Goal: Task Accomplishment & Management: Complete application form

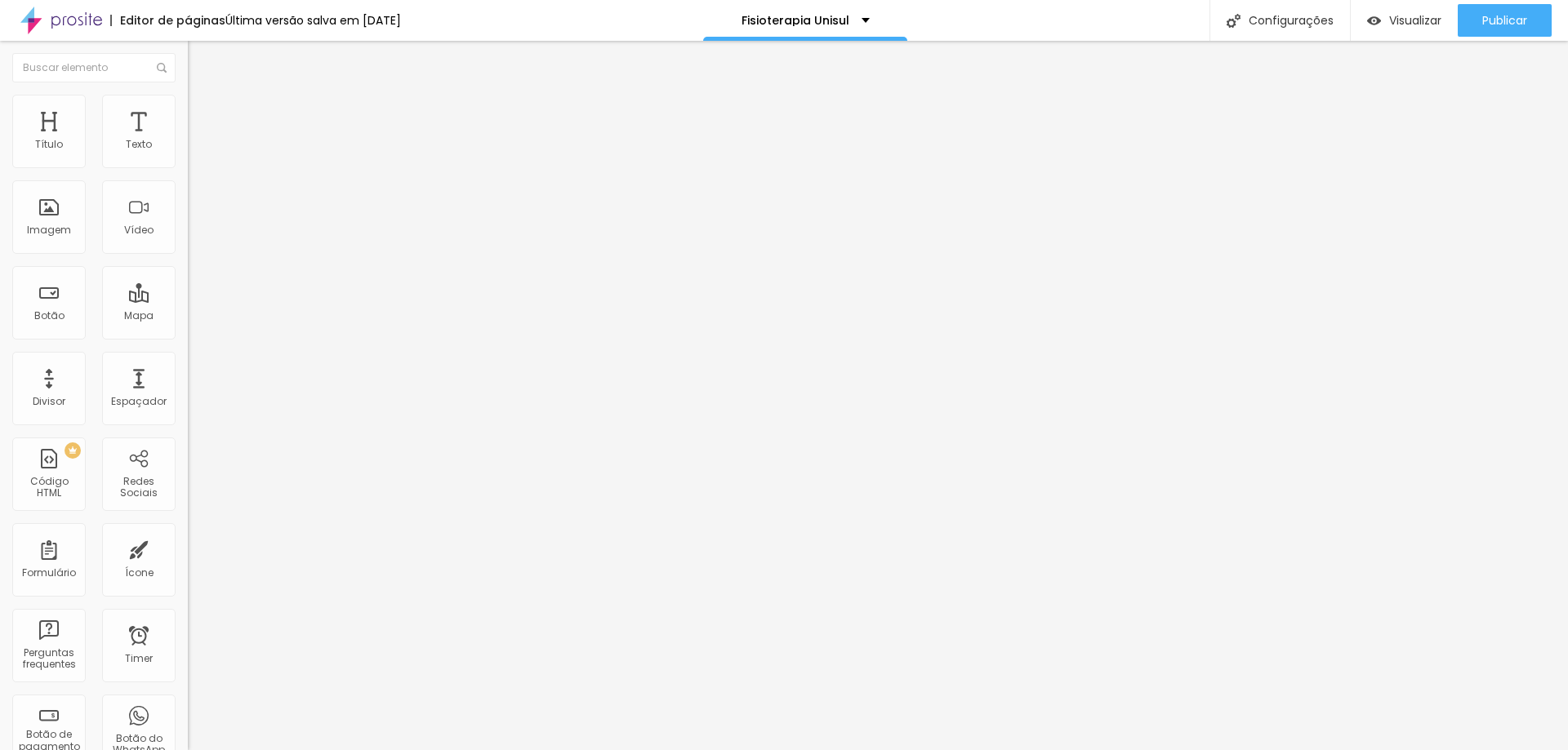
click at [188, 103] on li "Avançado" at bounding box center [281, 103] width 188 height 17
click at [188, 92] on img at bounding box center [195, 85] width 15 height 15
click at [195, 152] on icon "button" at bounding box center [199, 146] width 10 height 10
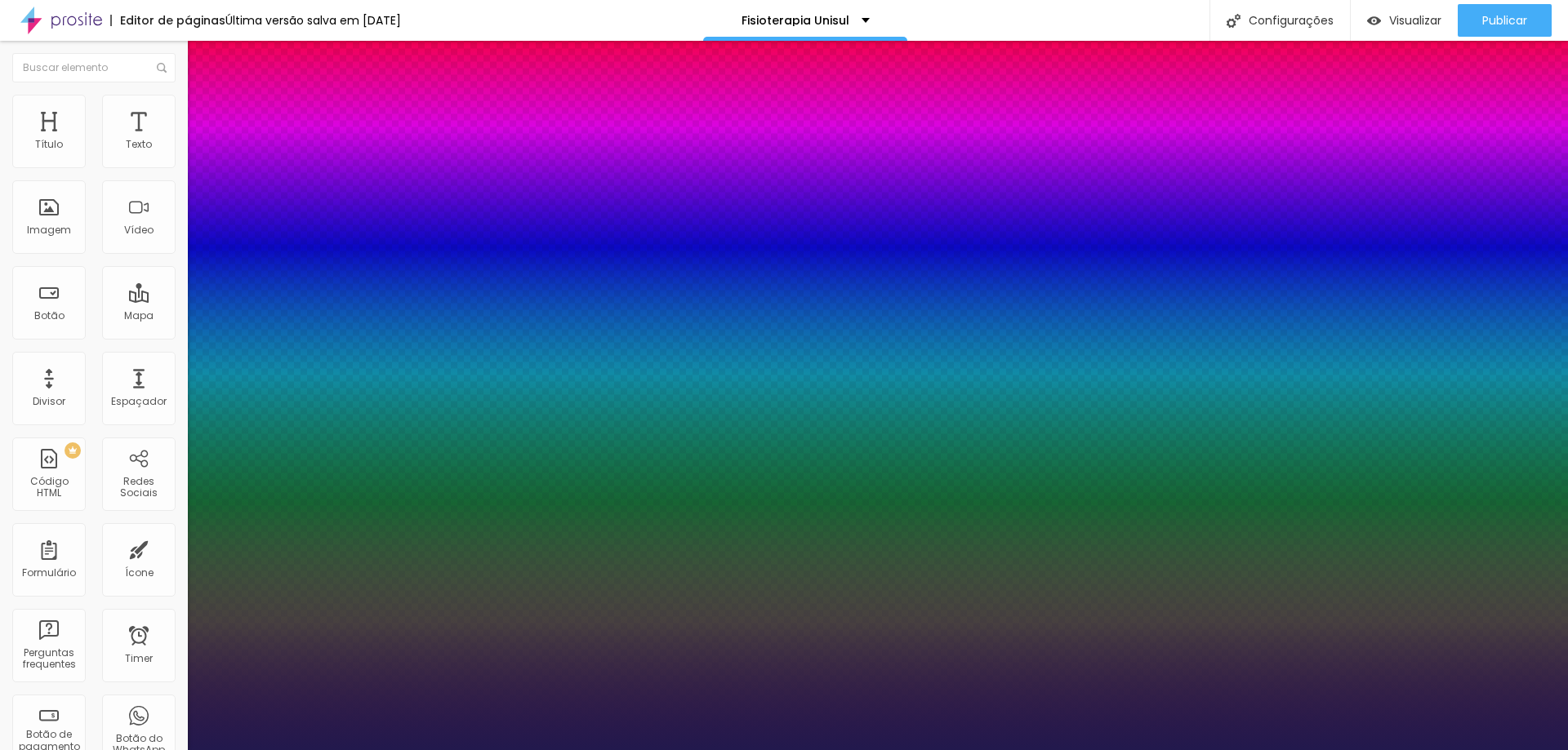
type input "1"
type input "22"
type input "1"
type input "23"
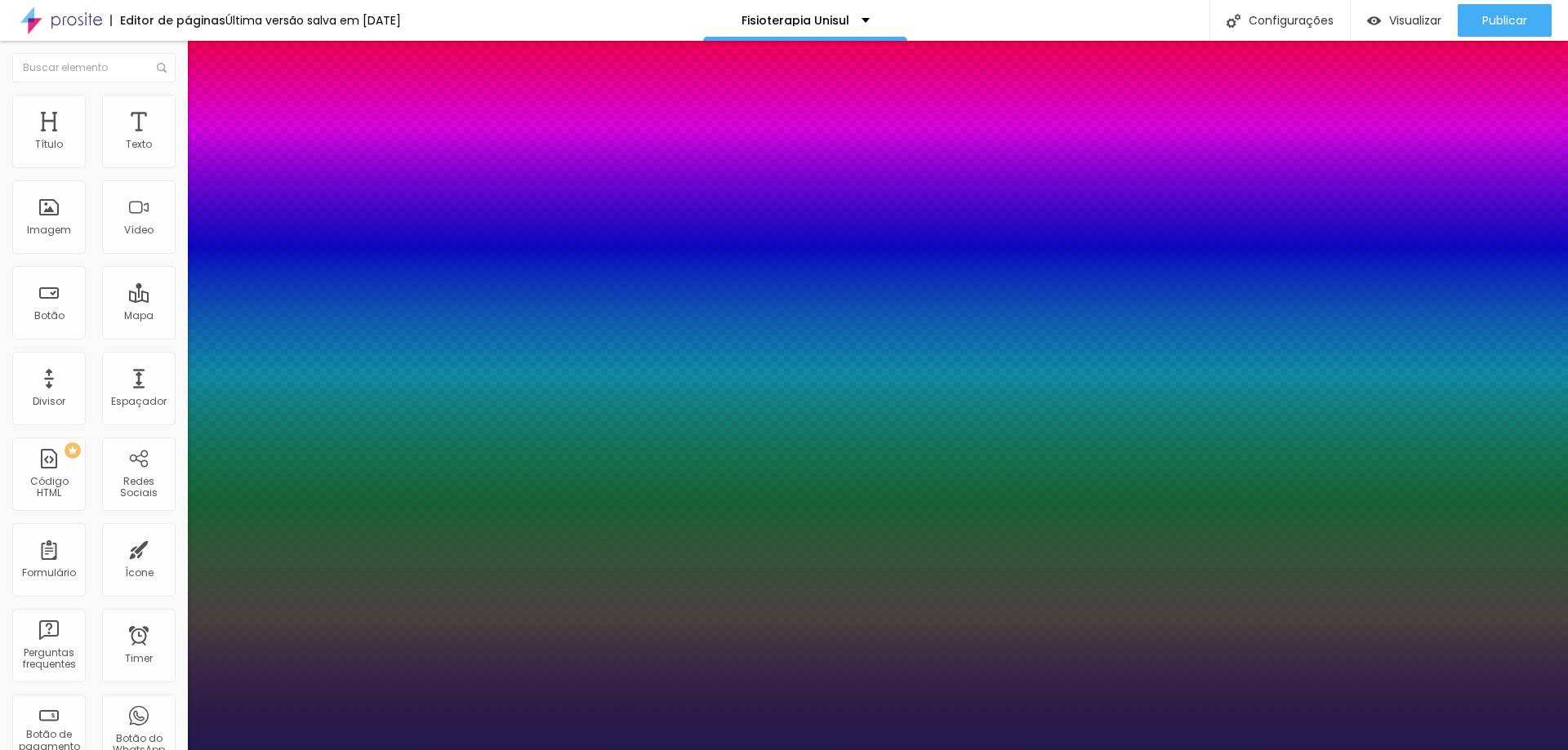
type input "23"
type input "1"
type input "25"
type input "1"
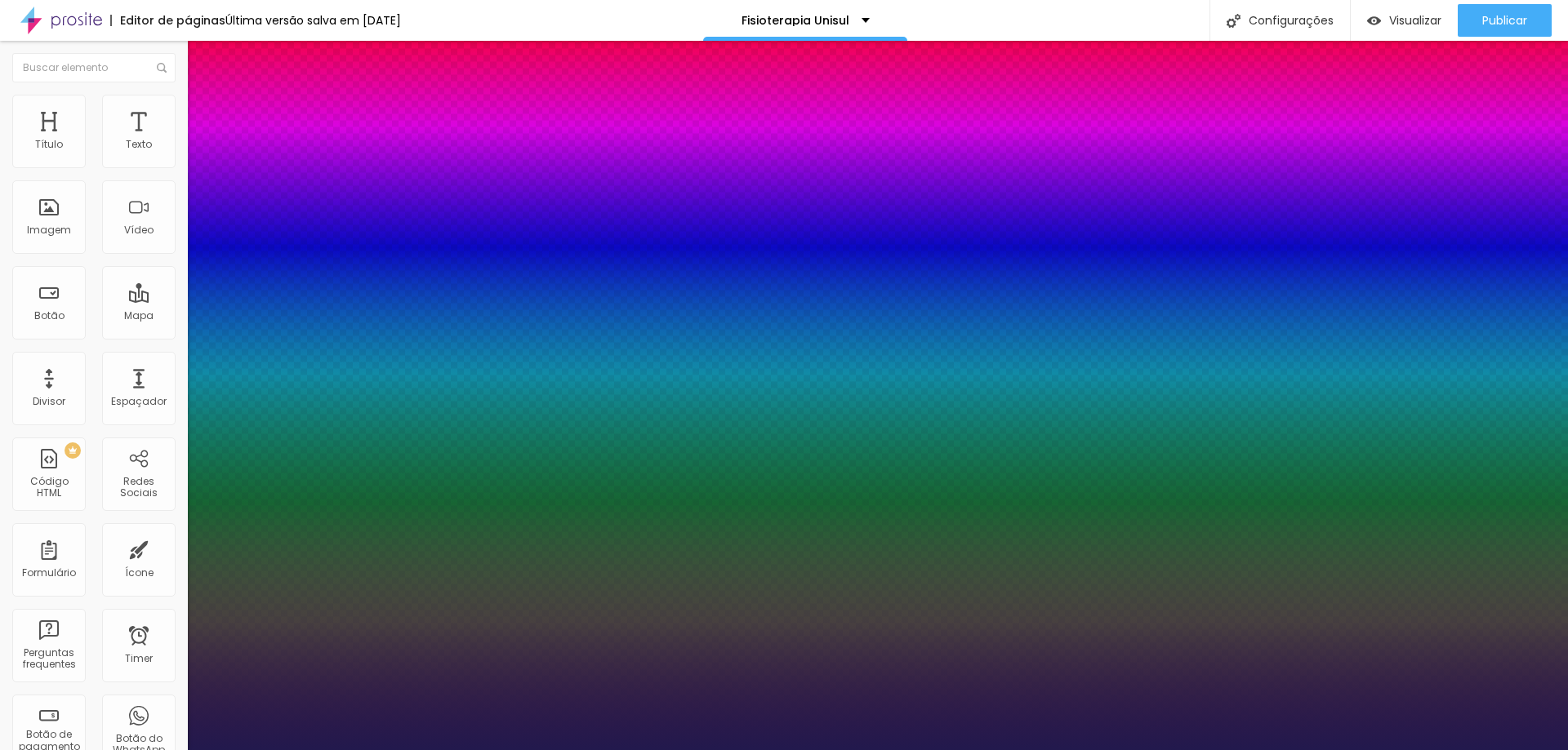
type input "28"
type input "1"
type input "31"
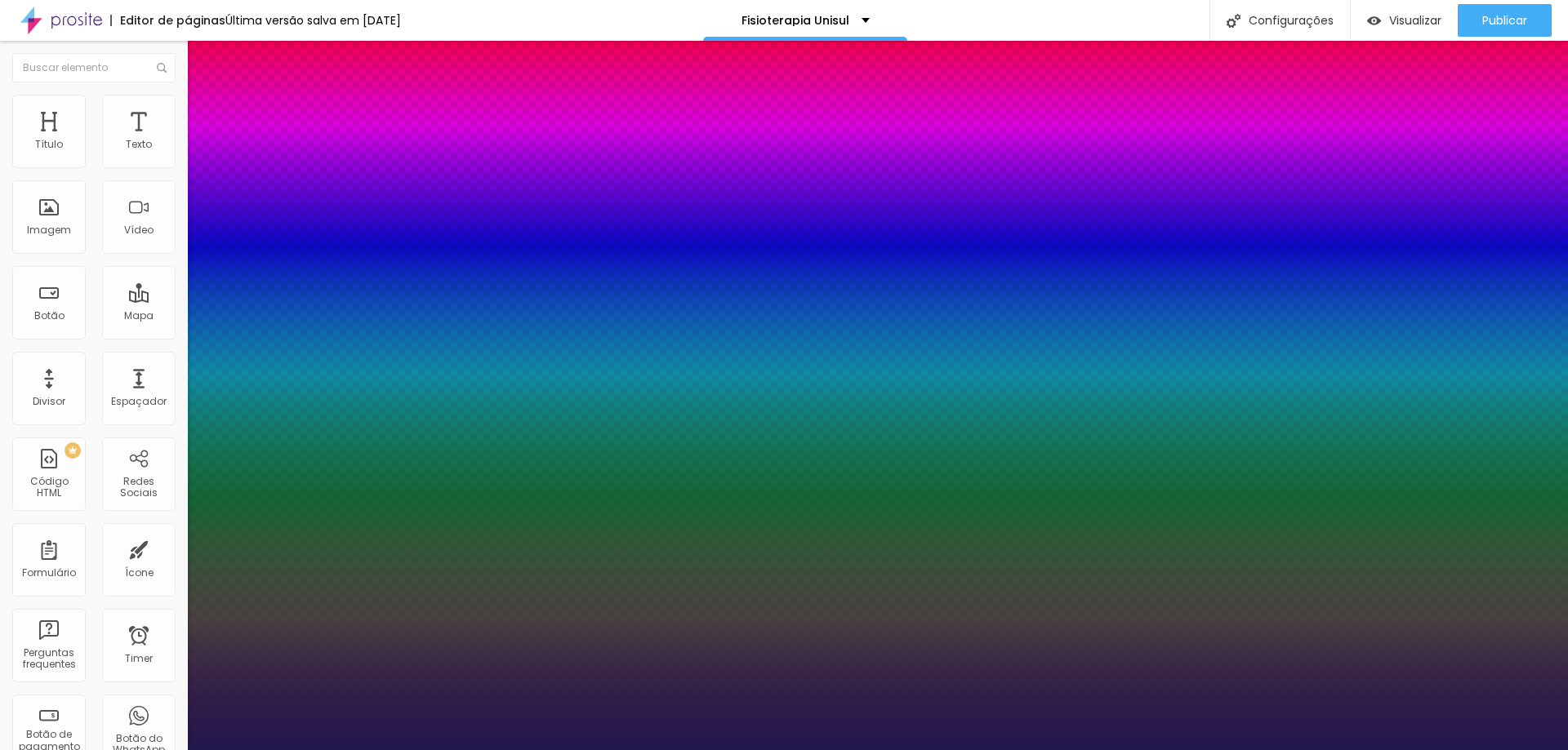
type input "1"
type input "32"
type input "1"
type input "33"
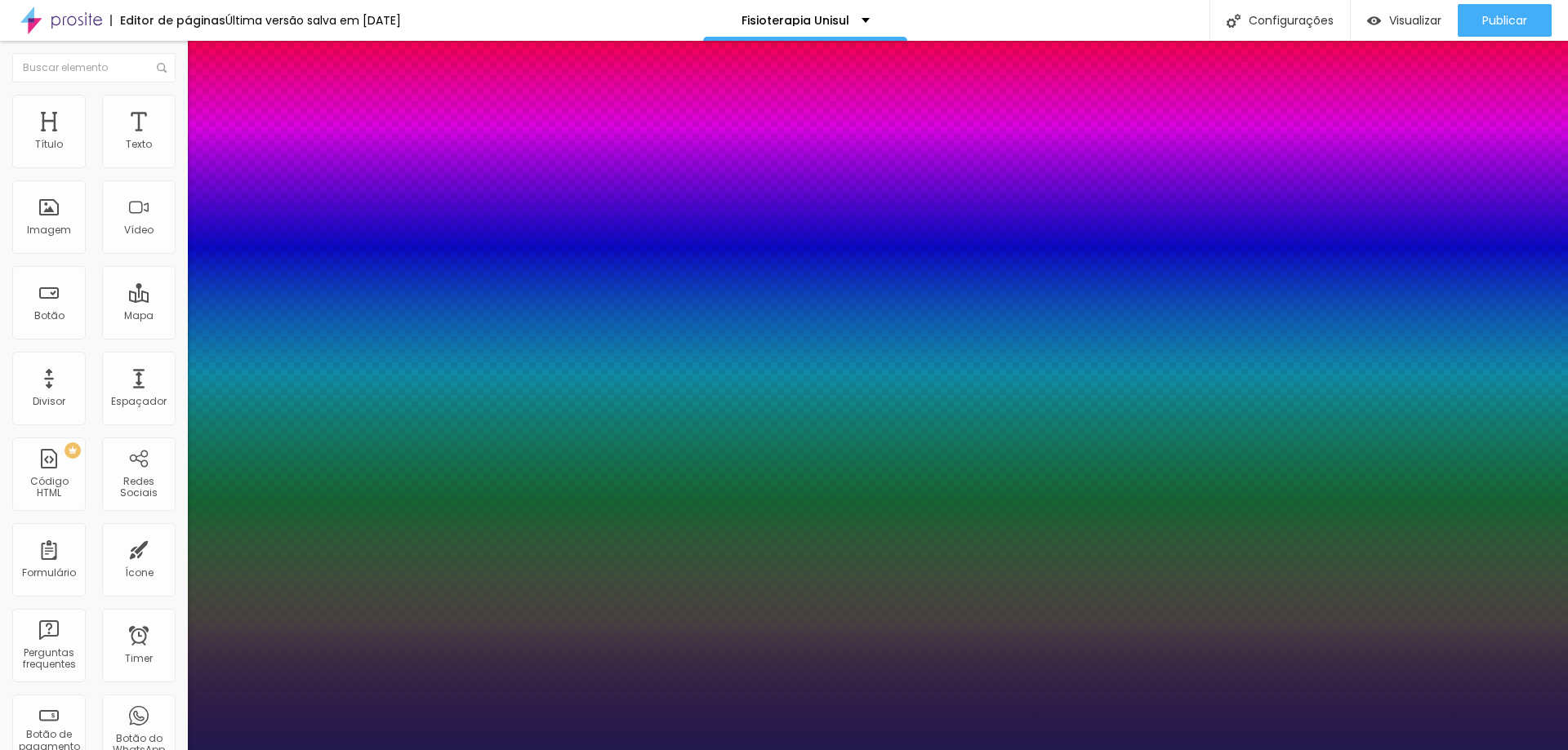
type input "33"
type input "1"
type input "34"
type input "1"
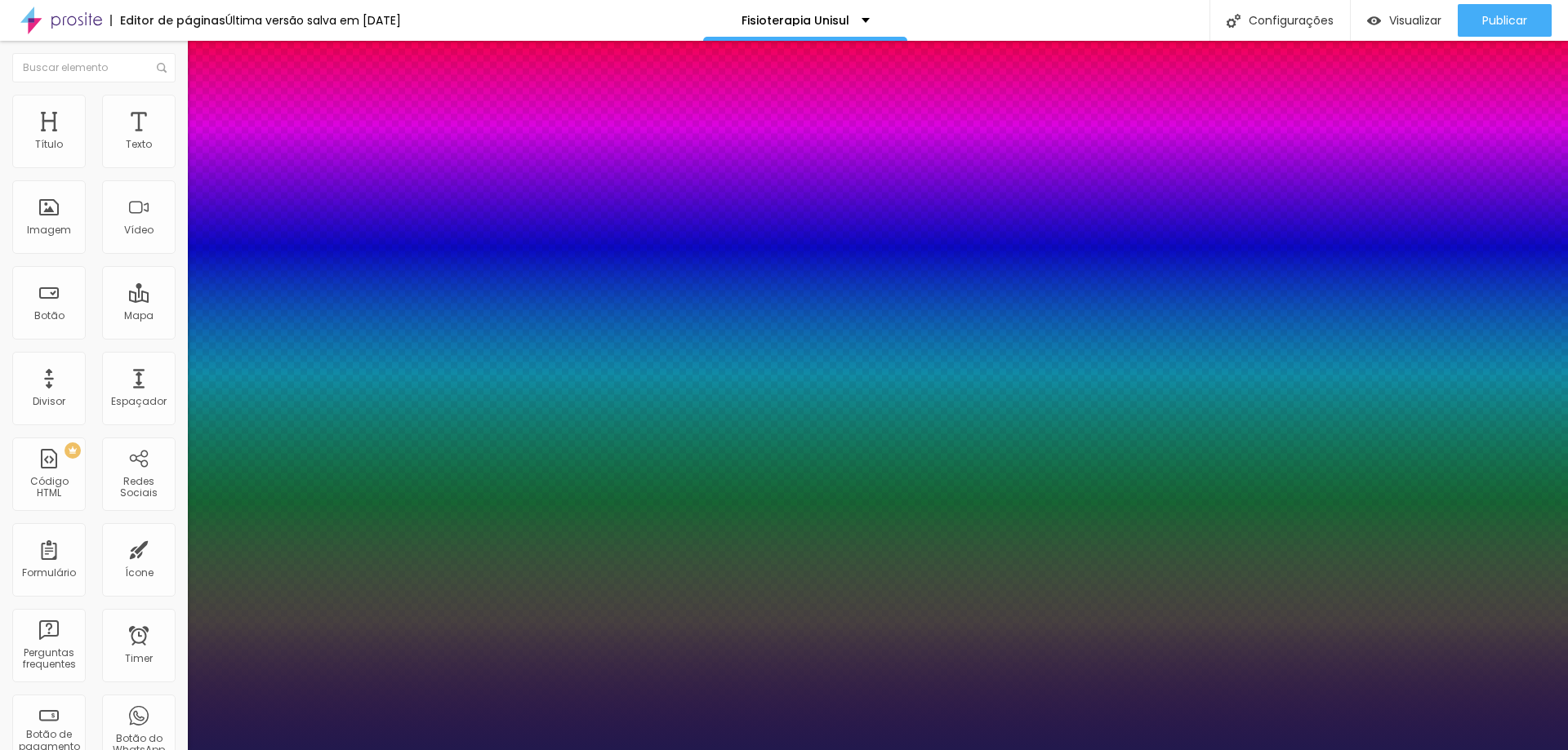
type input "35"
type input "1"
drag, startPoint x: 219, startPoint y: 281, endPoint x: 245, endPoint y: 283, distance: 26.1
type input "35"
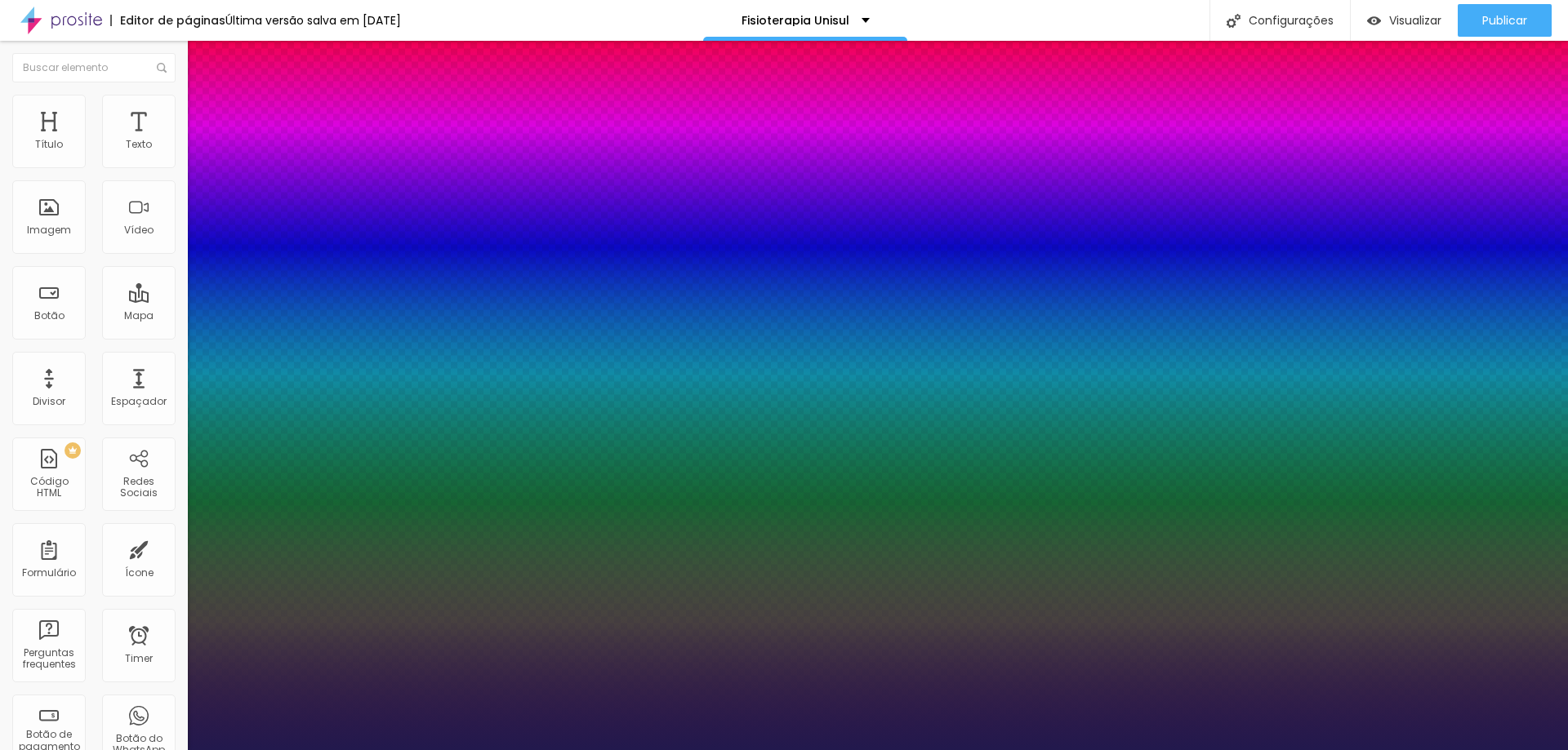
type input "1"
click at [769, 737] on div at bounding box center [784, 750] width 1568 height 0
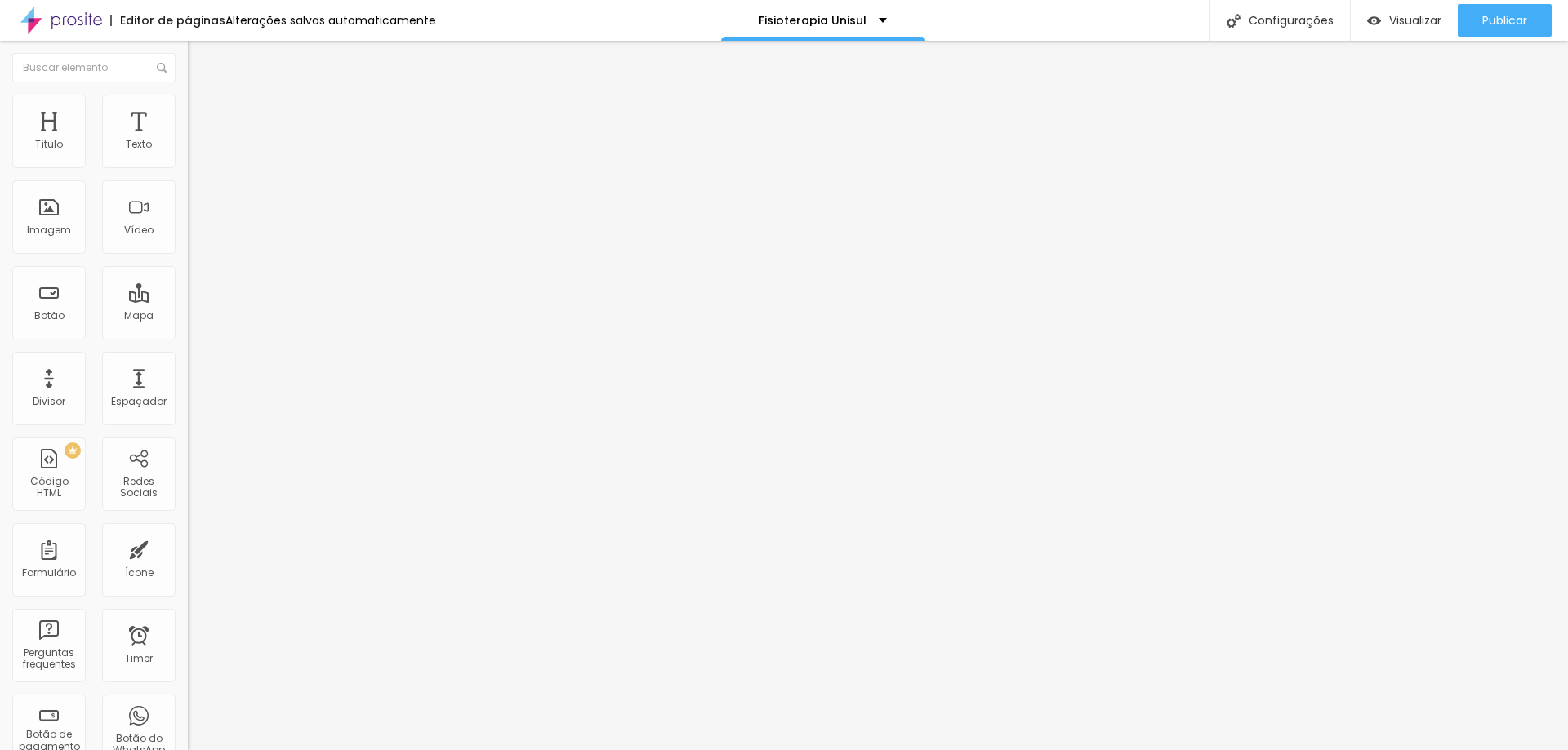
click at [188, 157] on button "button" at bounding box center [199, 148] width 23 height 17
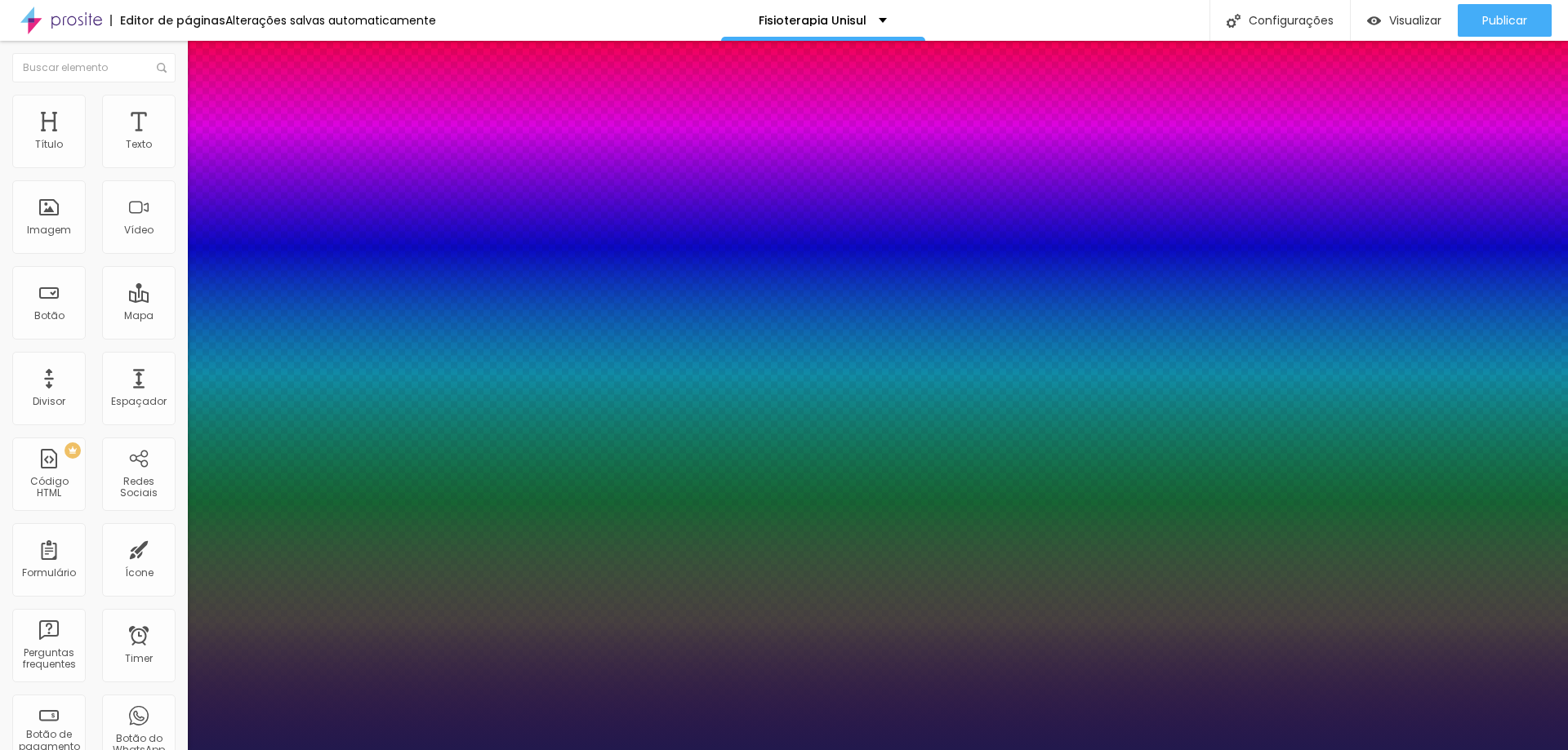
type input "1"
type input "30"
type input "1"
type input "27"
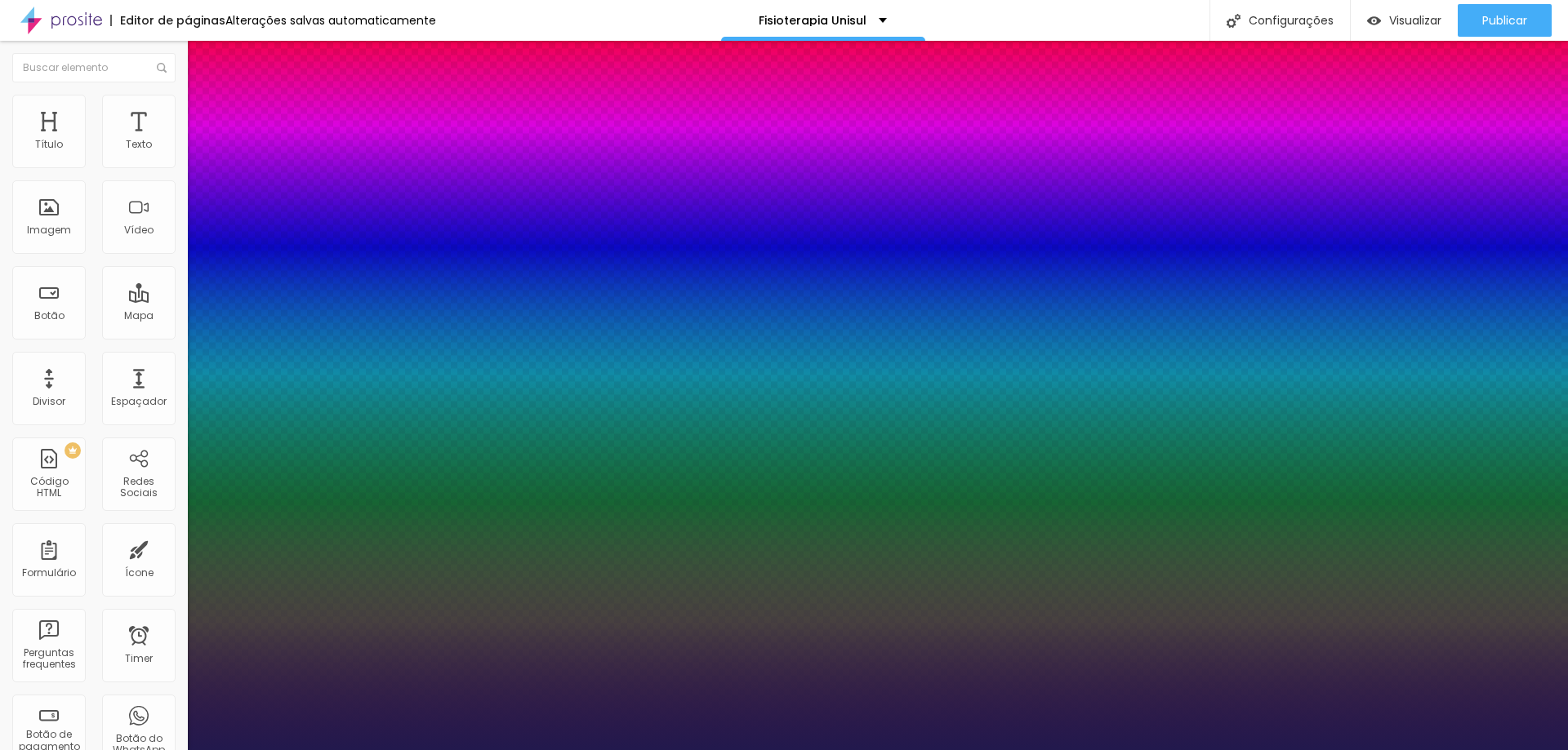
type input "27"
type input "1"
type input "26"
type input "1"
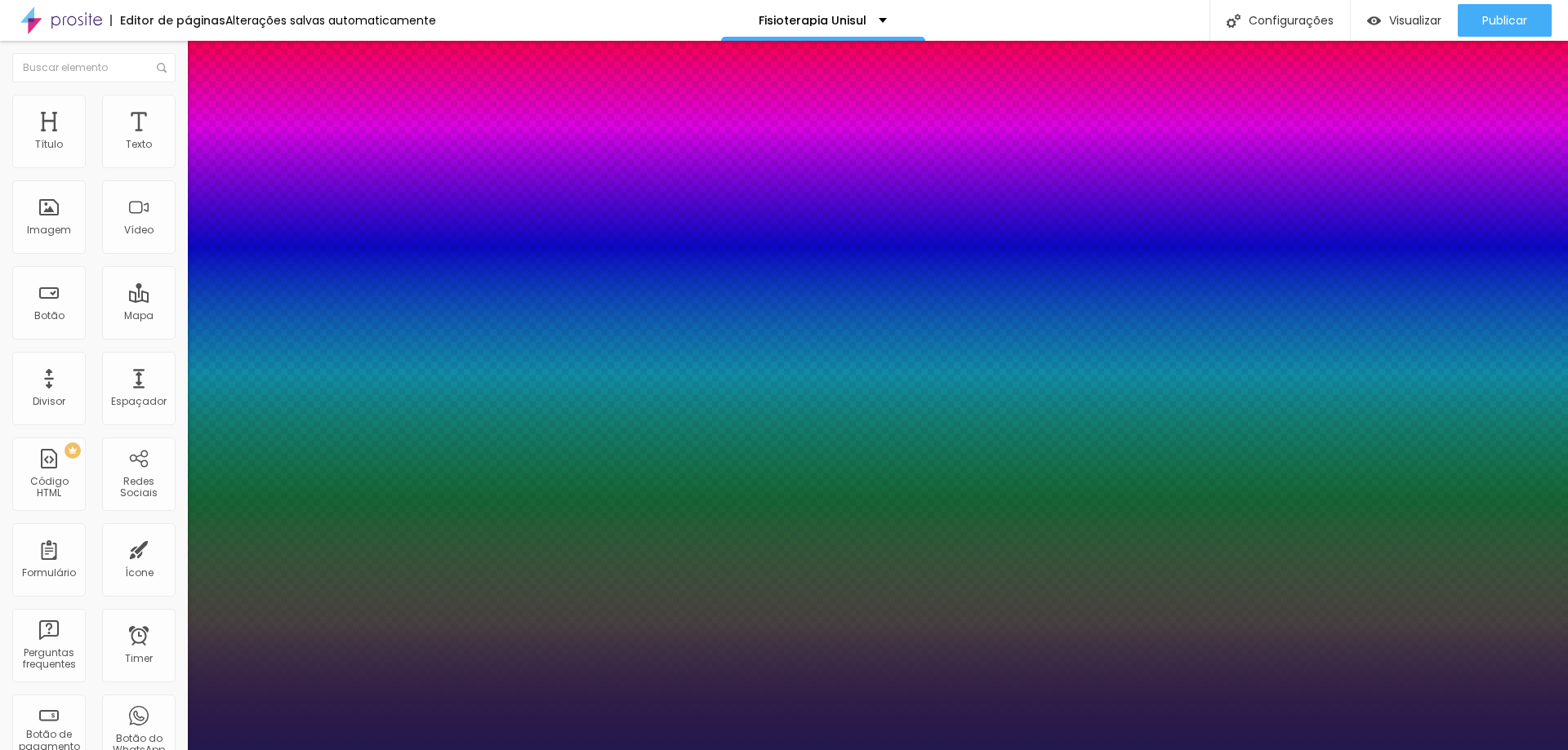
type input "24"
type input "1"
type input "23"
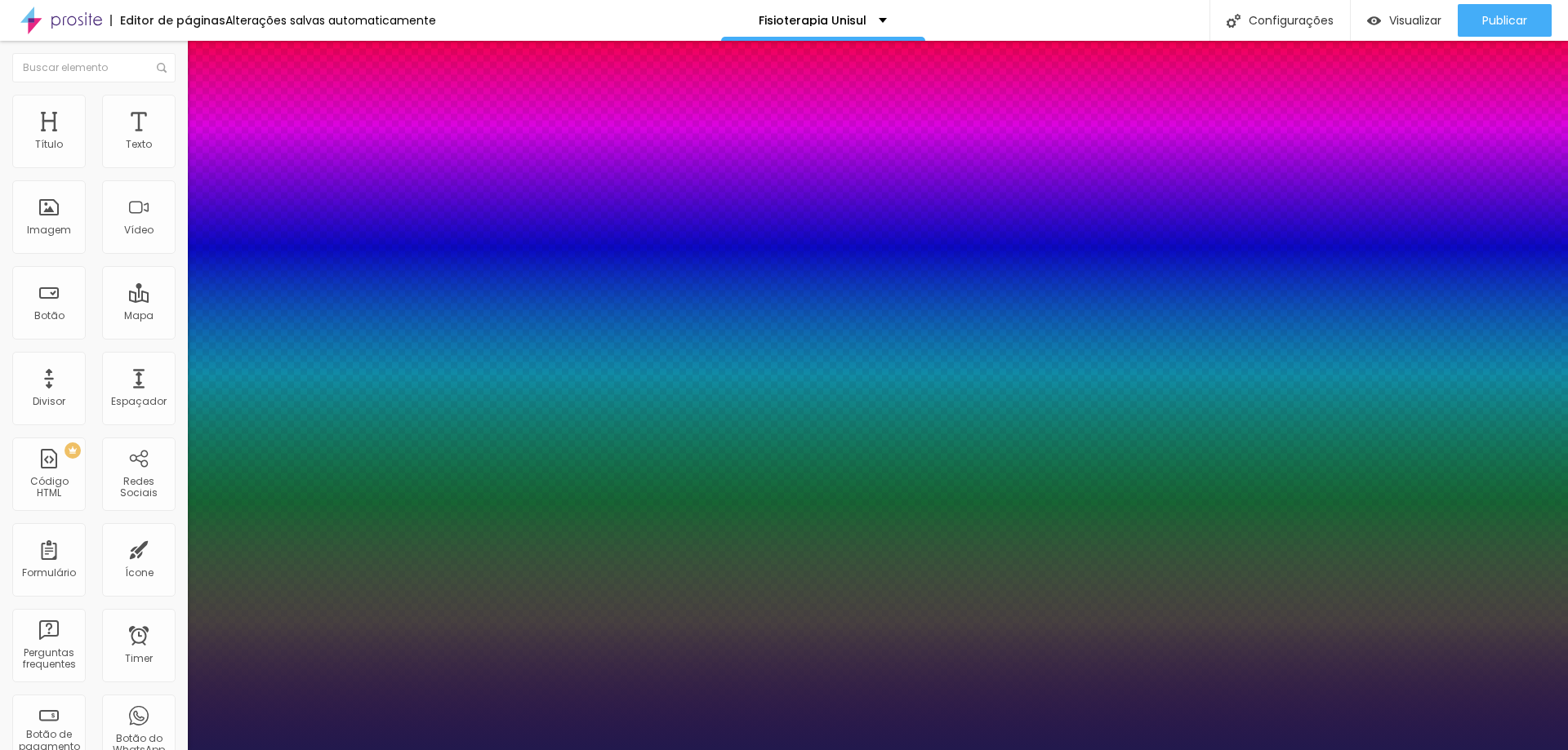
type input "1"
type input "23"
click at [544, 737] on div at bounding box center [784, 750] width 1568 height 0
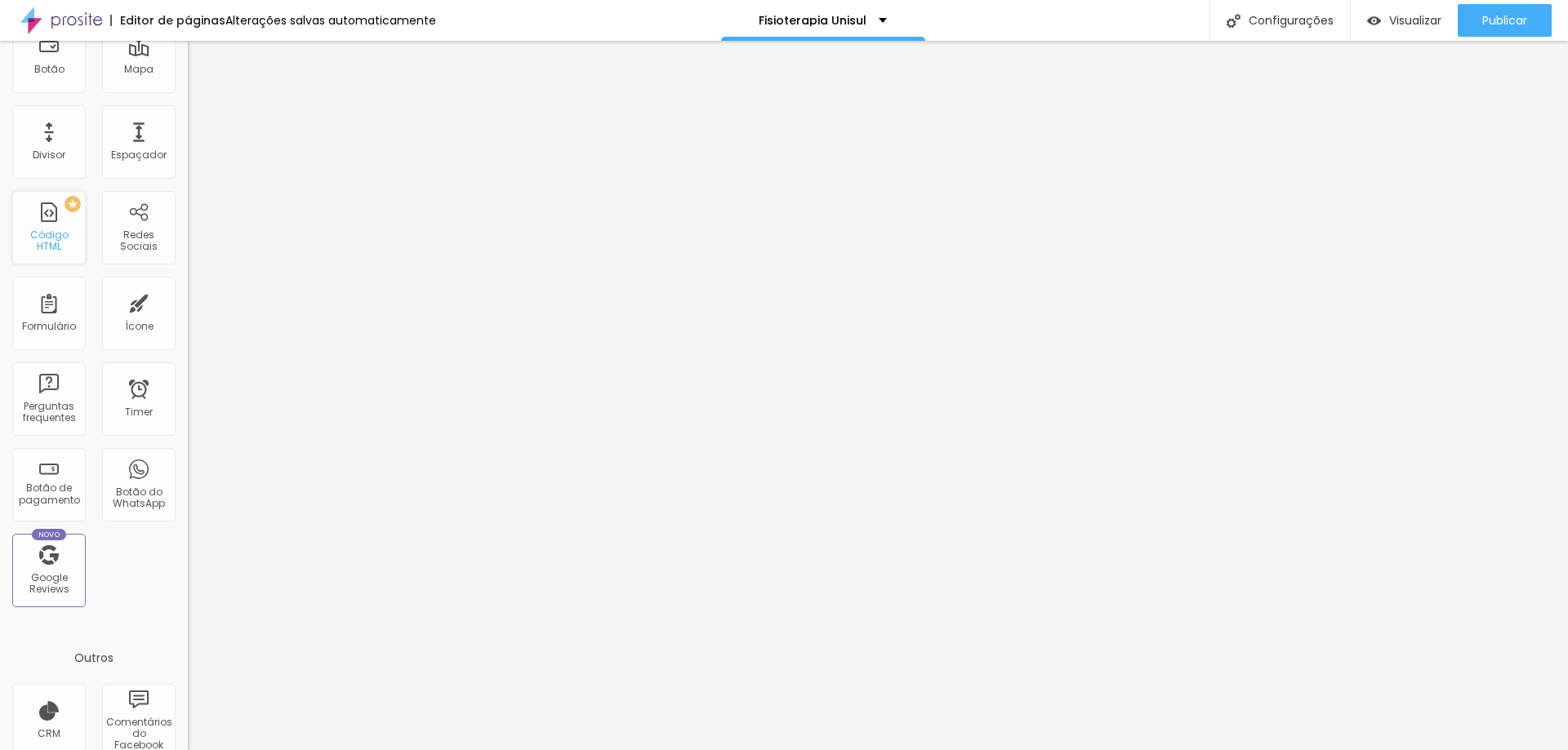
scroll to position [352, 0]
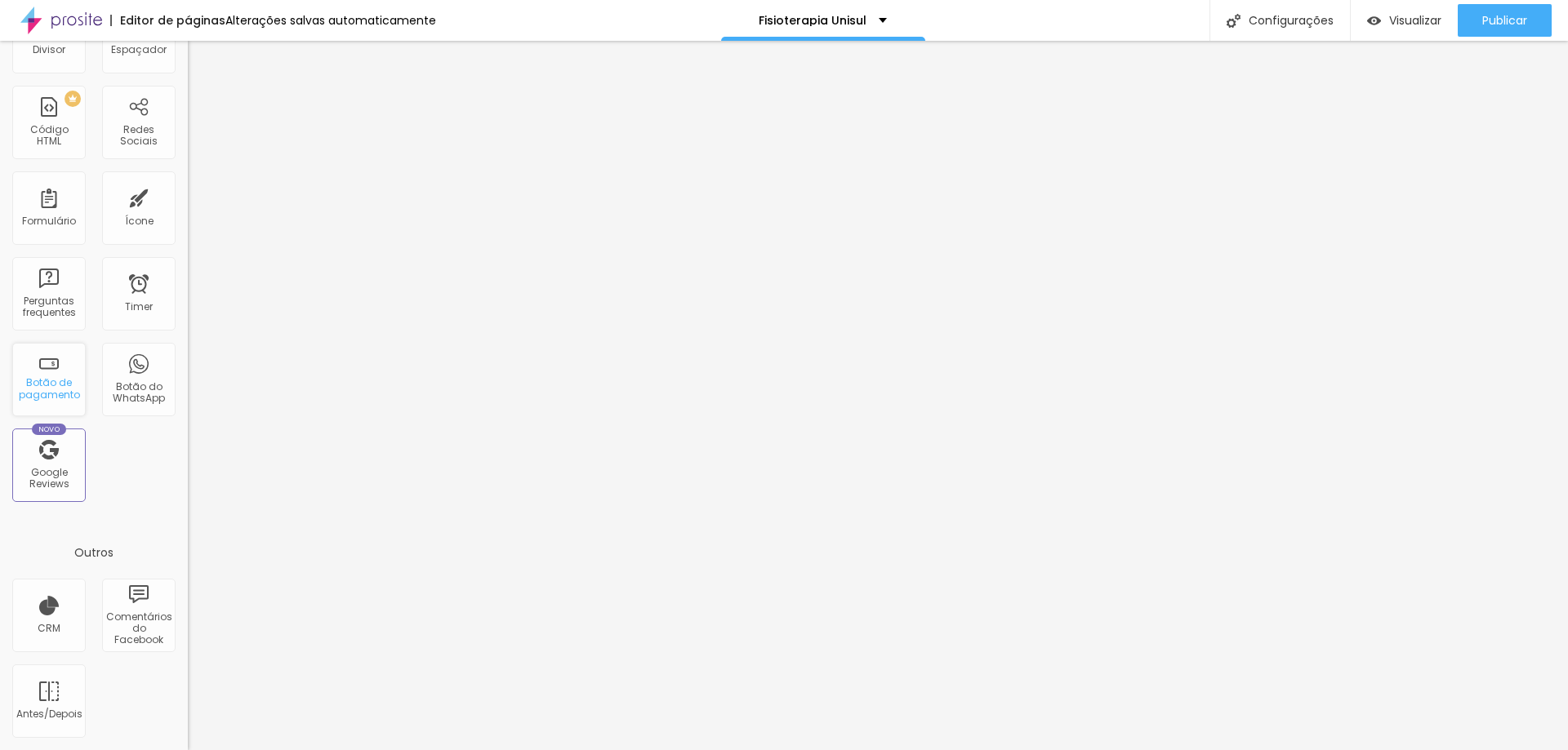
click at [64, 382] on div "Botão de pagamento" at bounding box center [48, 388] width 64 height 24
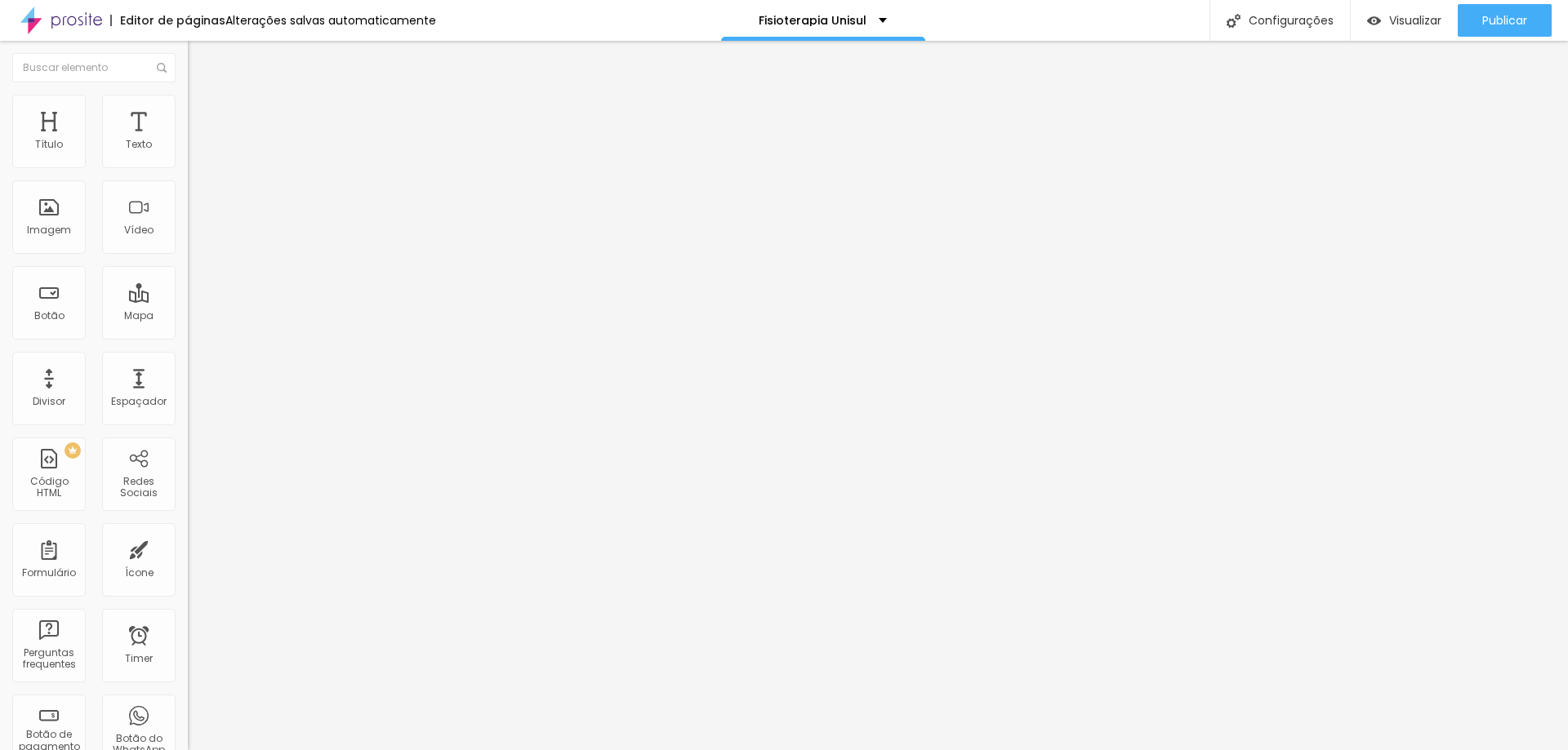
click at [188, 172] on img at bounding box center [192, 166] width 10 height 10
click at [188, 114] on li "Avançado" at bounding box center [281, 115] width 188 height 17
click at [188, 105] on img at bounding box center [195, 99] width 15 height 15
click at [198, 156] on div "3 Rosas" at bounding box center [281, 148] width 166 height 15
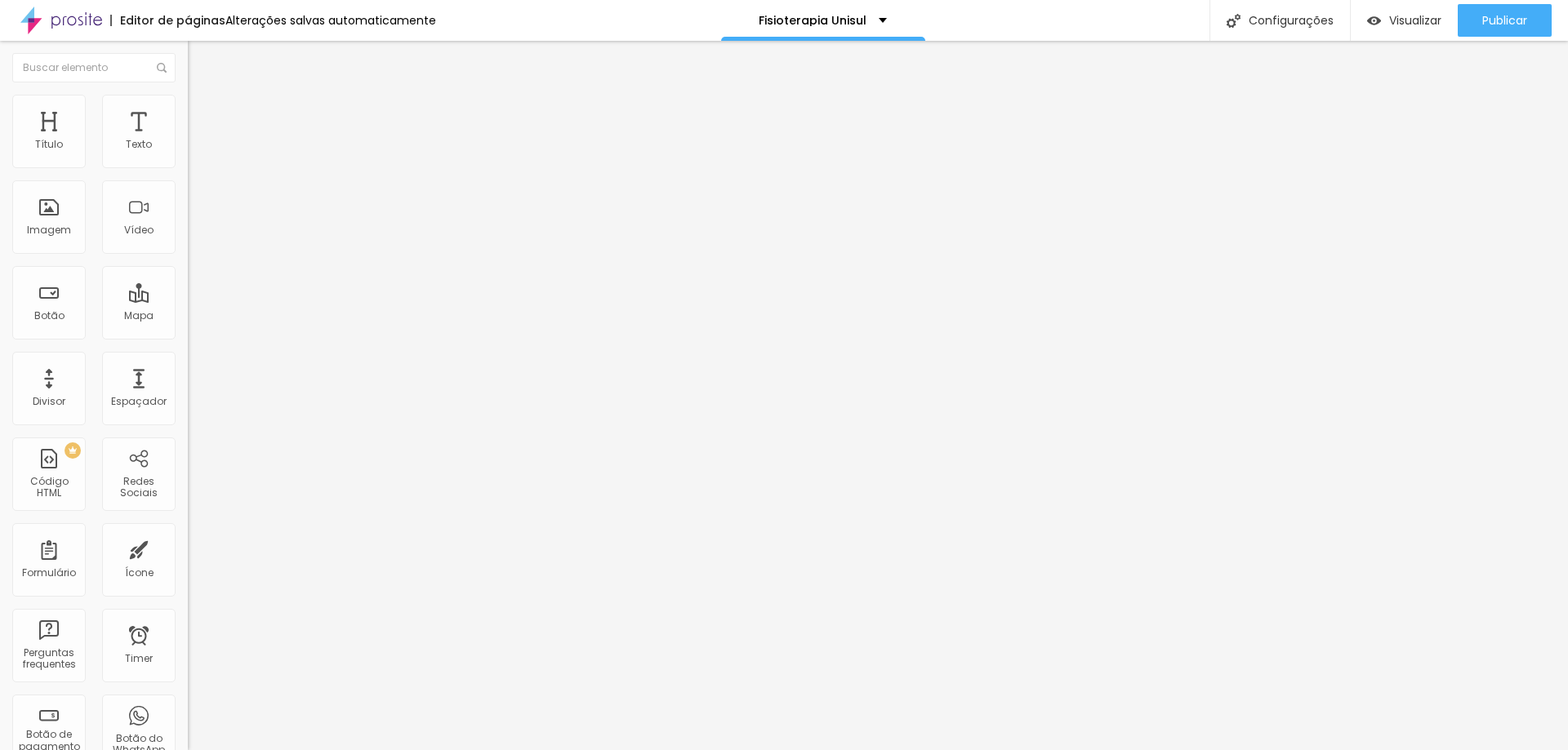
type input "Ensaio Fisioterapia Unisul"
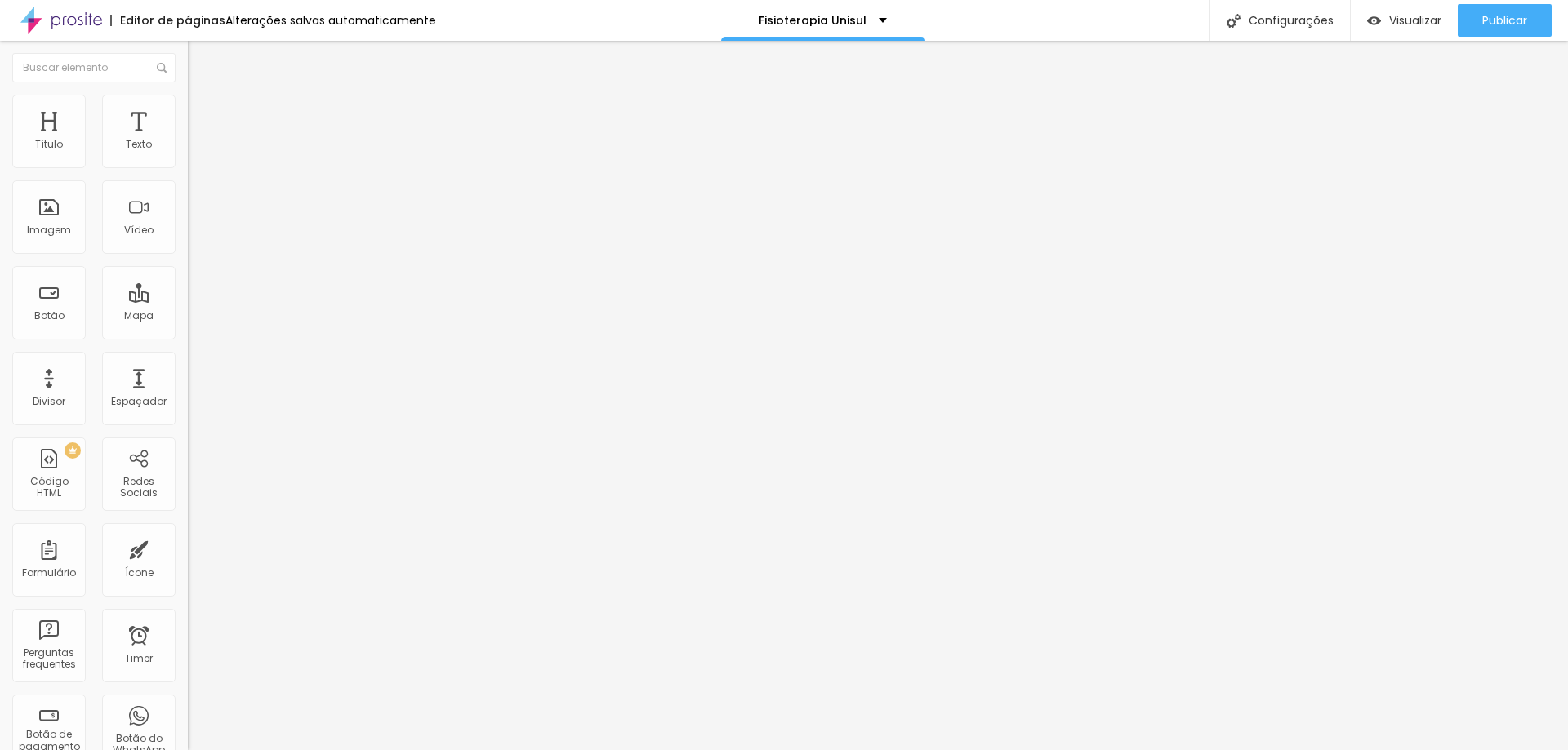
drag, startPoint x: 967, startPoint y: 58, endPoint x: 980, endPoint y: 54, distance: 13.6
click at [769, 737] on div "Criar botão de pagamento" at bounding box center [784, 762] width 1568 height 25
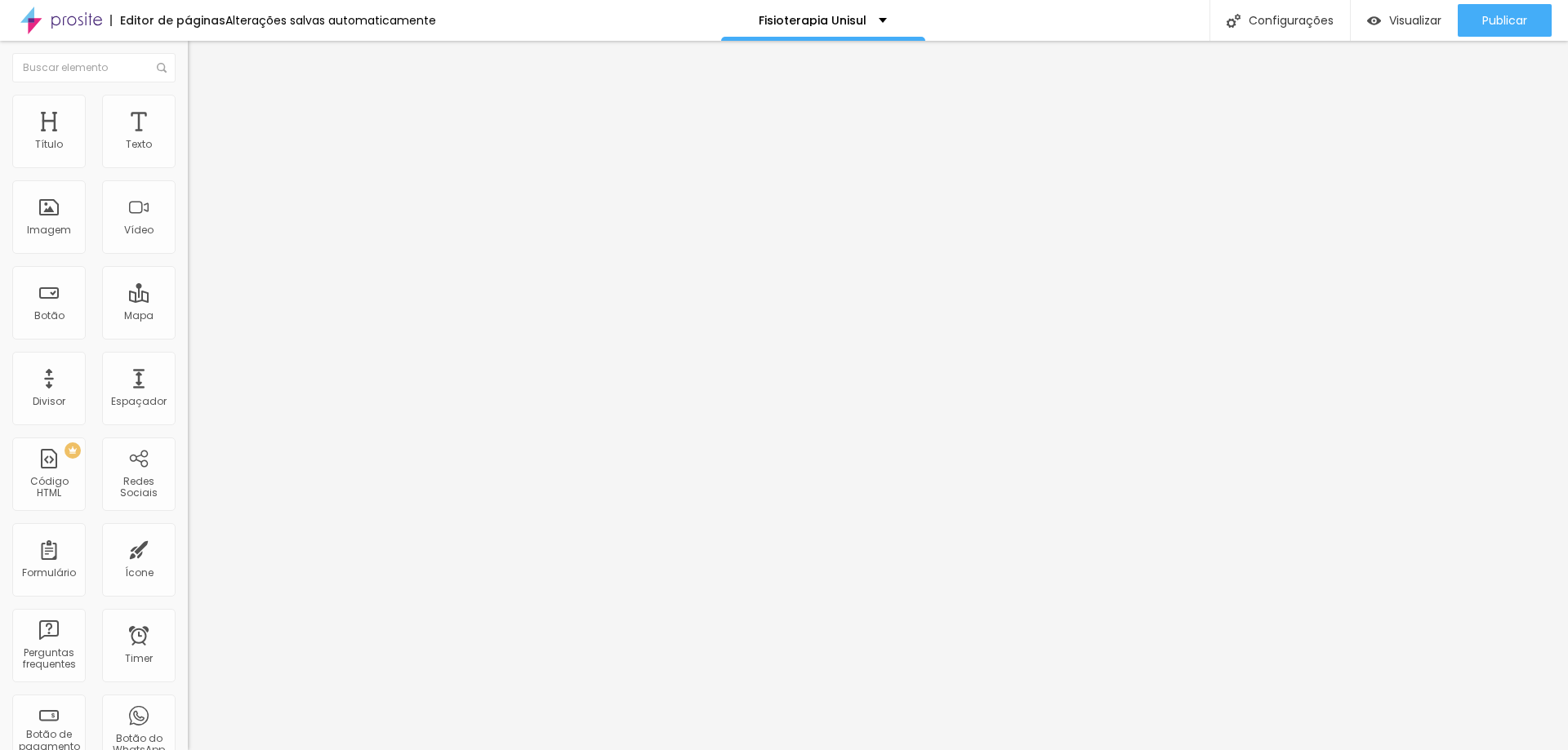
click at [198, 156] on div "3 Rosas" at bounding box center [281, 148] width 166 height 15
paste input "Ensaio Fisioterapia Unisul"
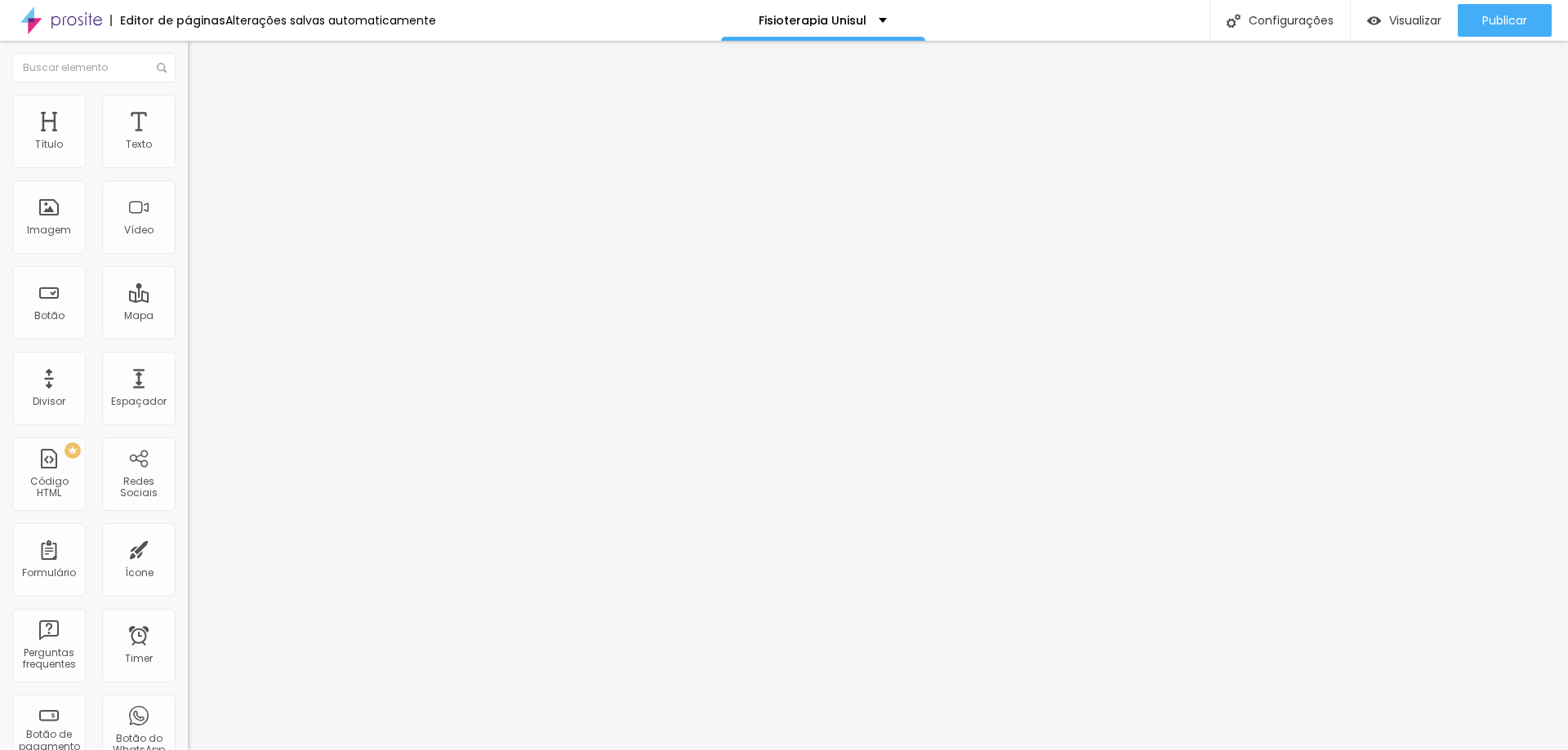
type input "Ensaio Fisioterapia Unisul"
type input "R$ 199,00"
type textarea "15 Fotos digitais ( fotos extras R$19,90 )"
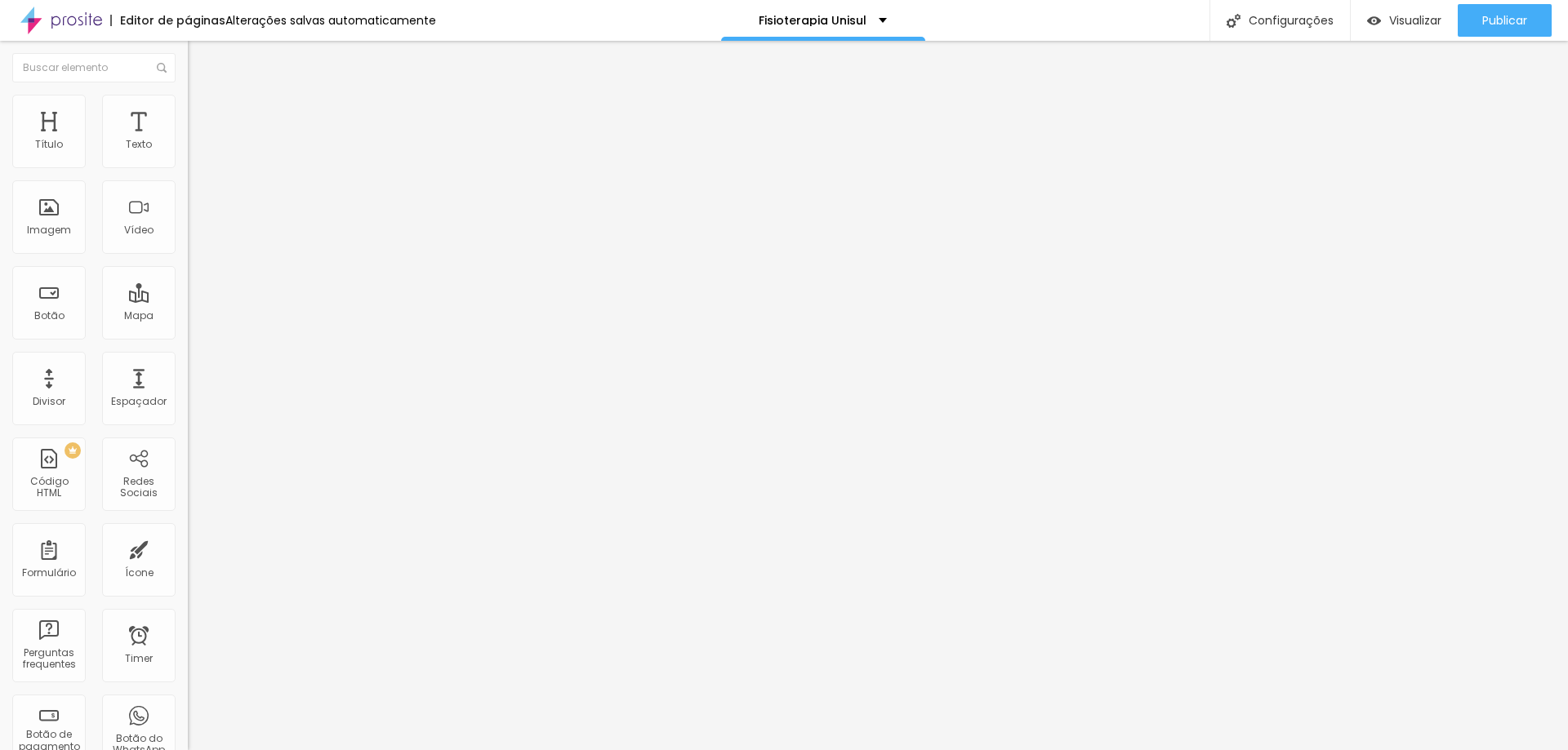
click at [198, 156] on div "3 Rosas" at bounding box center [281, 148] width 166 height 15
paste input "Ensaio Fisioterapia Unisul"
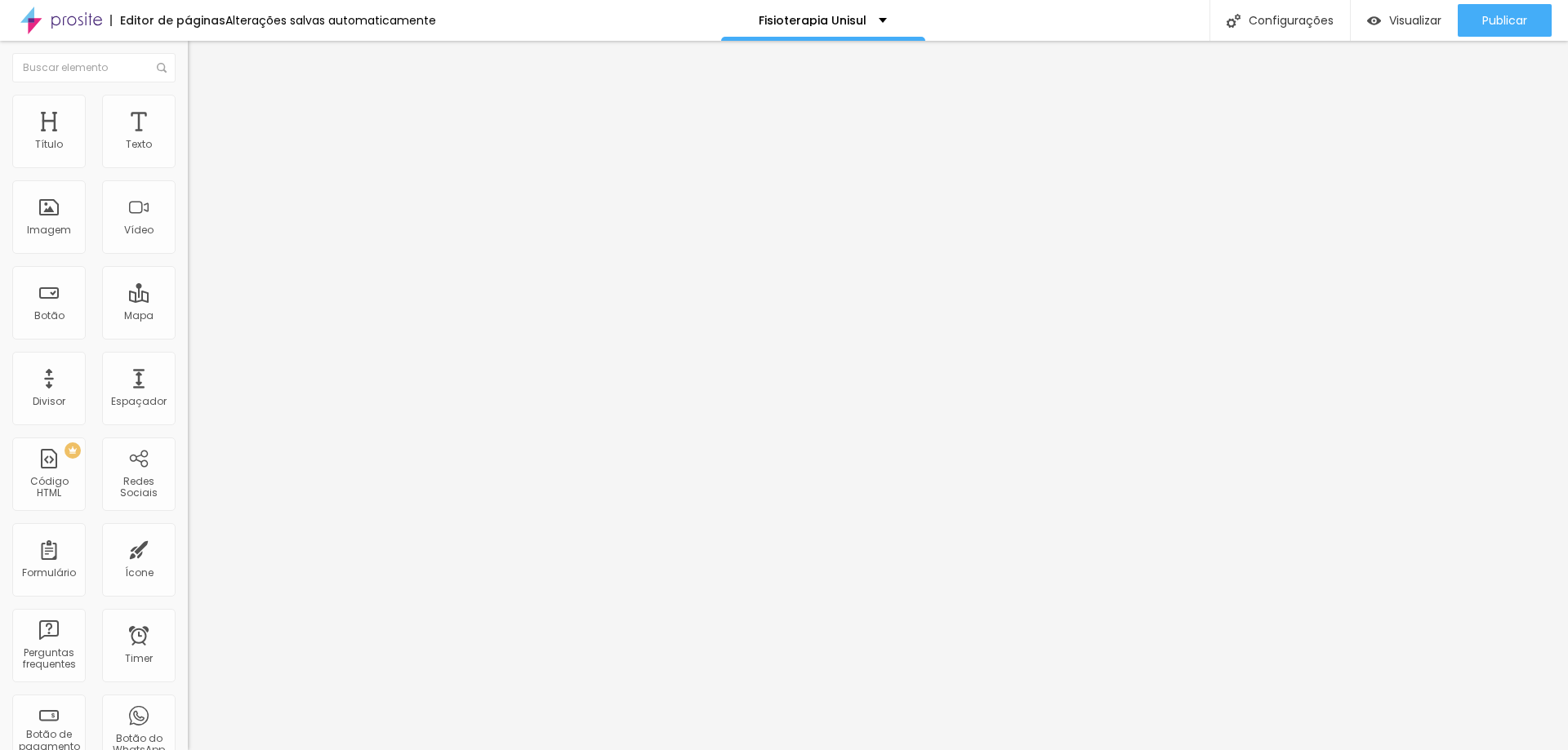
type input "Ensaio Fisioterapia Unisul 20"
type input "R$ 249,00"
type textarea "20 fotos digitais ( fotos extras R$14,90 )"
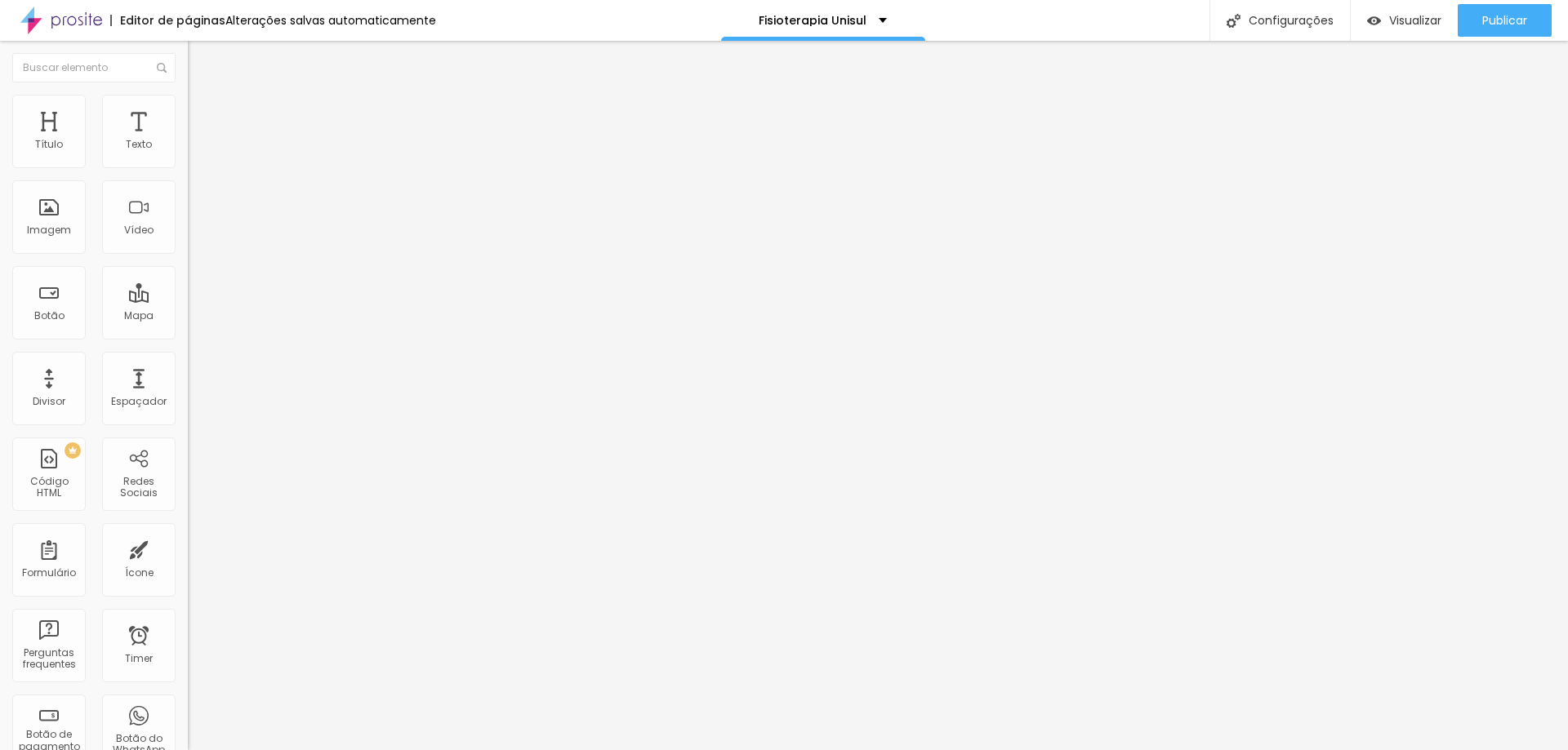
click at [188, 169] on img at bounding box center [192, 166] width 10 height 10
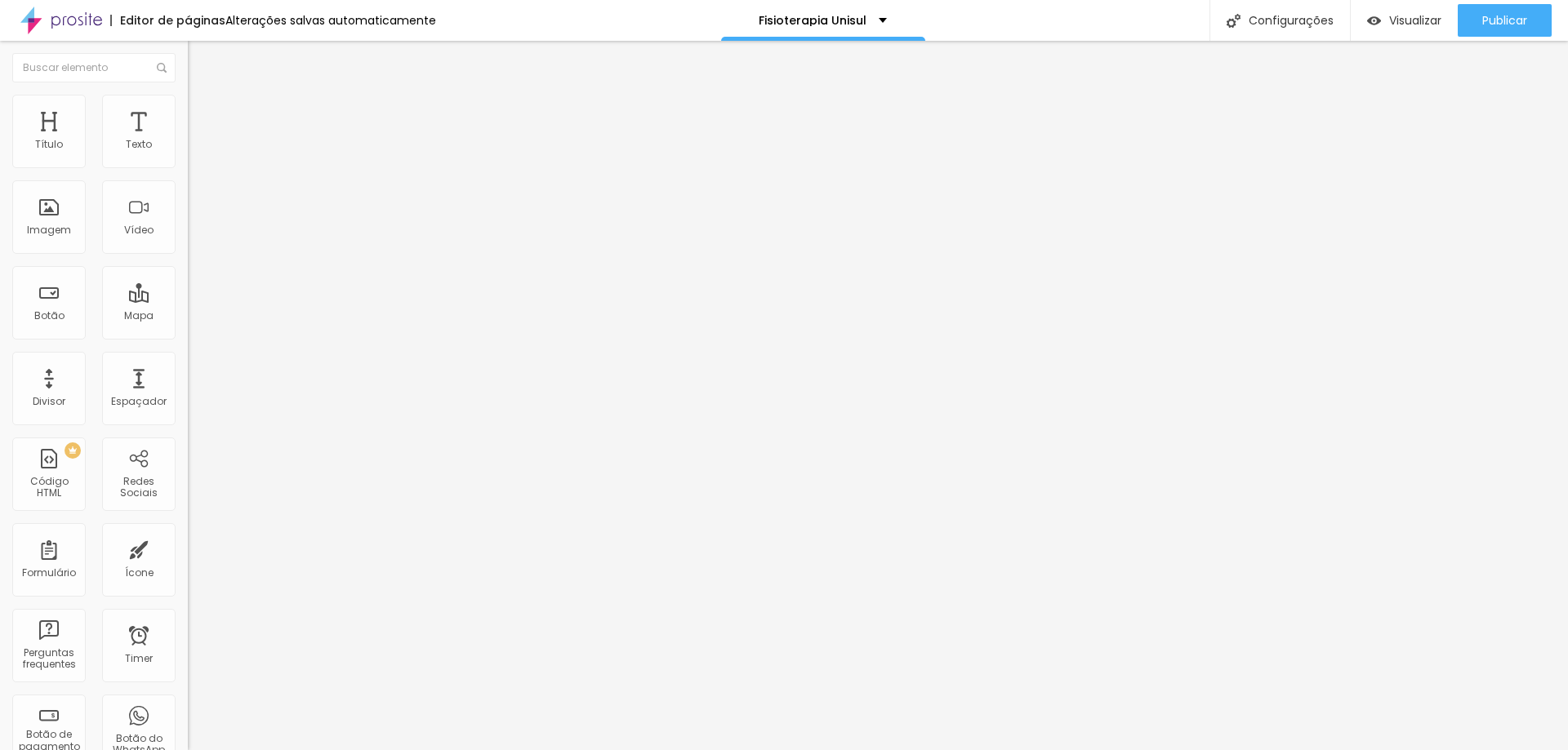
click at [198, 156] on div "3 Rosas" at bounding box center [281, 148] width 166 height 15
type input "R$ 299,00"
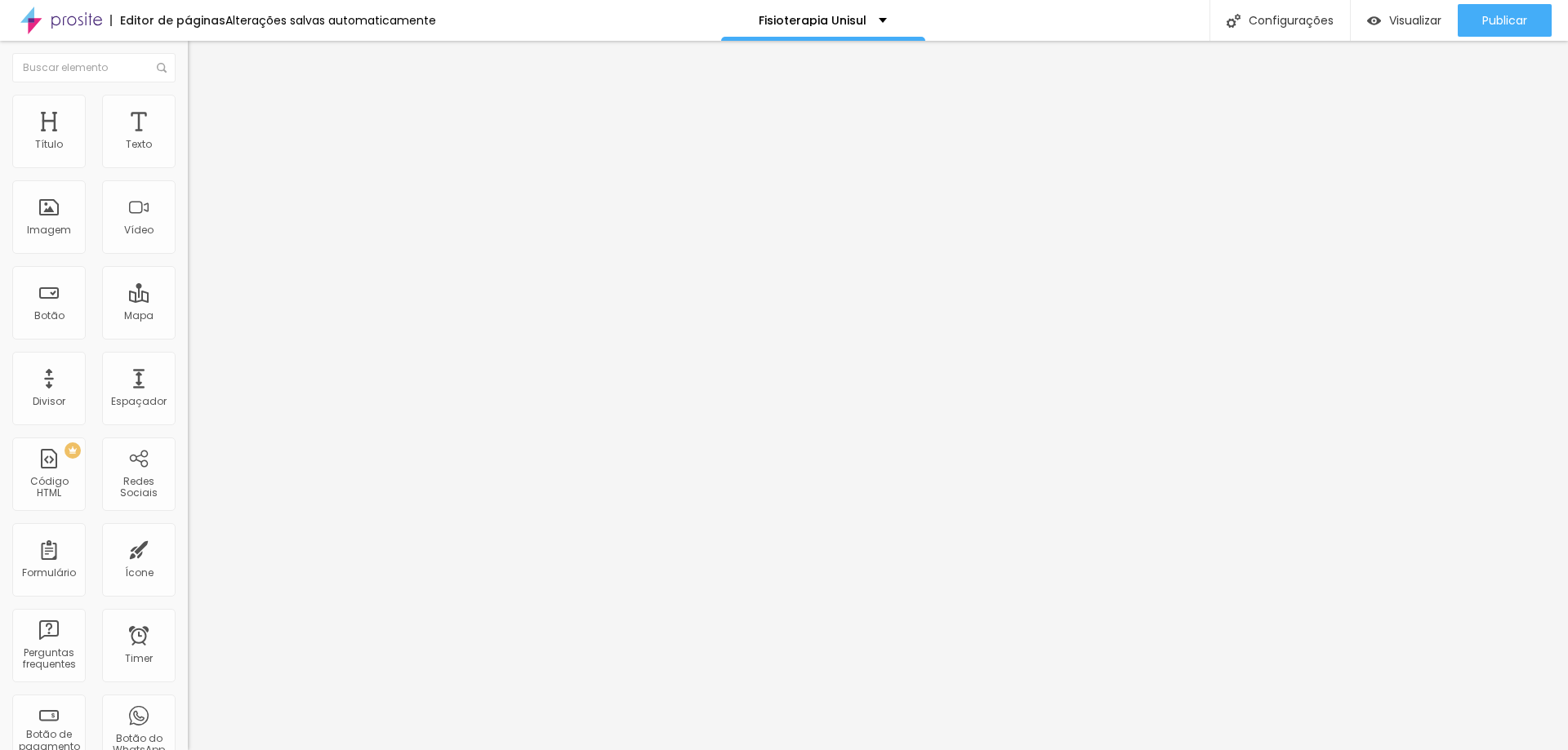
paste input "Ensaio Fisioterapia Unisul"
type input "Ensaio Fisioterapia Unisul 25"
click at [769, 737] on div "Criar botão de pagamento" at bounding box center [784, 762] width 1568 height 25
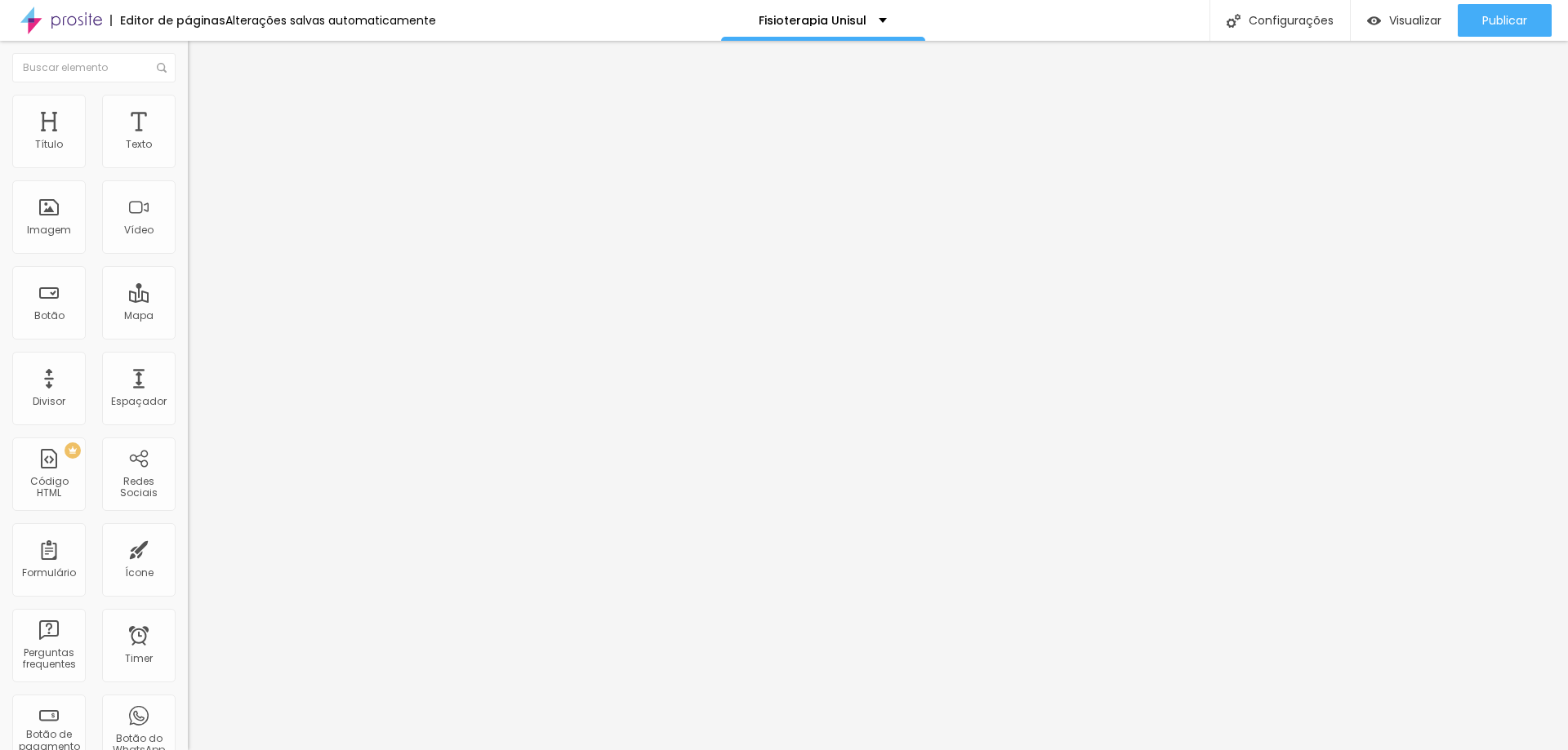
type textarea "25 fotos digitais ( fotos extras R$09,90)"
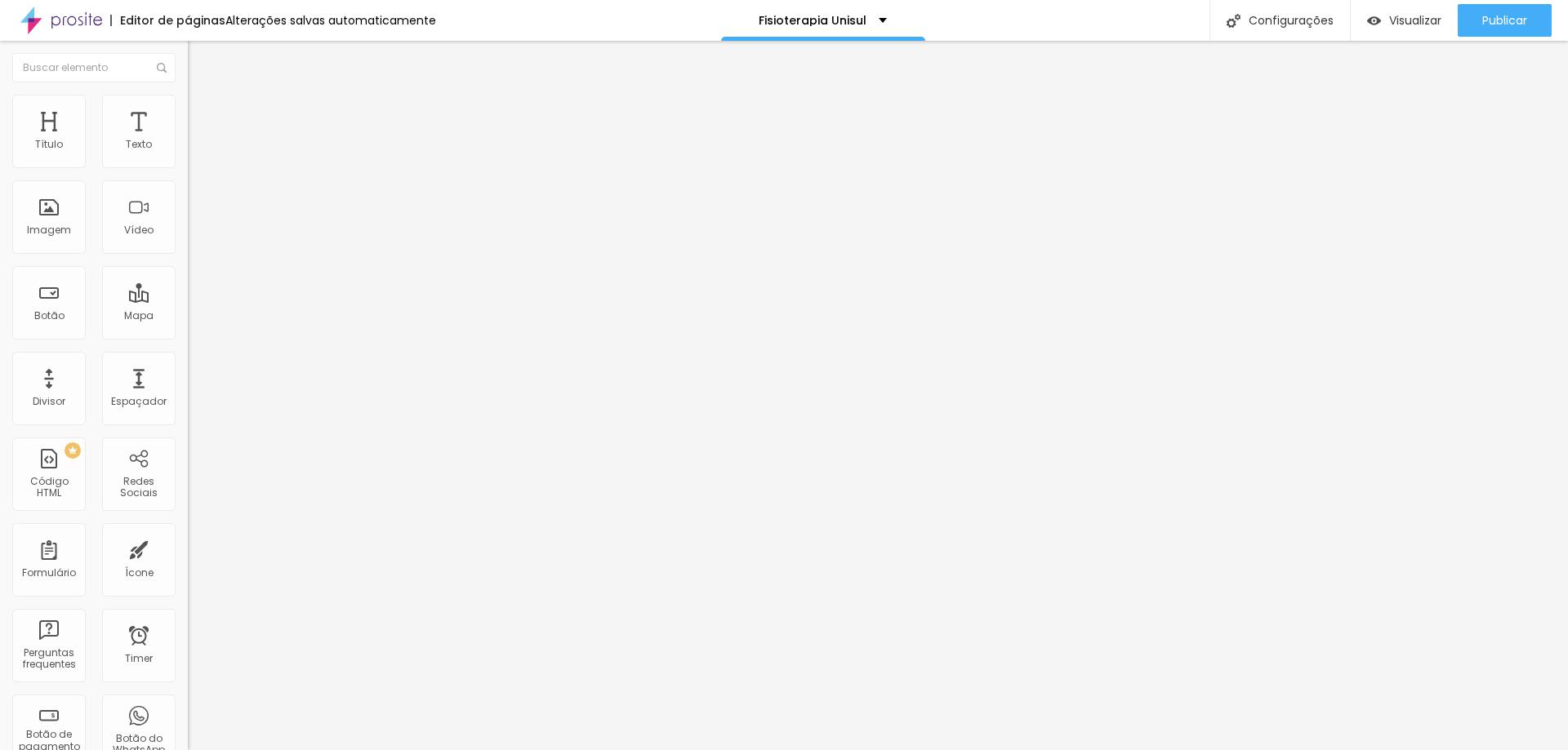
click at [188, 169] on img at bounding box center [192, 166] width 10 height 10
click at [188, 170] on span at bounding box center [192, 168] width 10 height 14
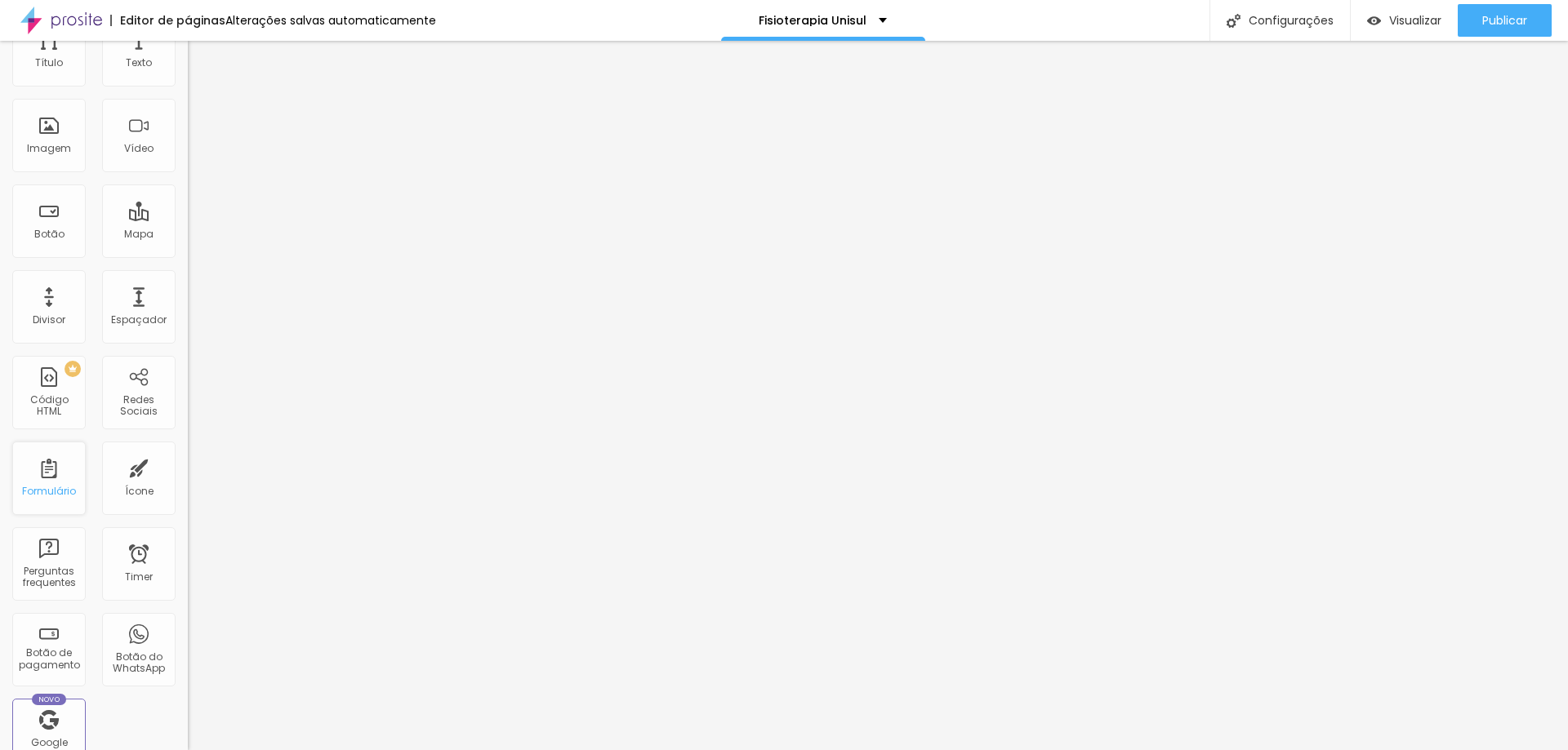
scroll to position [0, 0]
click at [188, 165] on div "Form" at bounding box center [281, 151] width 188 height 28
click at [188, 165] on div "Contato" at bounding box center [281, 151] width 188 height 28
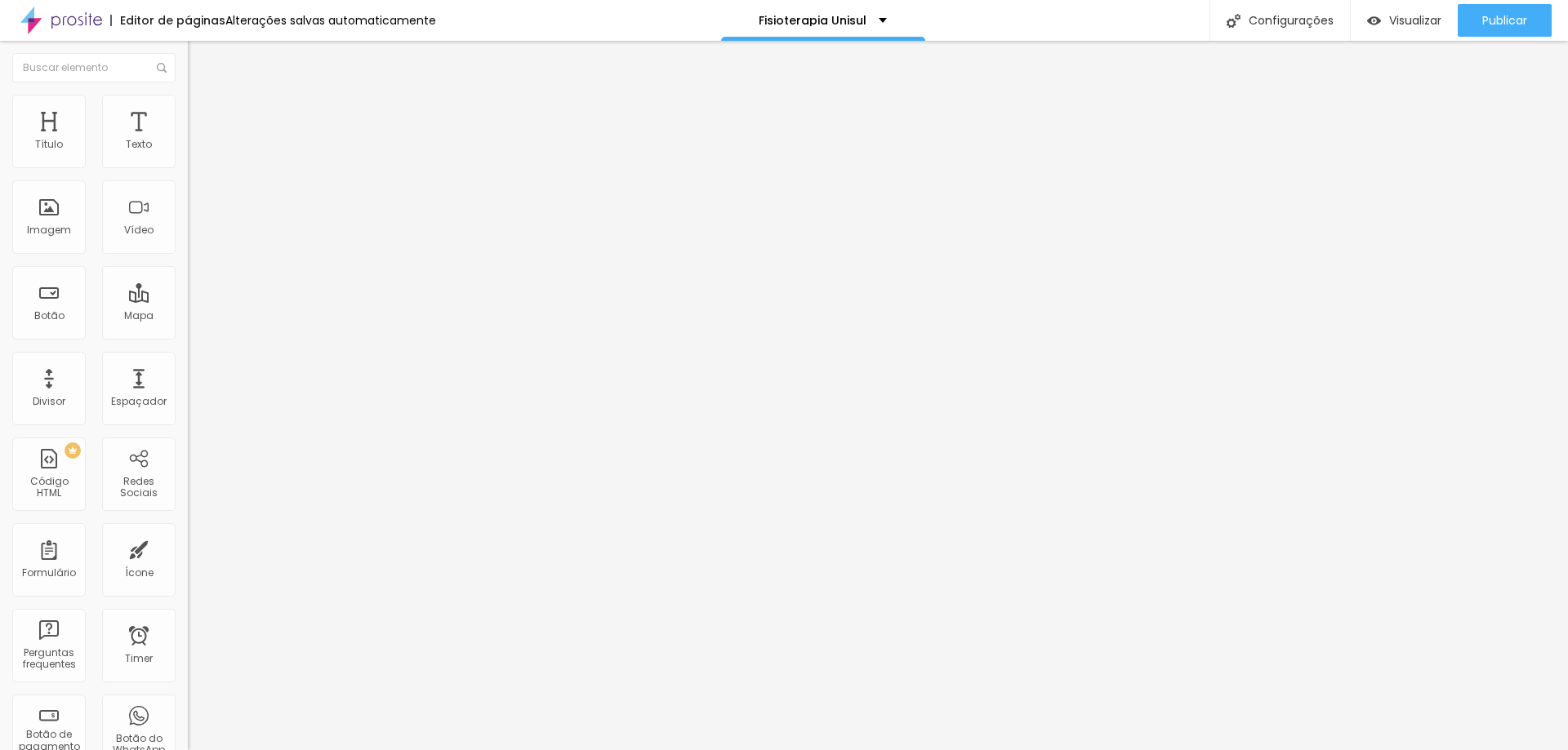
type input "Fisioterapia"
drag, startPoint x: 514, startPoint y: 389, endPoint x: 627, endPoint y: 605, distance: 243.8
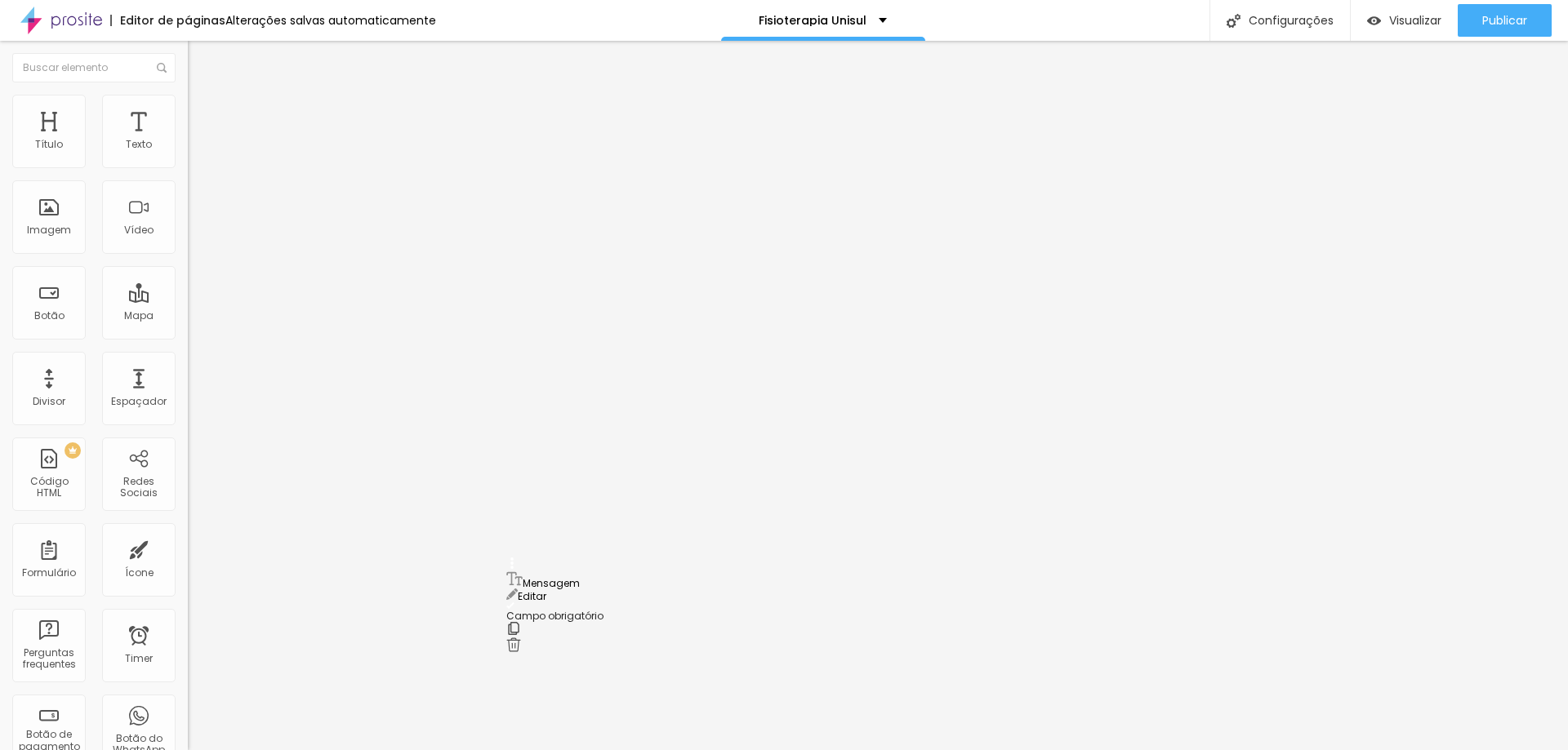
drag, startPoint x: 516, startPoint y: 385, endPoint x: 548, endPoint y: 582, distance: 199.6
drag, startPoint x: 512, startPoint y: 387, endPoint x: 350, endPoint y: 397, distance: 162.3
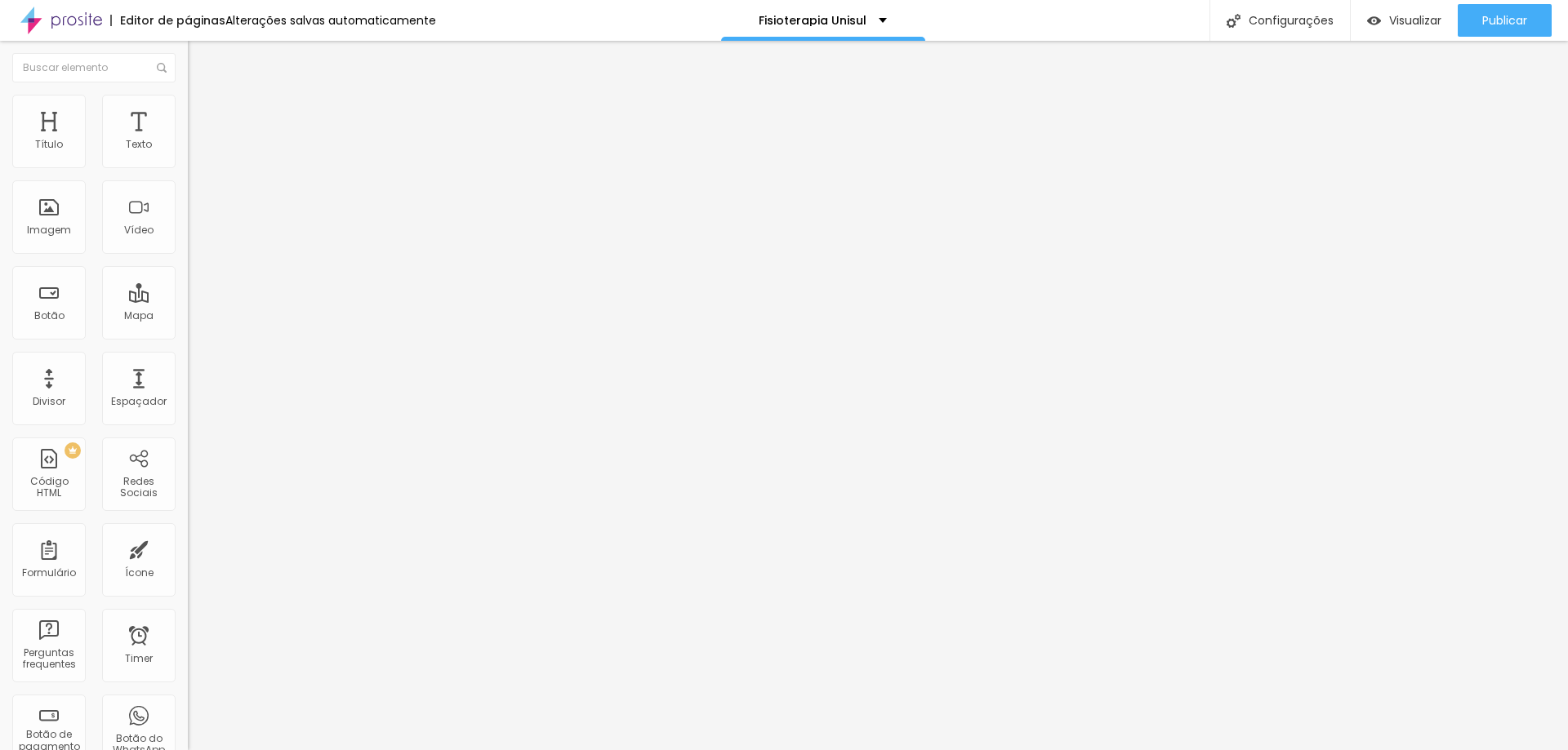
drag, startPoint x: 513, startPoint y: 386, endPoint x: 620, endPoint y: 639, distance: 274.7
drag, startPoint x: 508, startPoint y: 390, endPoint x: 538, endPoint y: 390, distance: 30.0
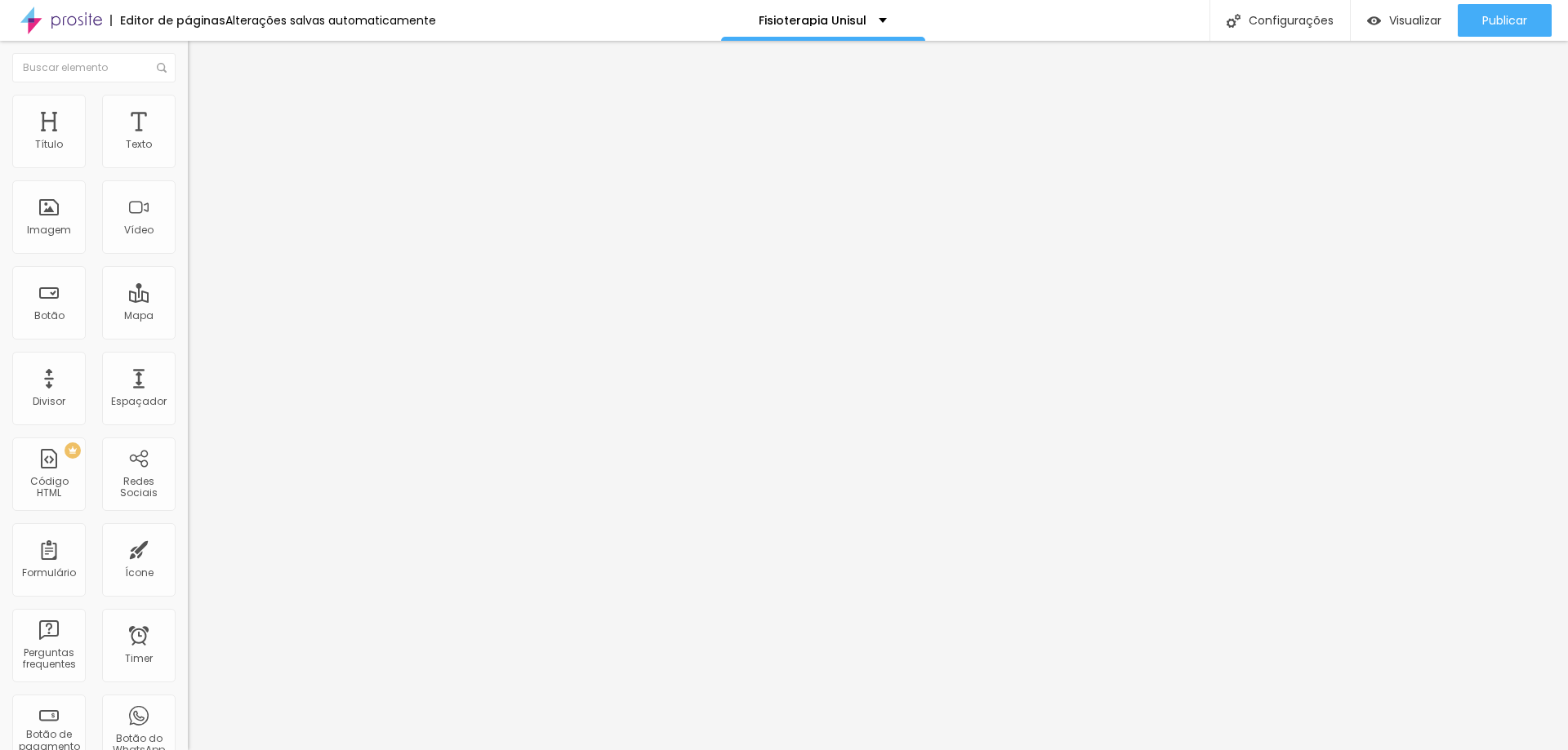
drag, startPoint x: 594, startPoint y: 445, endPoint x: 438, endPoint y: 433, distance: 156.5
type input "Celular com whatsapp"
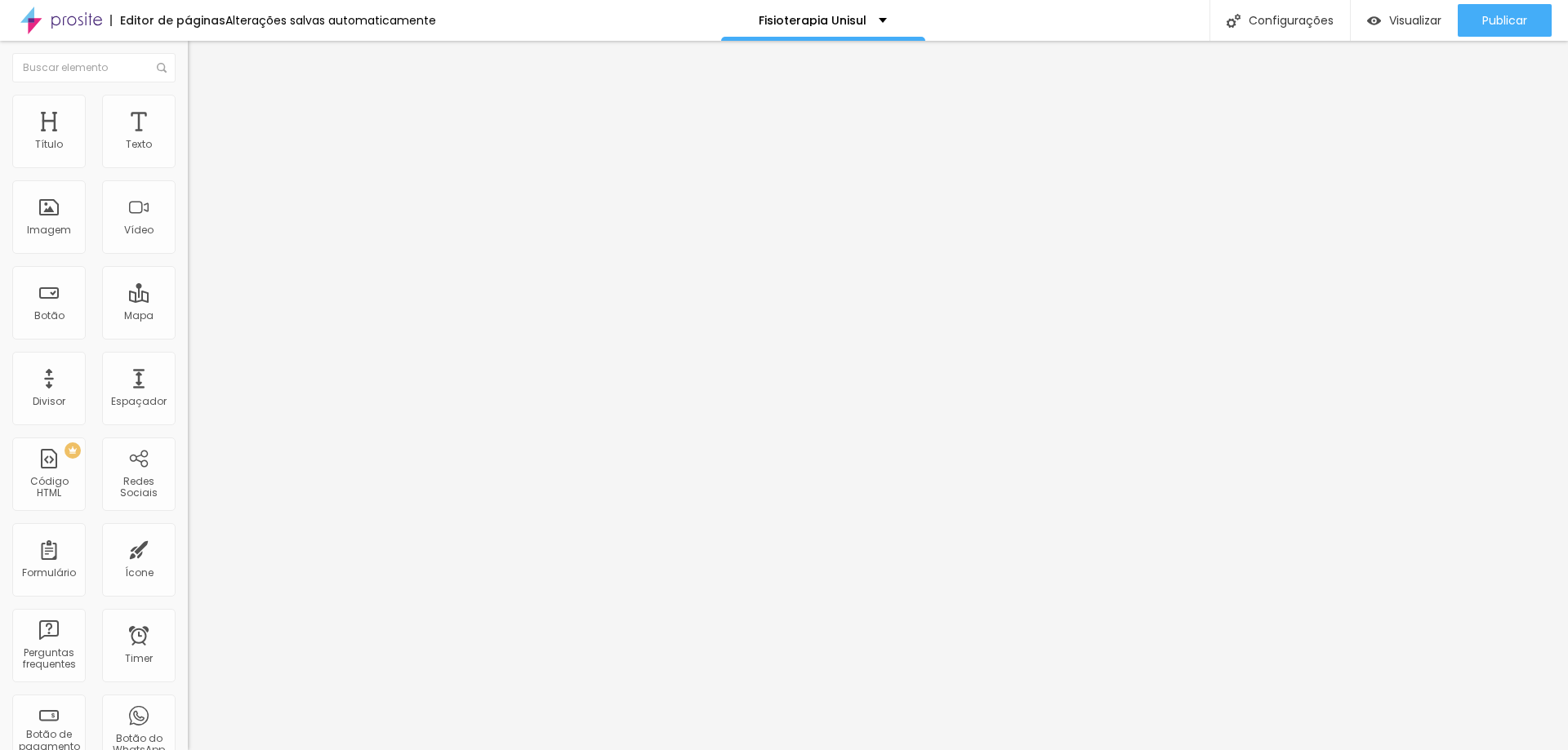
drag, startPoint x: 732, startPoint y: 511, endPoint x: 438, endPoint y: 486, distance: 295.1
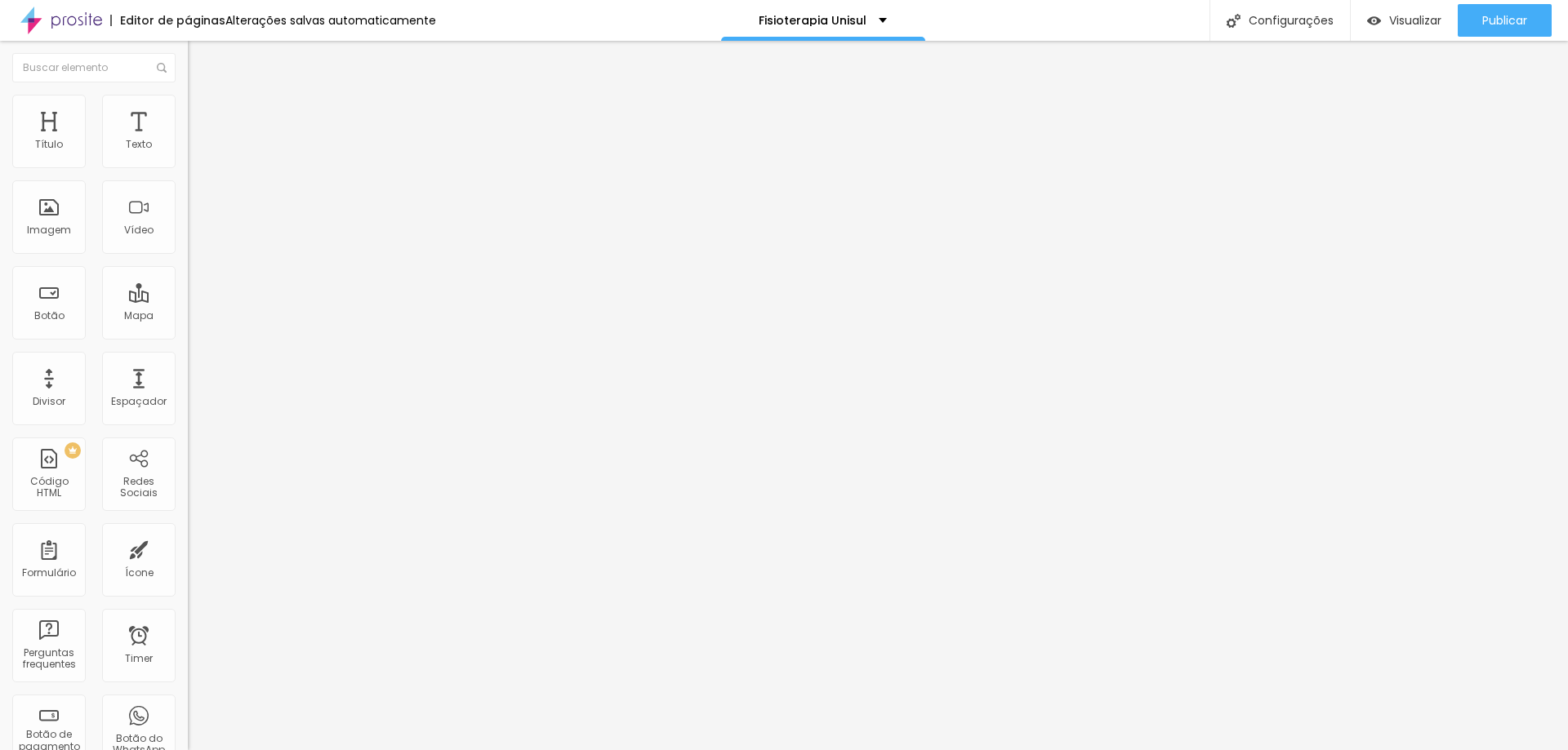
type input "Endereço completo com rua, número, bairro, cidade, estado e [GEOGRAPHIC_DATA]"
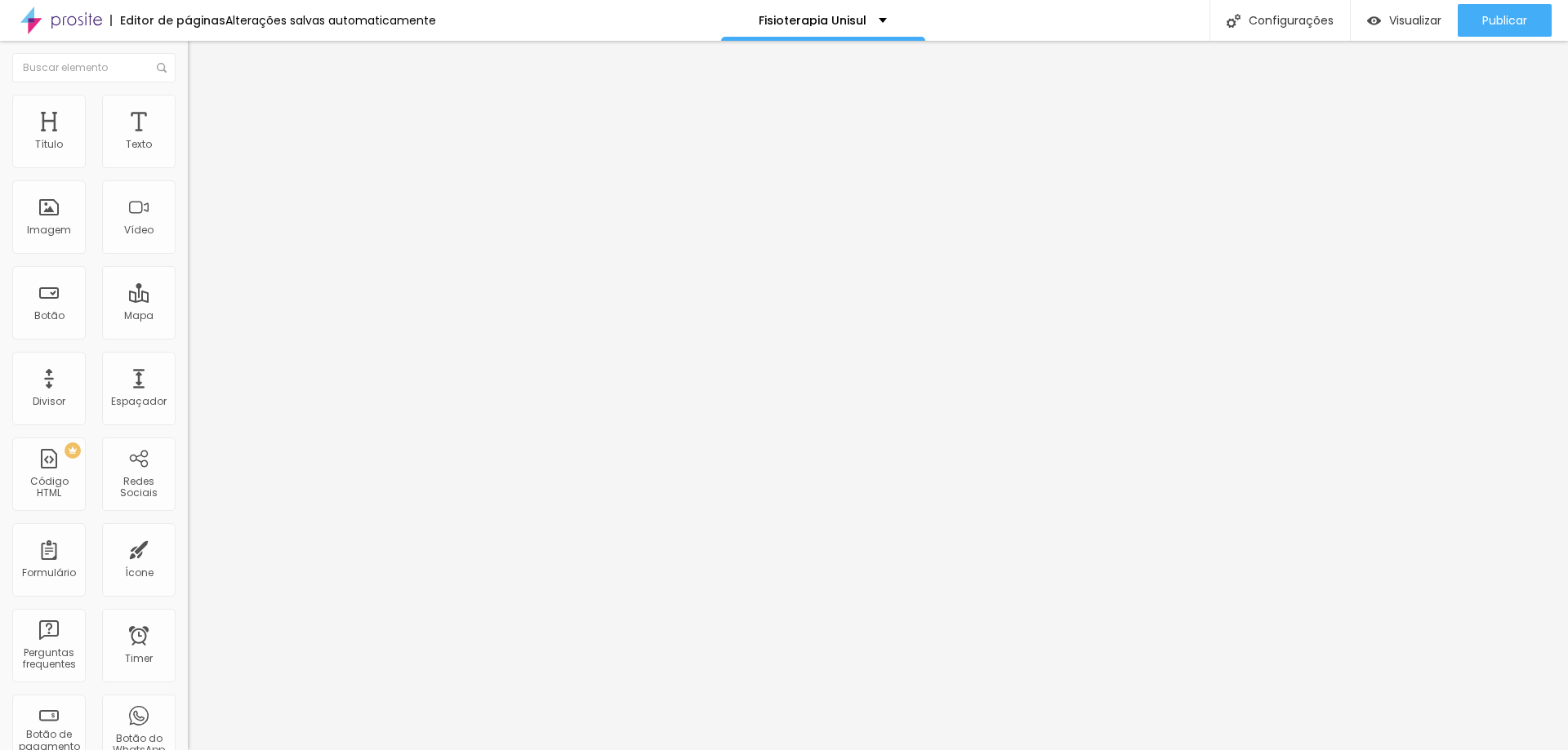
drag, startPoint x: 661, startPoint y: 497, endPoint x: 398, endPoint y: 476, distance: 263.8
type input "F"
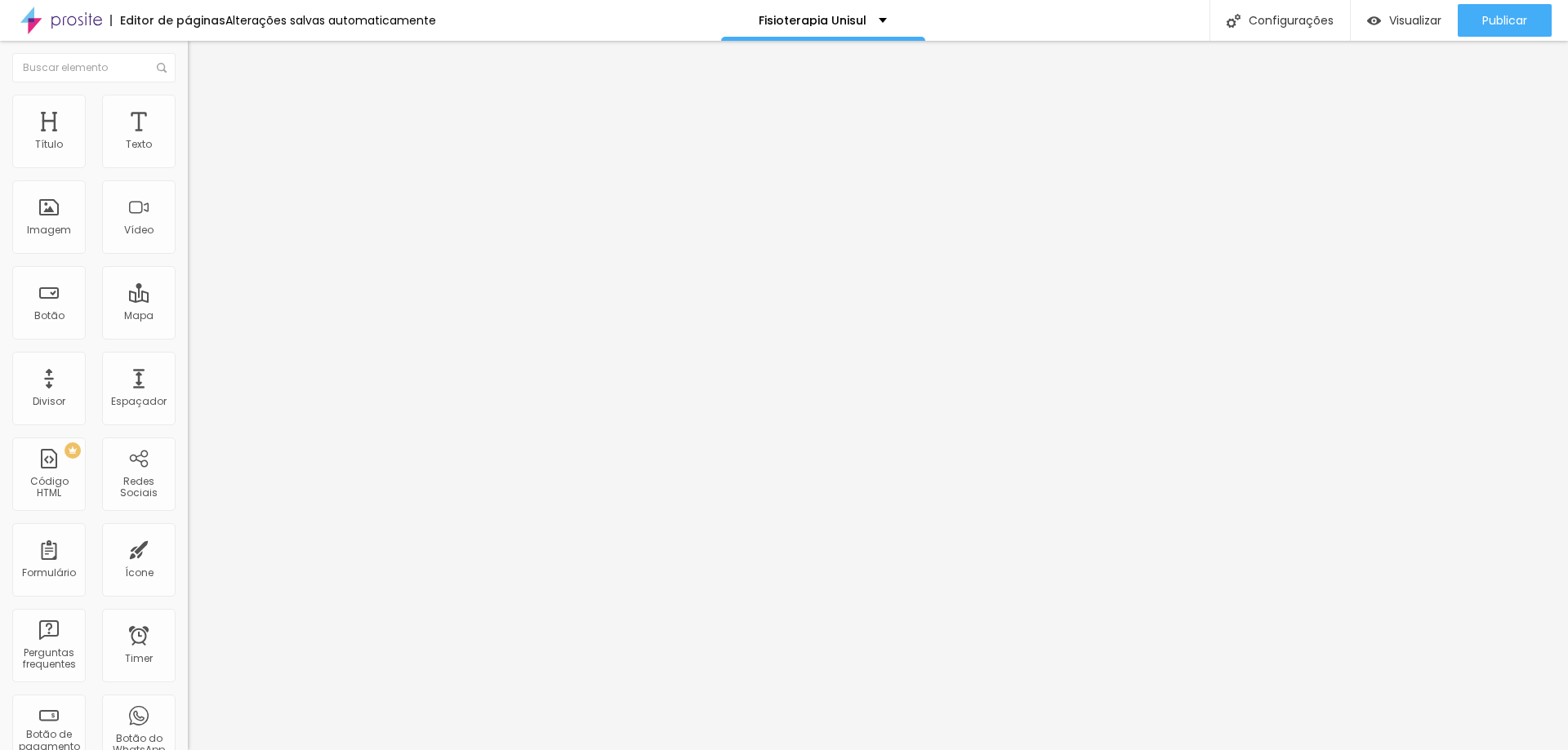
drag, startPoint x: 674, startPoint y: 502, endPoint x: 454, endPoint y: 483, distance: 220.8
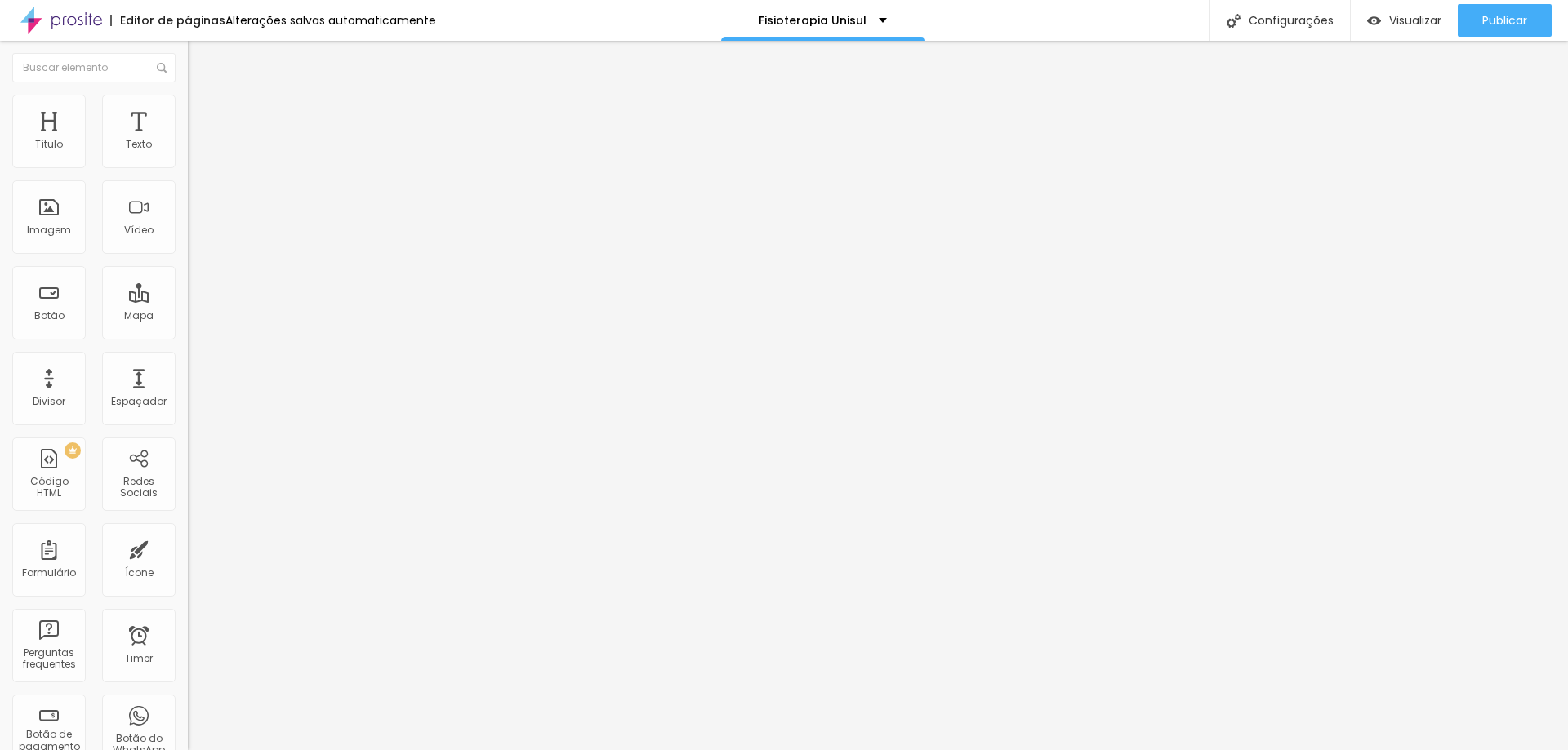
type input "Participantes"
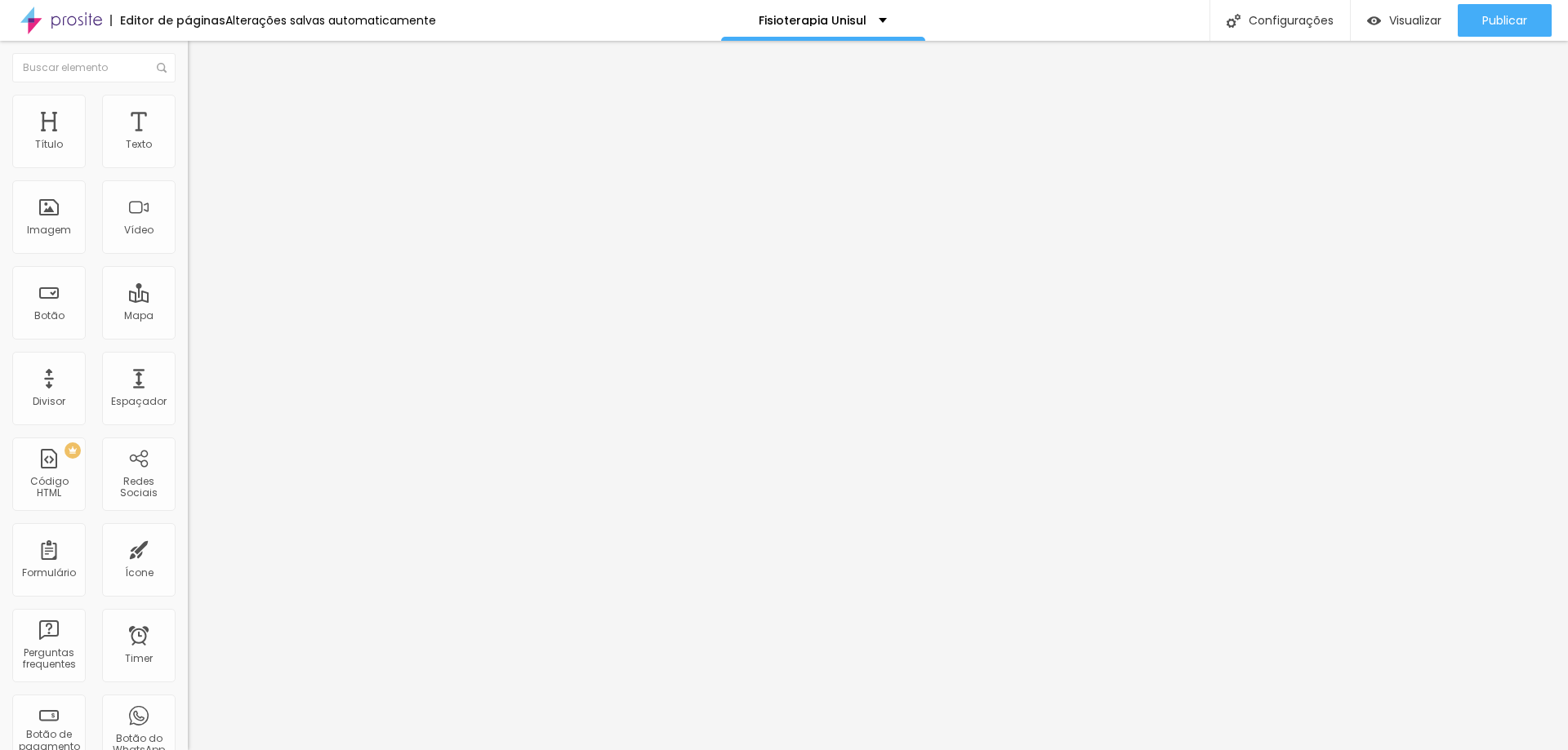
drag, startPoint x: 620, startPoint y: 502, endPoint x: 526, endPoint y: 502, distance: 94.0
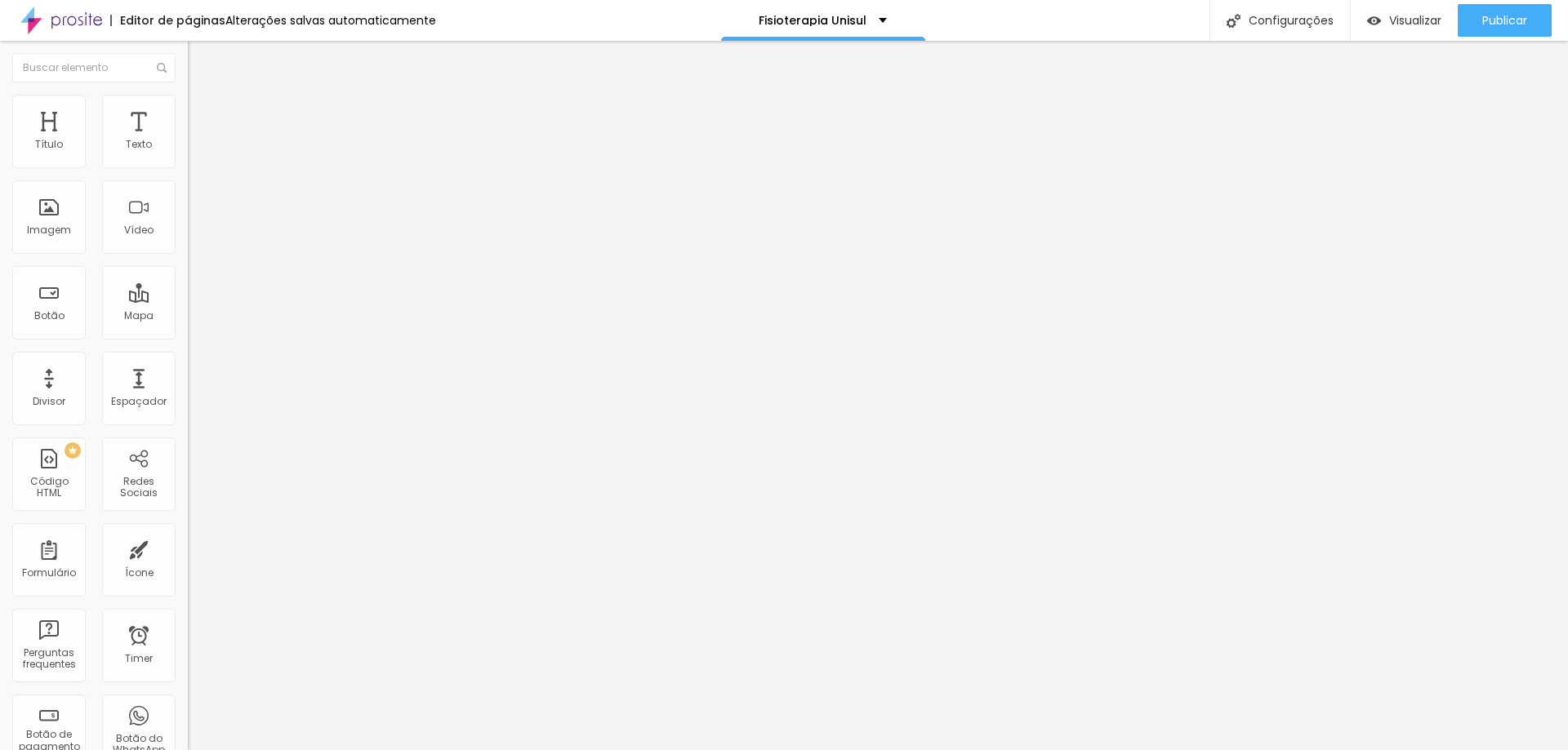
type input "Individual"
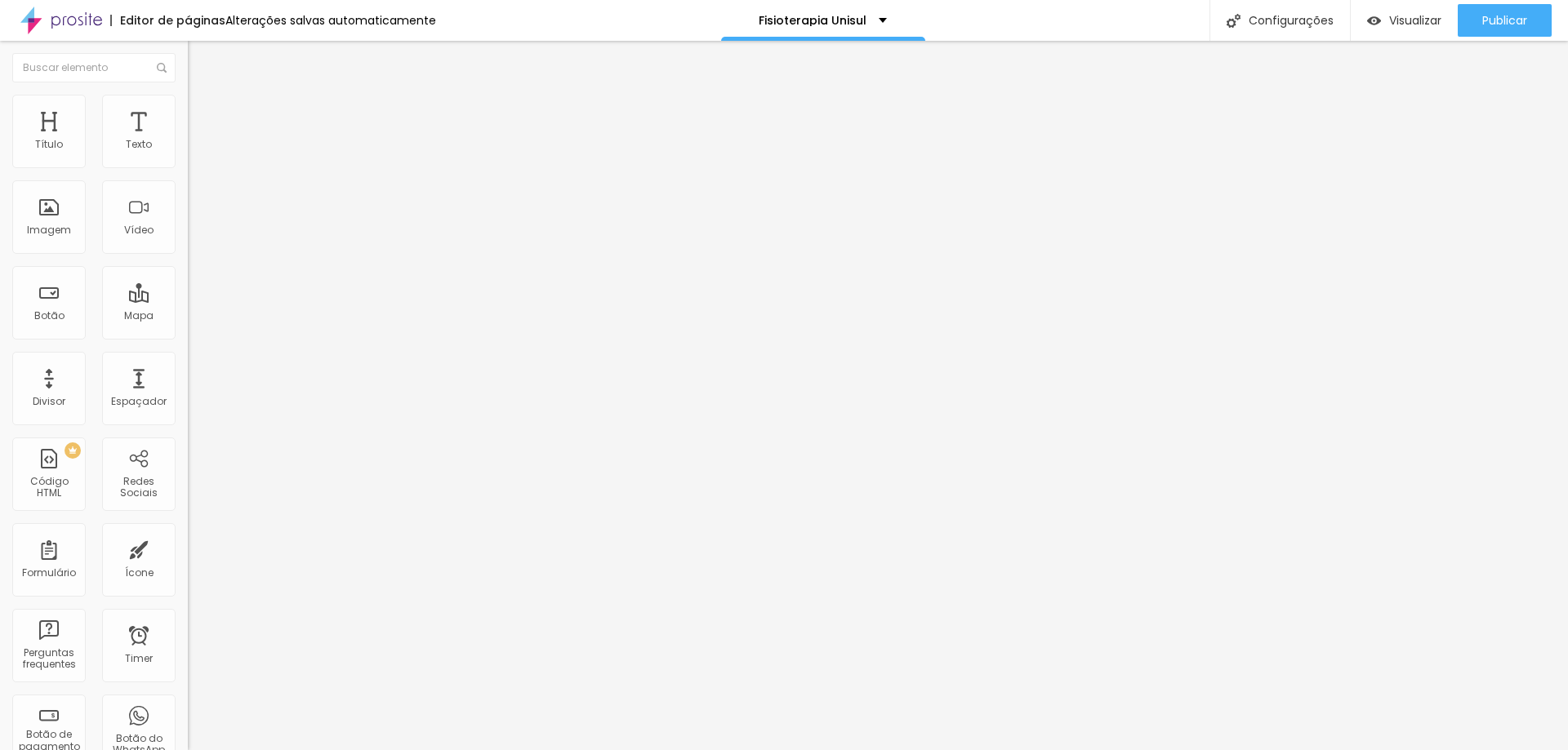
drag, startPoint x: 616, startPoint y: 540, endPoint x: 569, endPoint y: 535, distance: 47.3
type input "Individual e Família"
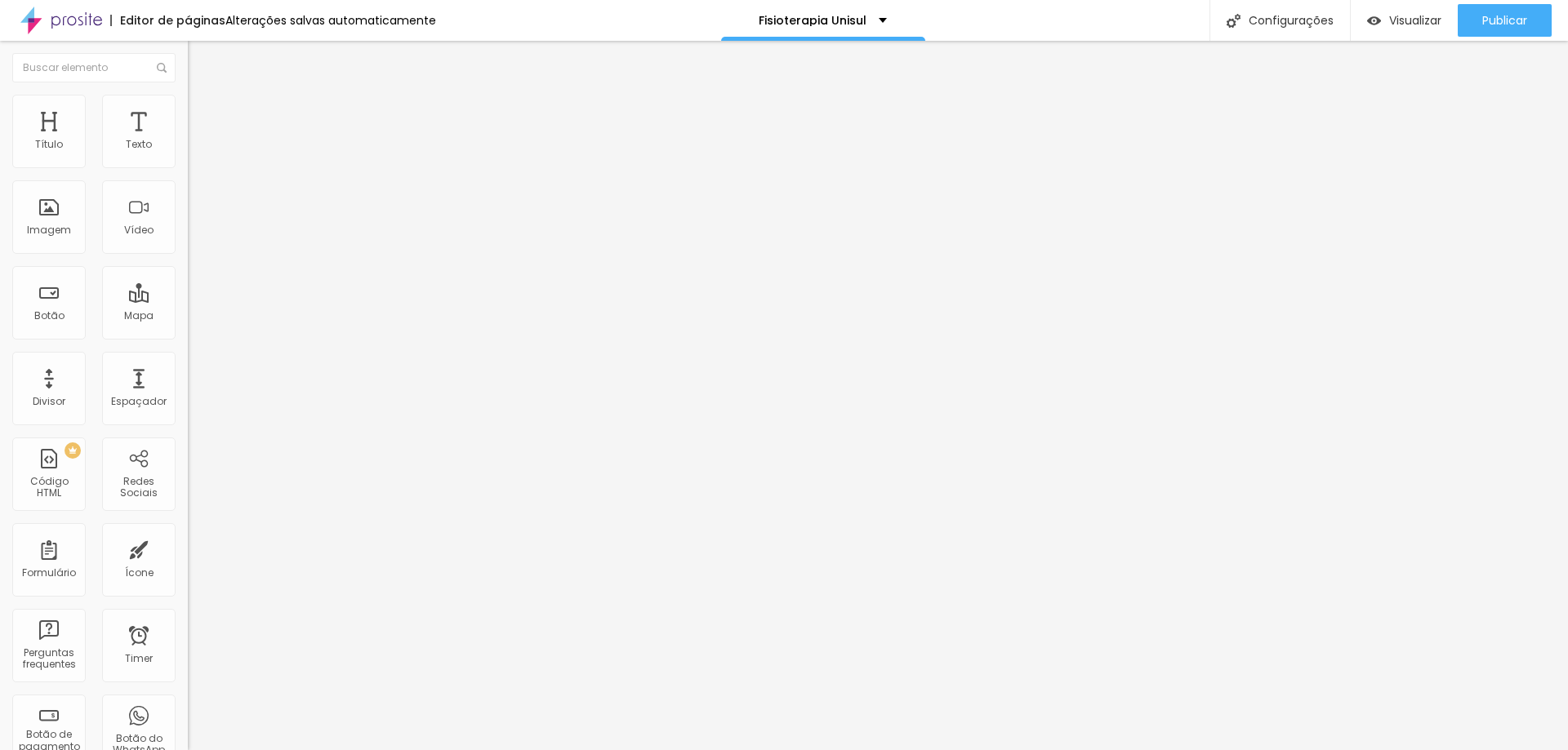
drag, startPoint x: 643, startPoint y: 416, endPoint x: 442, endPoint y: 412, distance: 201.0
type input "F"
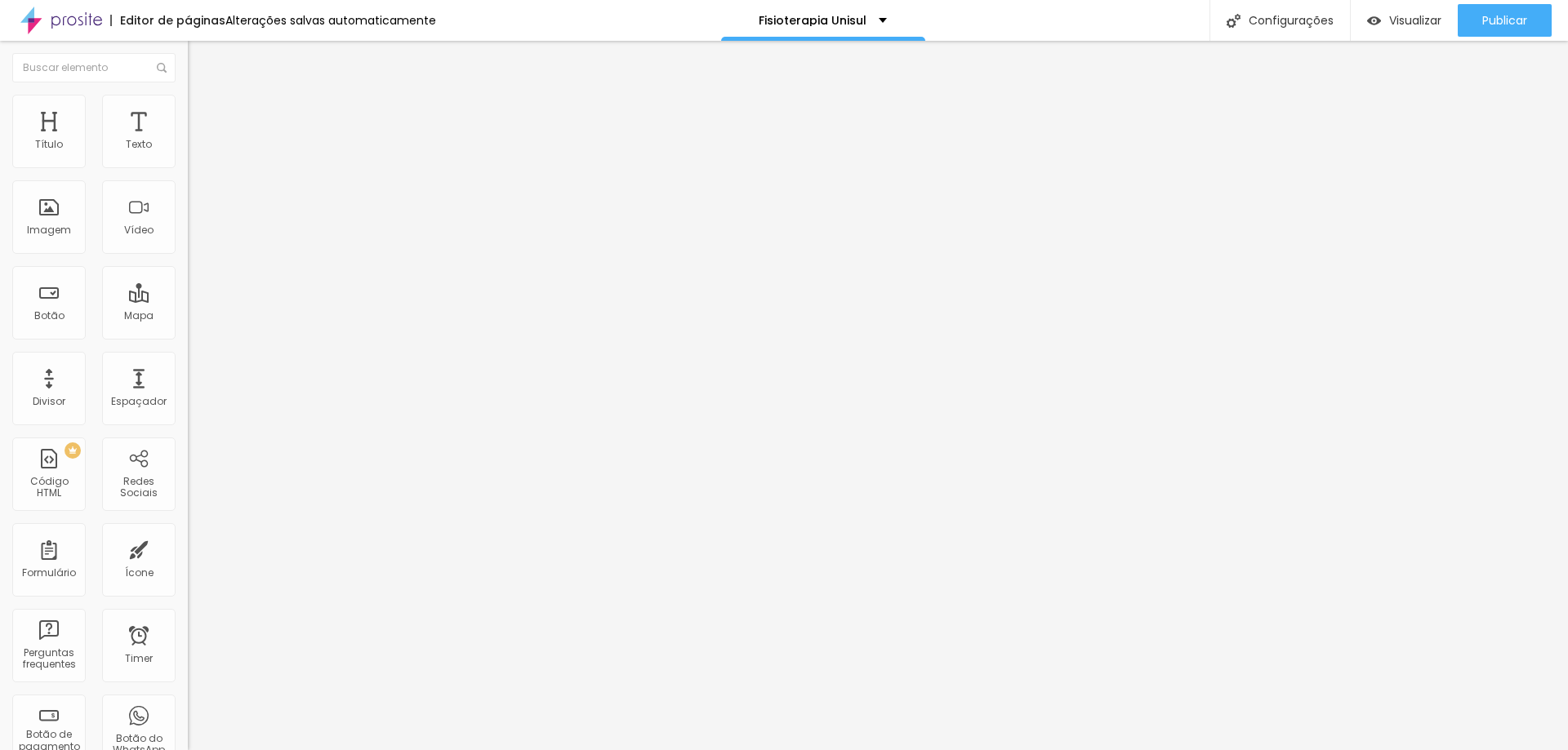
type input "F"
type input "Fará fotos sozinho ou com família?"
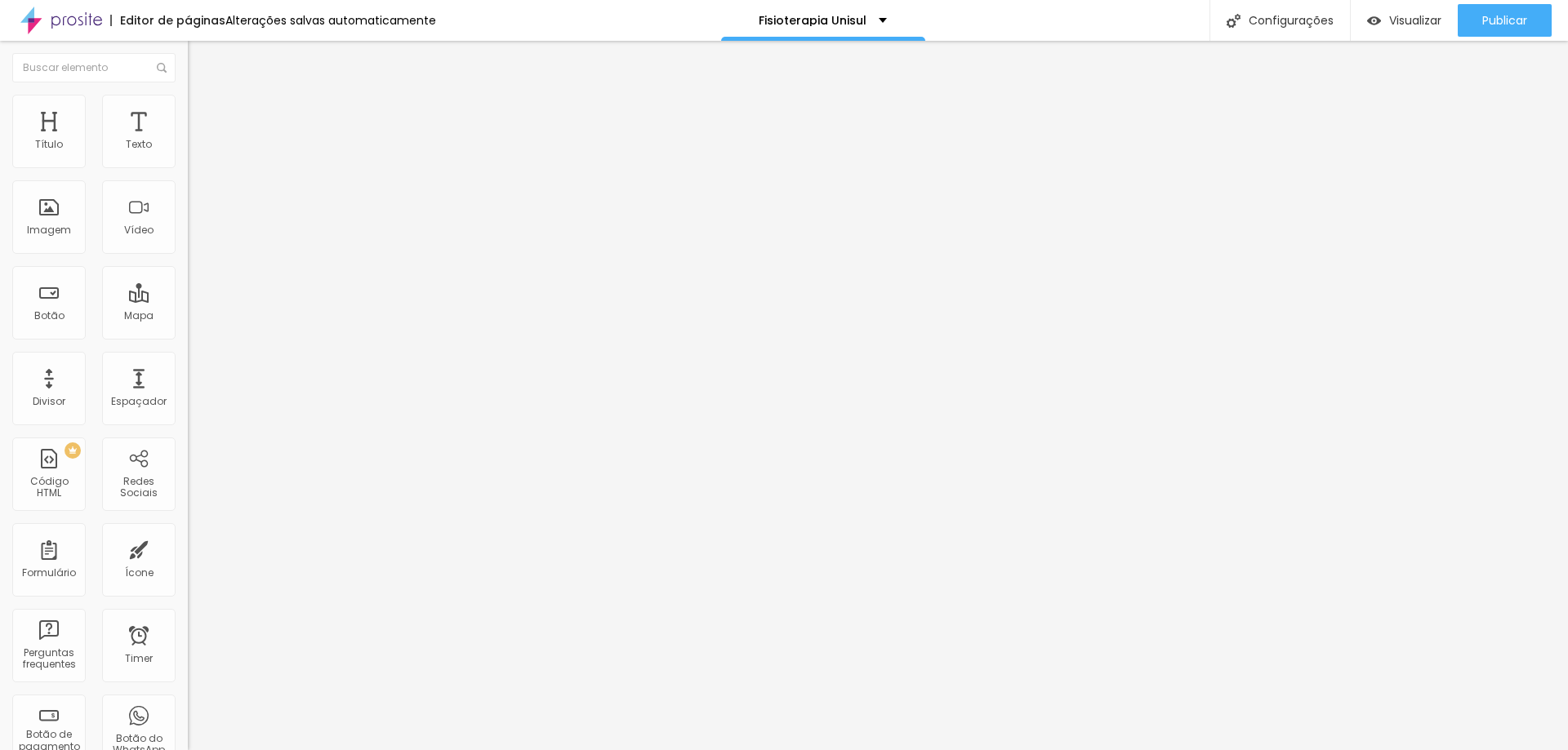
drag, startPoint x: 639, startPoint y: 417, endPoint x: 491, endPoint y: 412, distance: 148.1
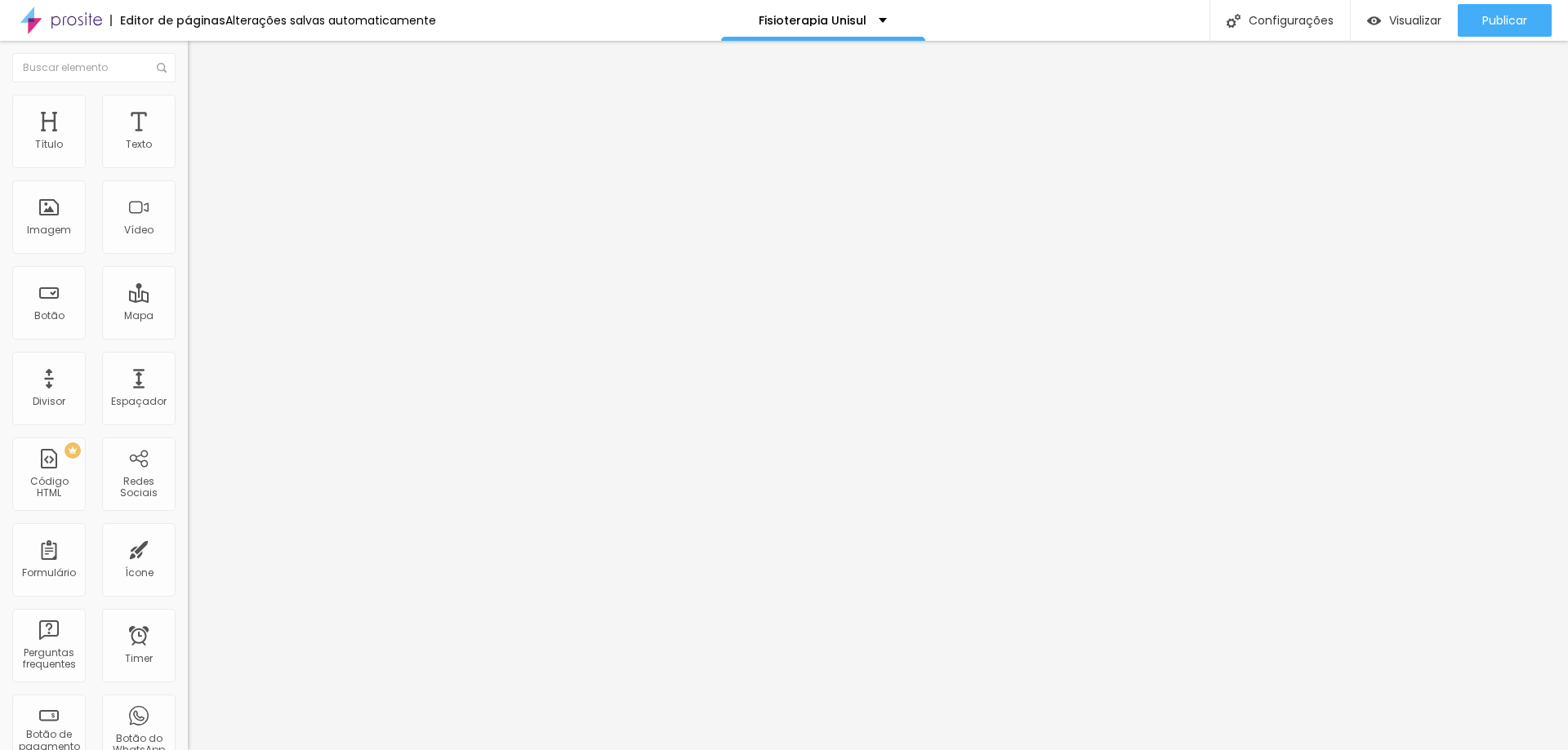
type input "Quantidade de familiares"
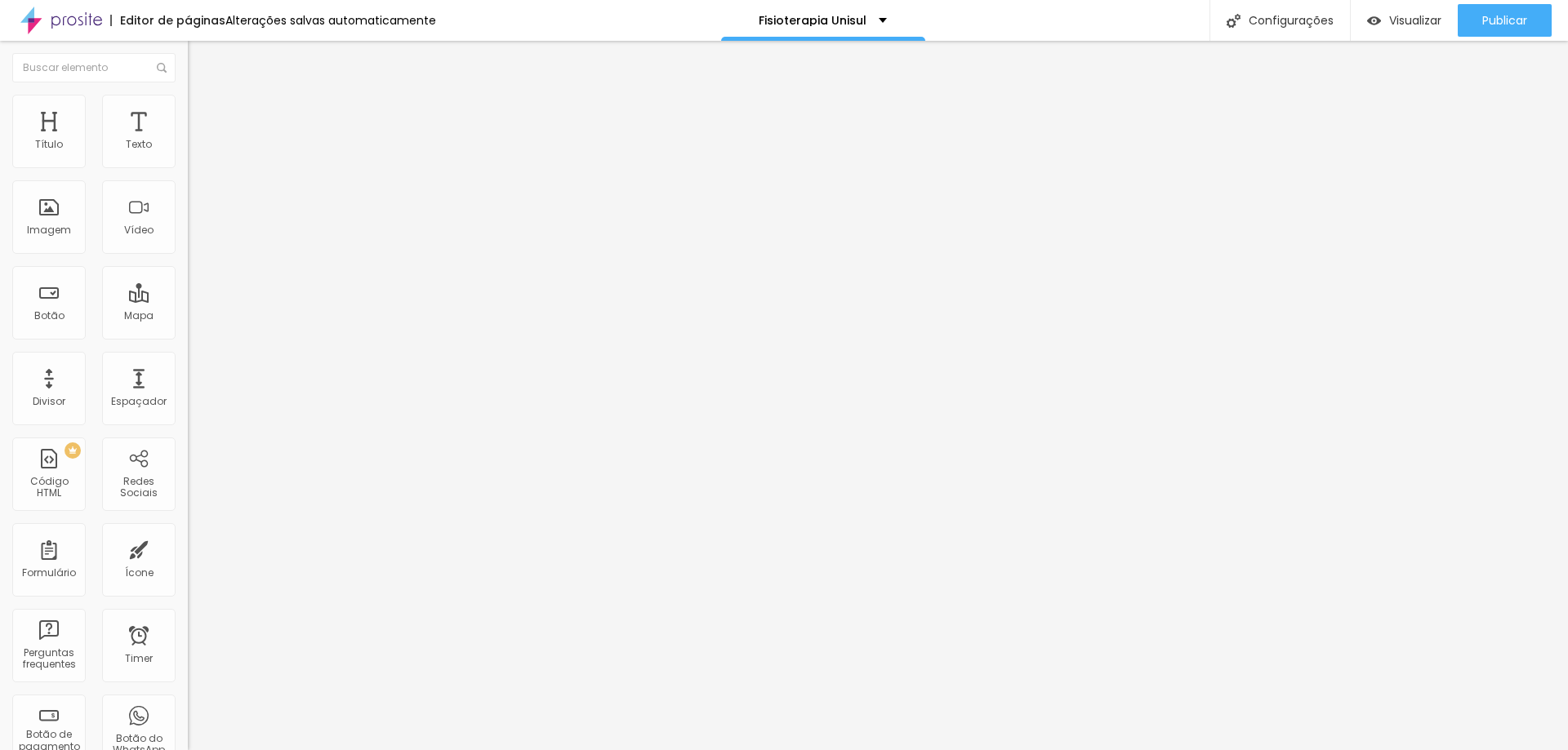
drag, startPoint x: 584, startPoint y: 364, endPoint x: 488, endPoint y: 358, distance: 96.2
type textarea "Cadastro enviado com sucesso!"
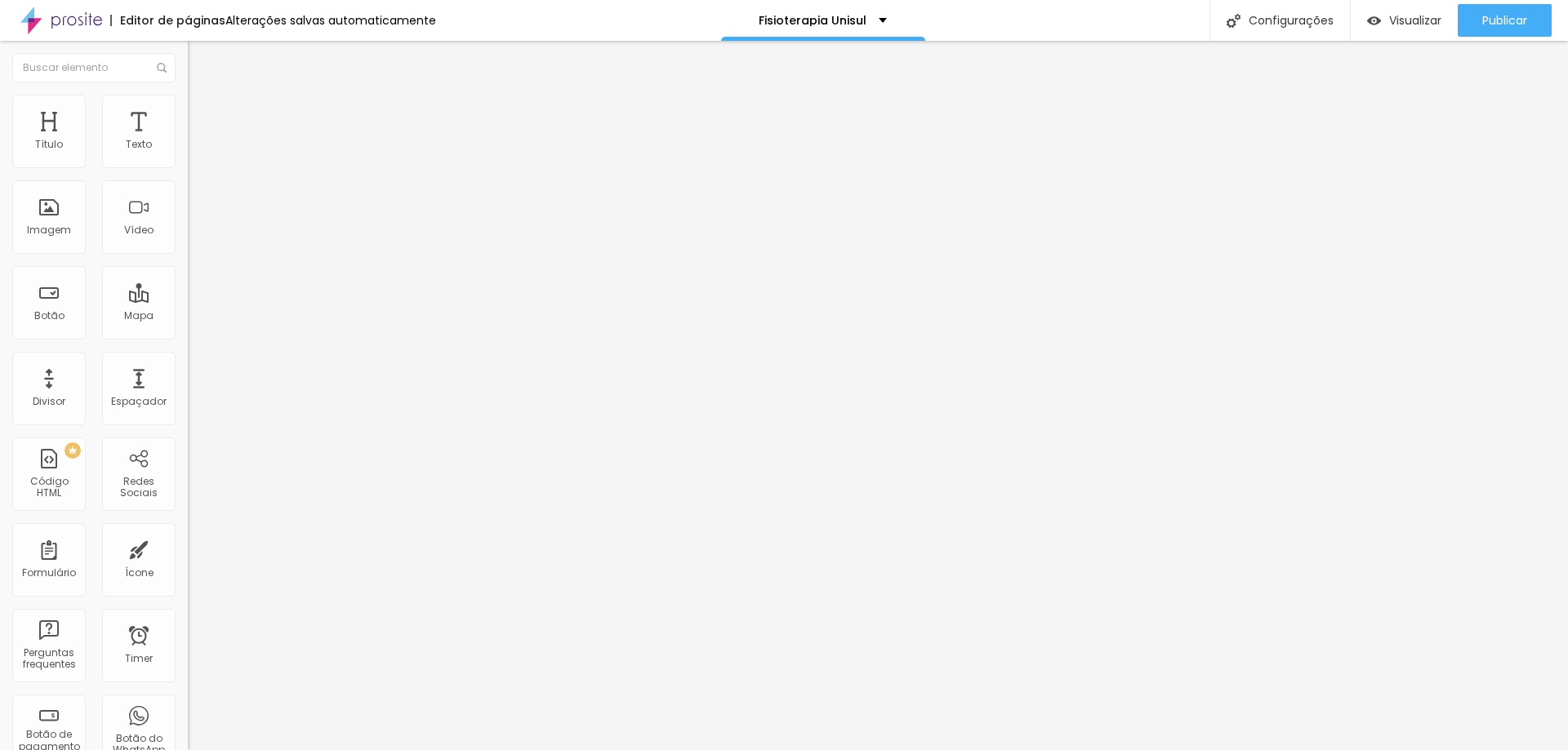
radio input "true"
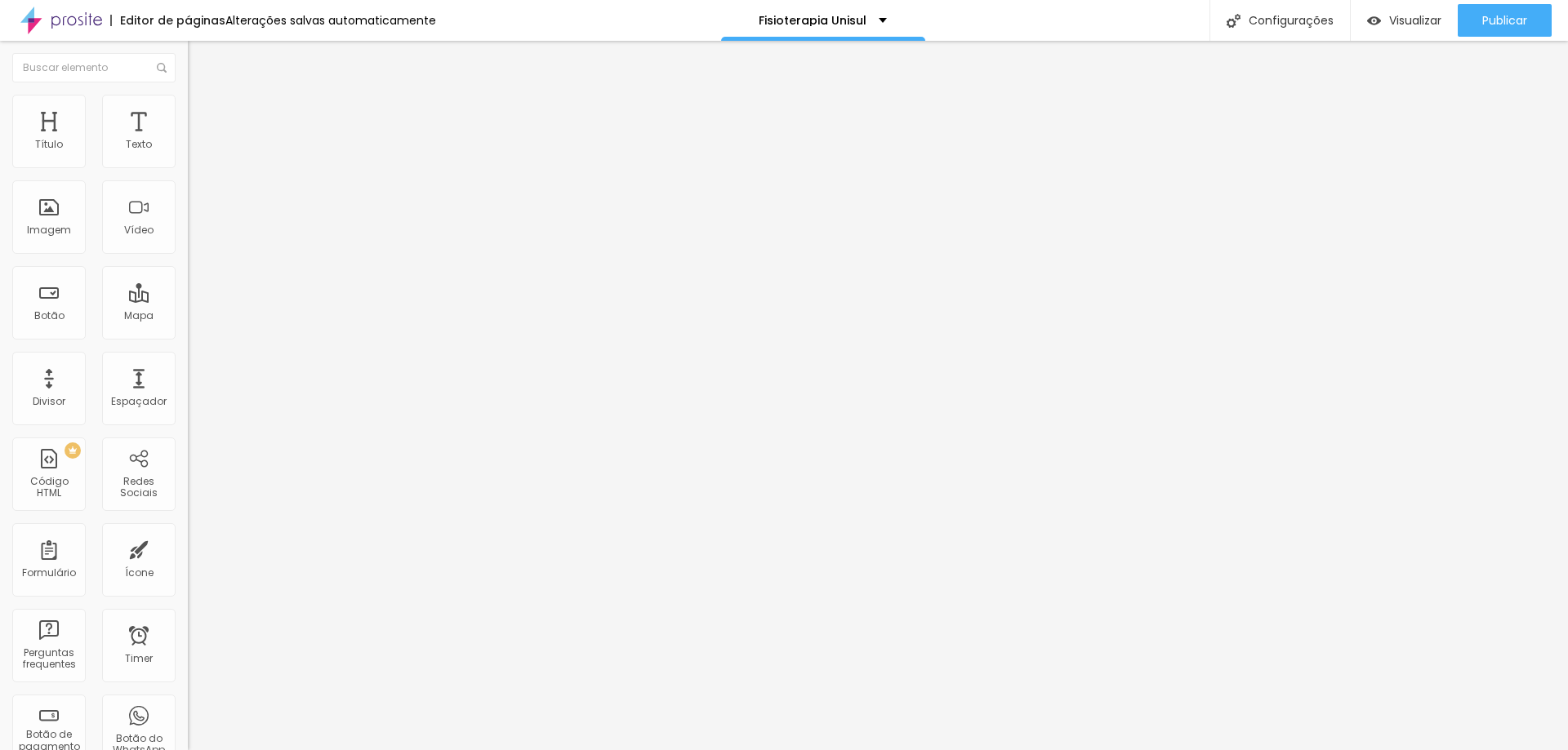
type input "Fisioterapia contrato"
click at [200, 62] on div "Editar Formulário" at bounding box center [260, 59] width 121 height 13
click at [188, 111] on li "Avançado" at bounding box center [281, 119] width 188 height 17
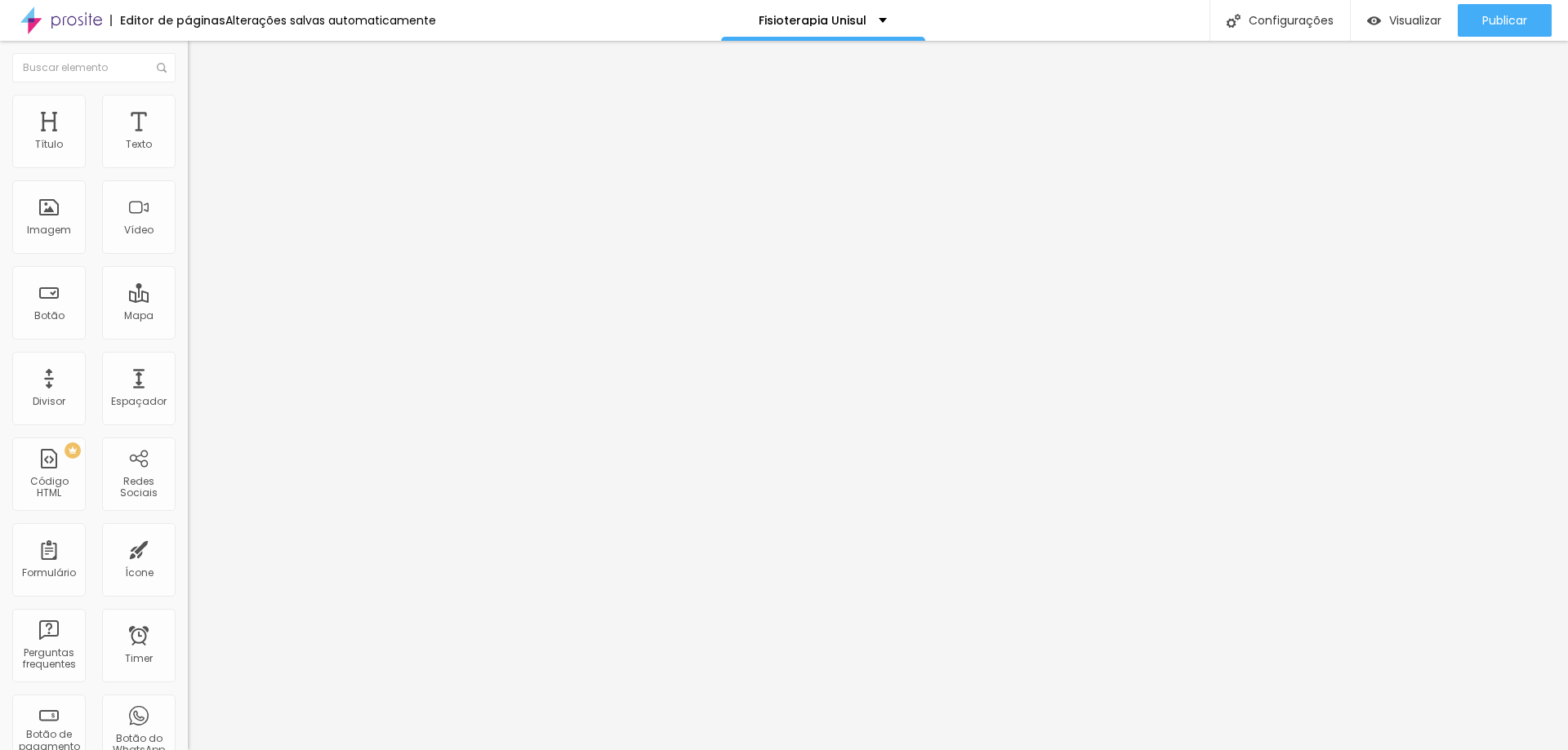
click at [188, 99] on ul "Conteúdo Estilo Avançado" at bounding box center [281, 103] width 188 height 49
click at [188, 99] on li "Estilo" at bounding box center [281, 103] width 188 height 17
click at [188, 95] on li "Conteúdo" at bounding box center [281, 86] width 188 height 17
click at [188, 153] on input "Alboom [GEOGRAPHIC_DATA]" at bounding box center [285, 145] width 196 height 17
click at [188, 164] on div "Endereço Alboom [GEOGRAPHIC_DATA] Alinhamento 15 Zoom" at bounding box center [281, 290] width 188 height 327
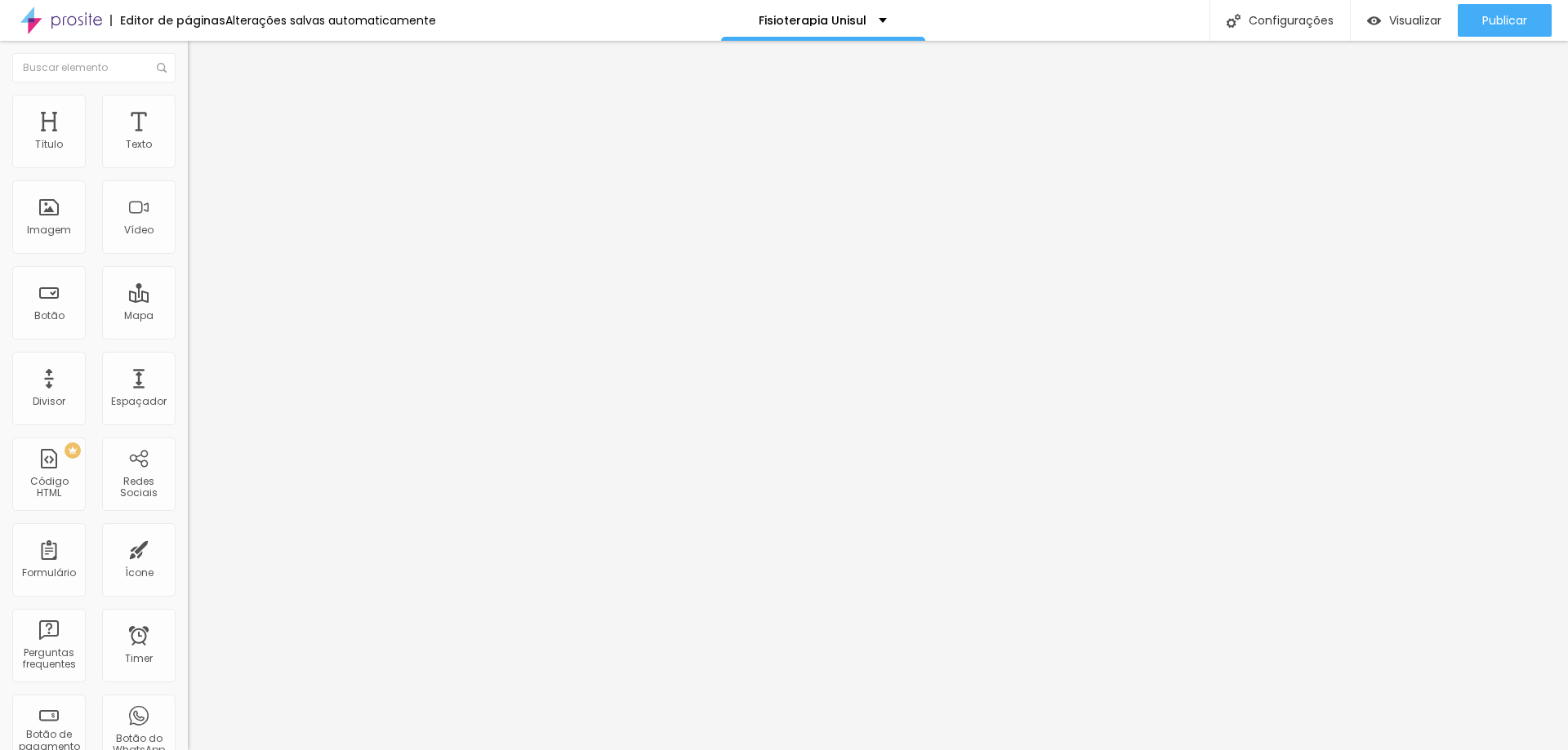
paste input "R. [PERSON_NAME][STREET_ADDRESS], 88108-100"
type input "R. [PERSON_NAME][STREET_ADDRESS], 88108-100"
click at [188, 95] on li "Estilo" at bounding box center [281, 103] width 188 height 17
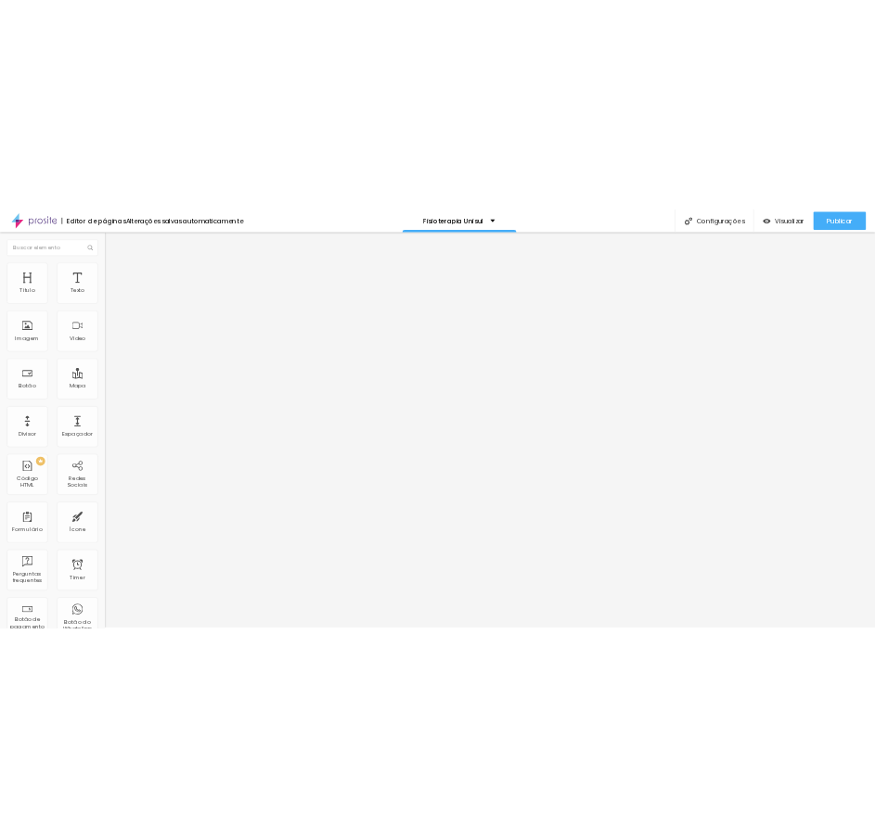
scroll to position [0, 0]
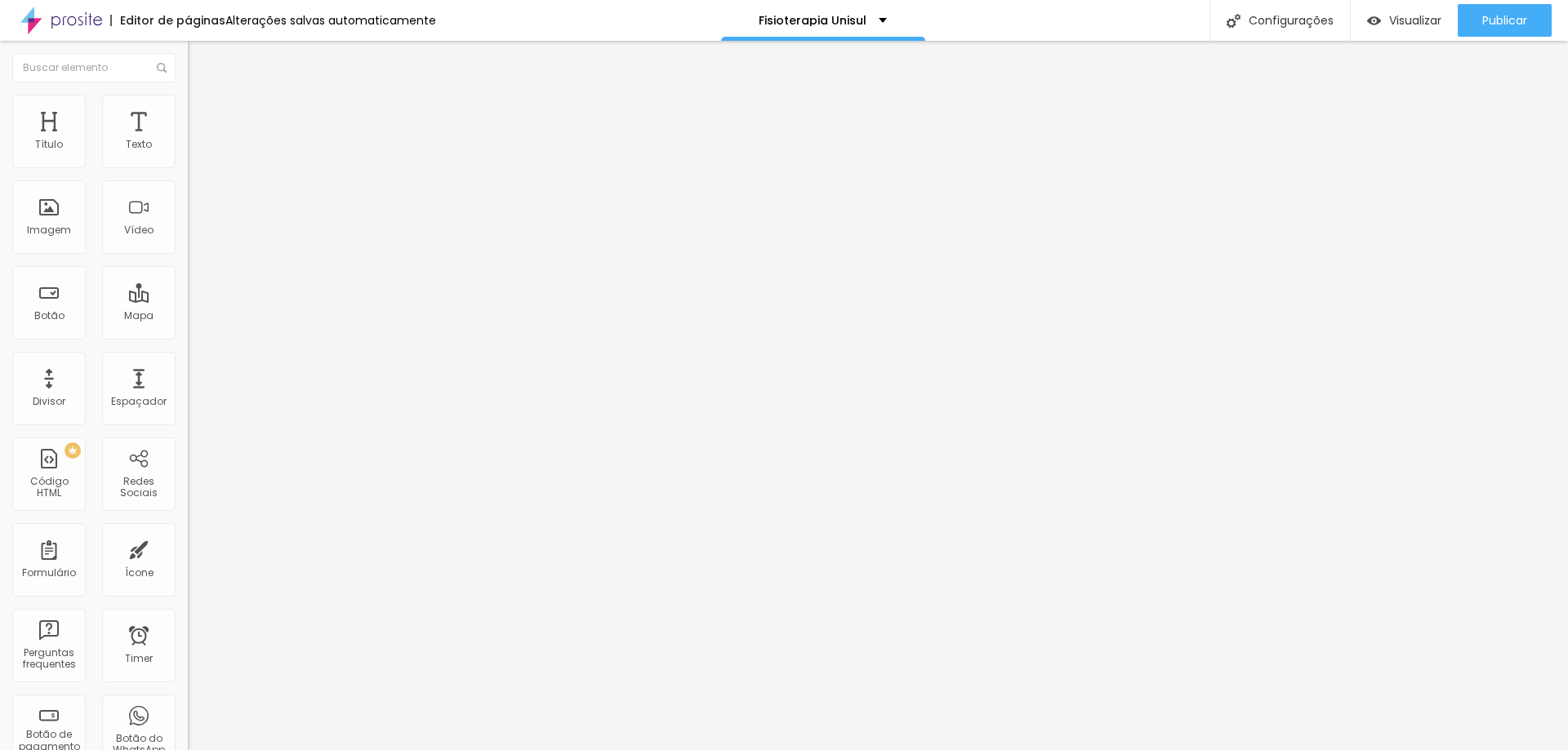
type input "95"
type input "90"
type input "85"
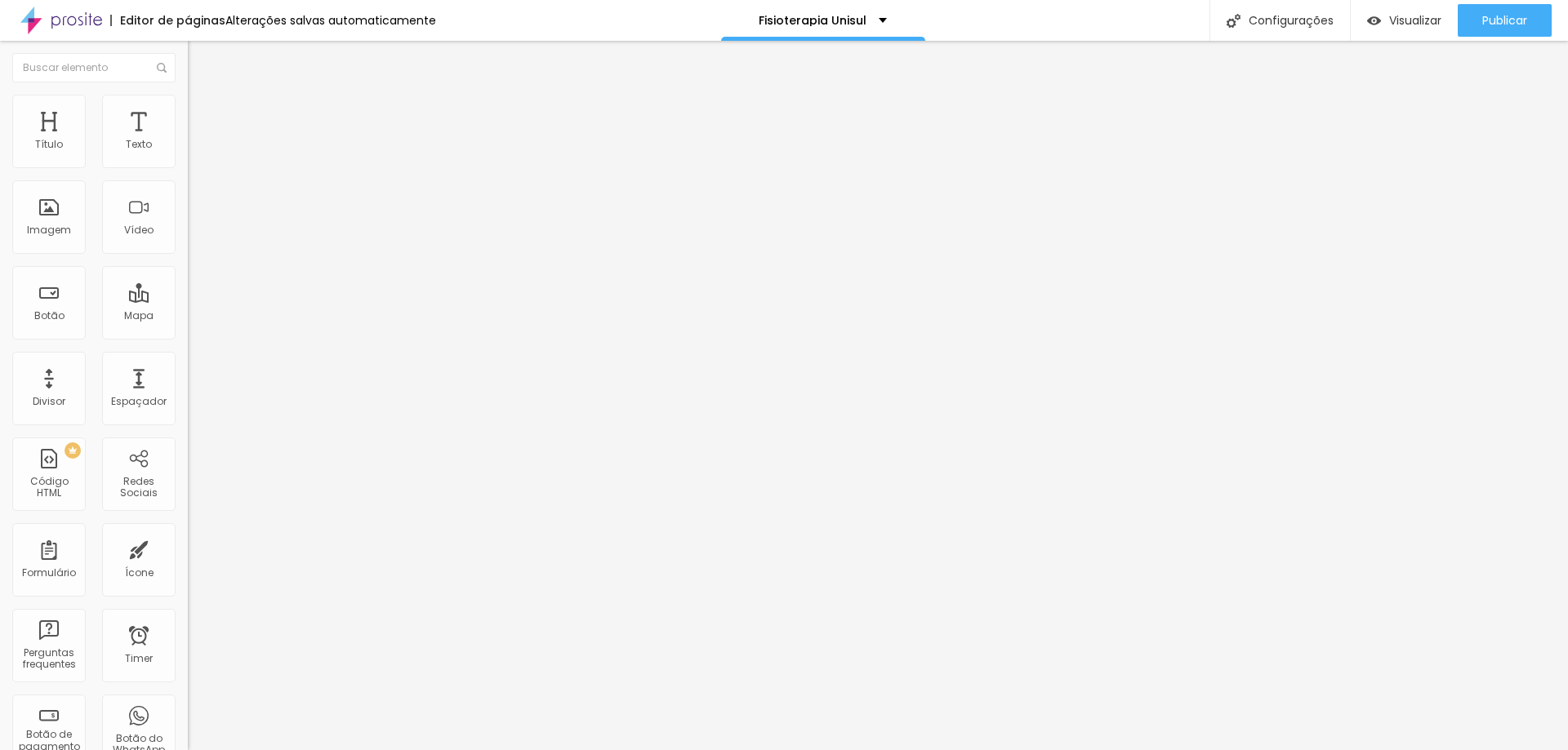
type input "85"
type input "95"
type input "100"
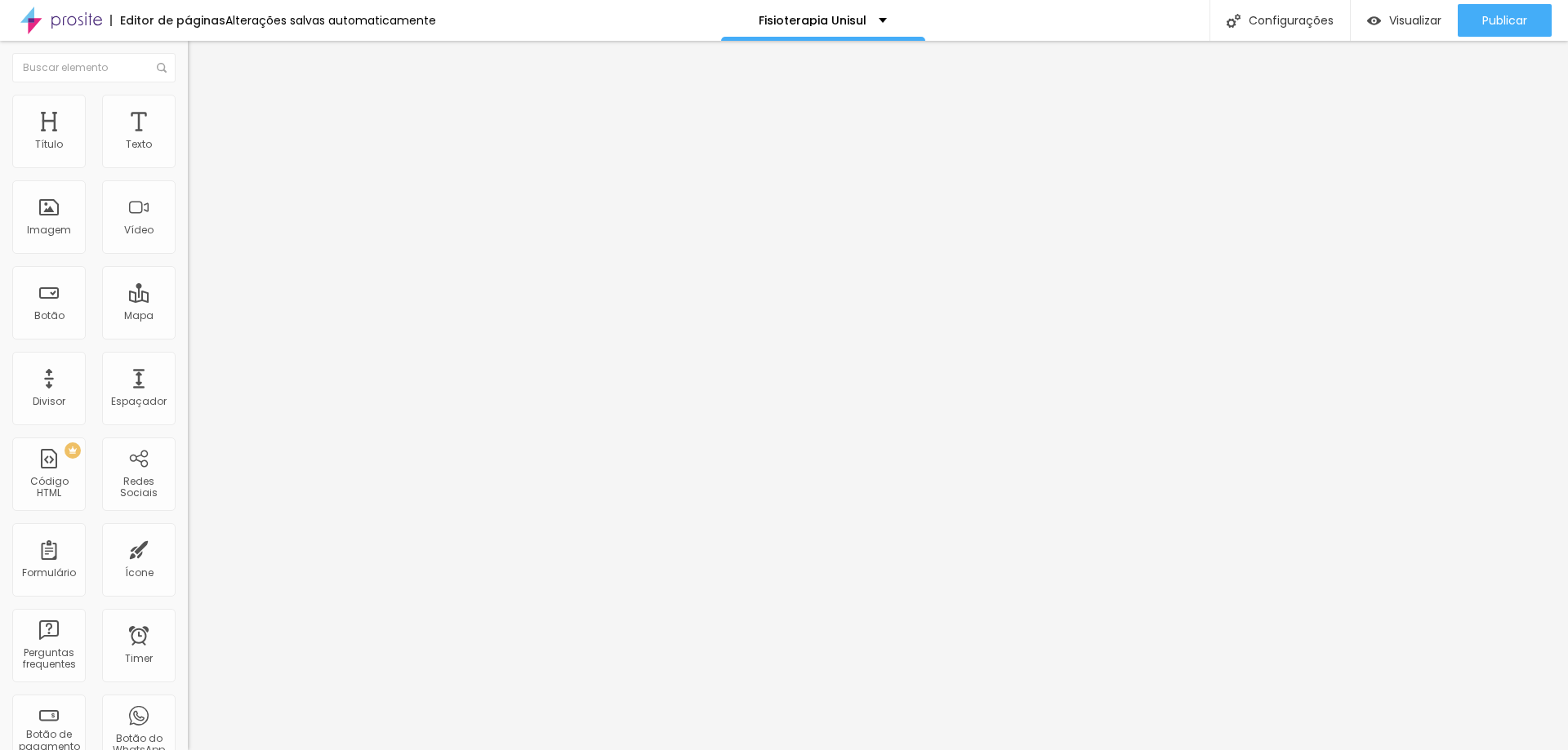
type input "95"
type input "90"
type input "80"
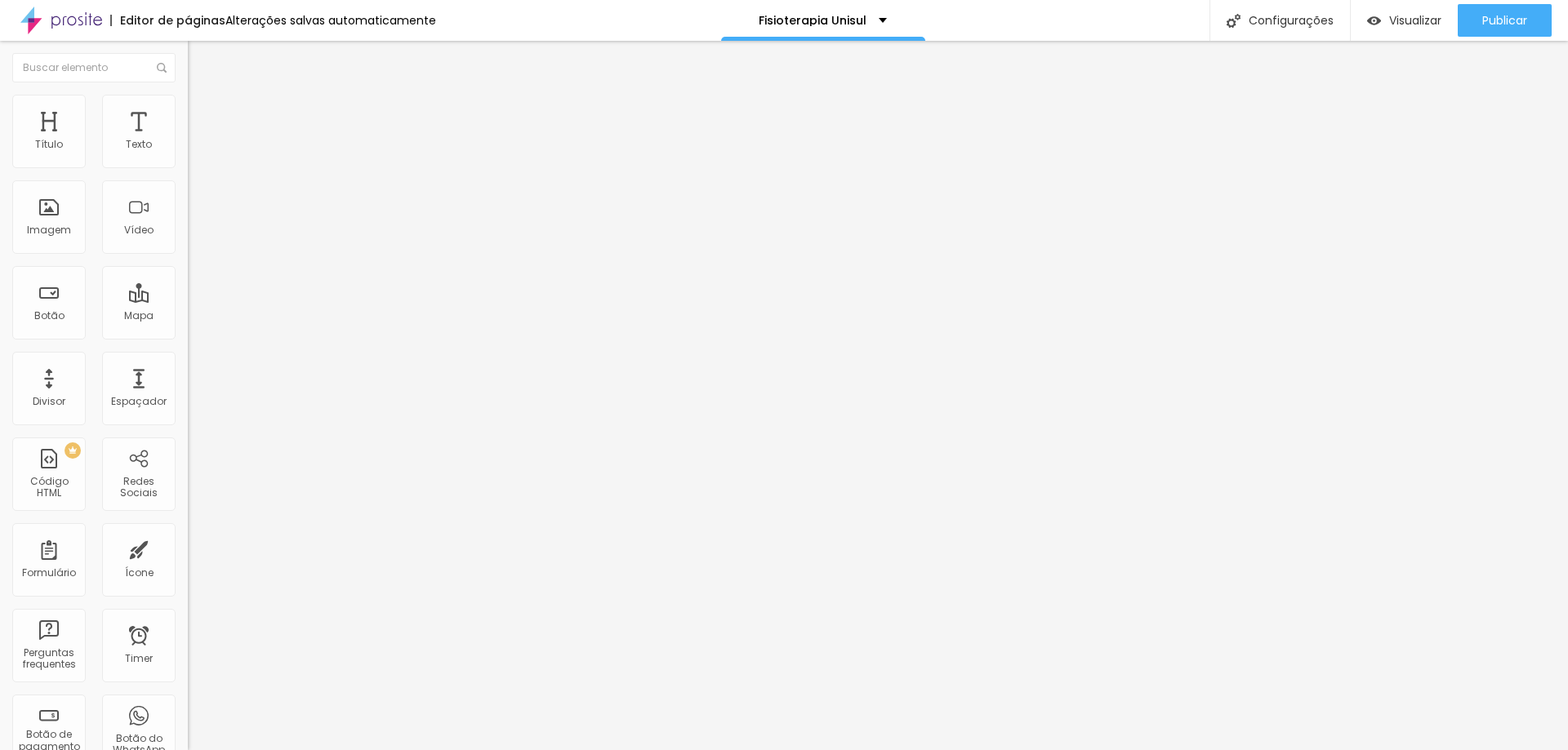
type input "80"
type input "75"
type input "70"
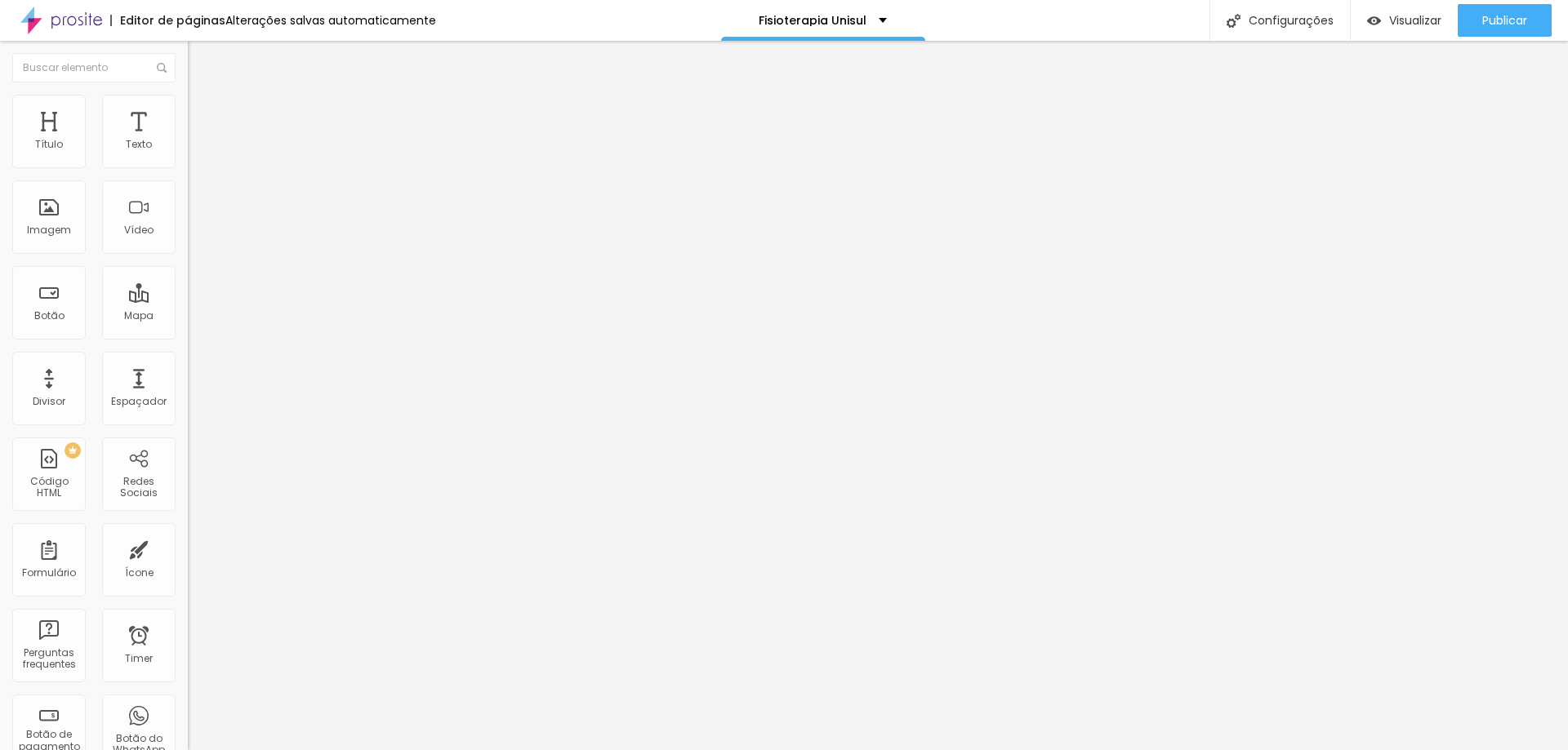
type input "65"
type input "60"
type input "55"
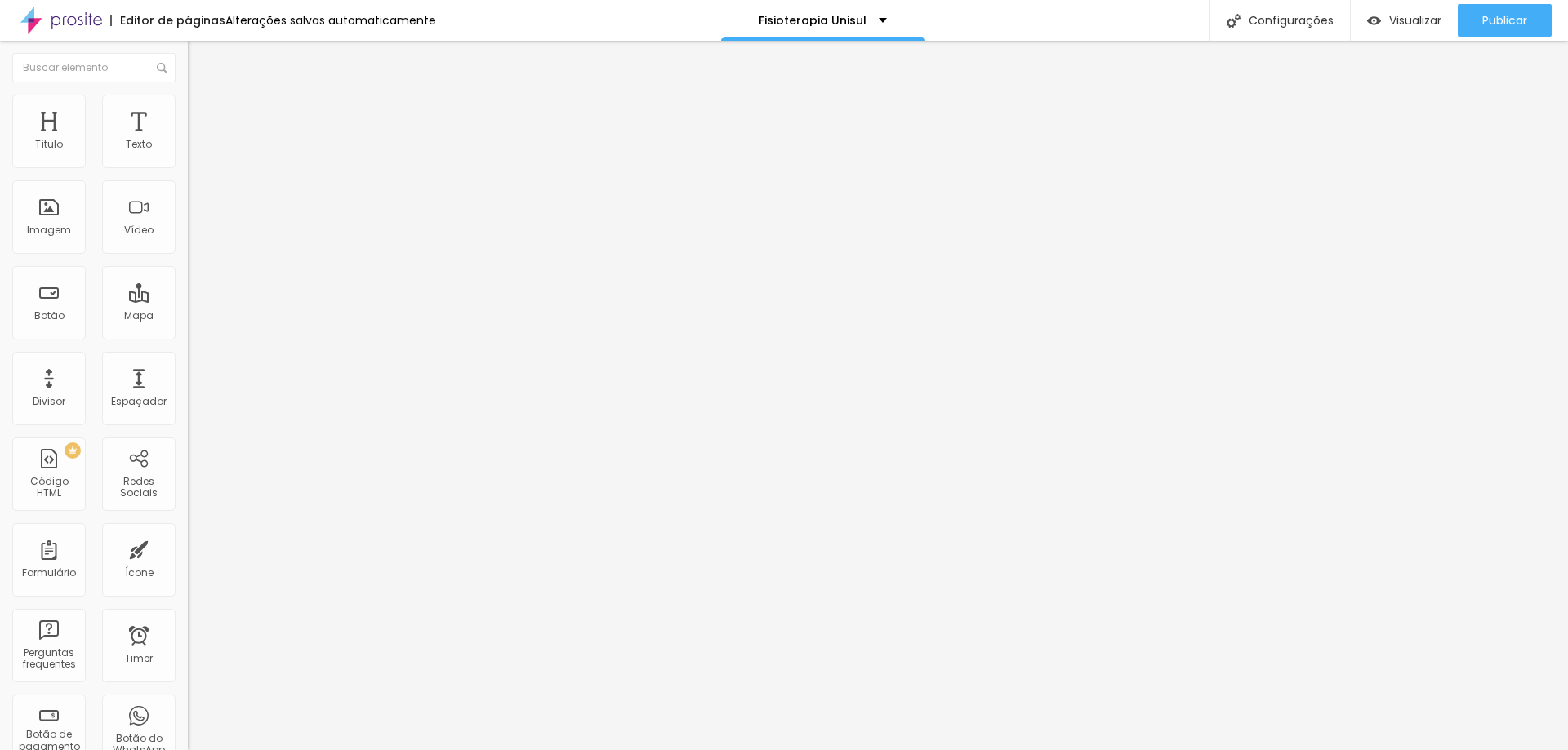
type input "55"
type input "50"
type input "45"
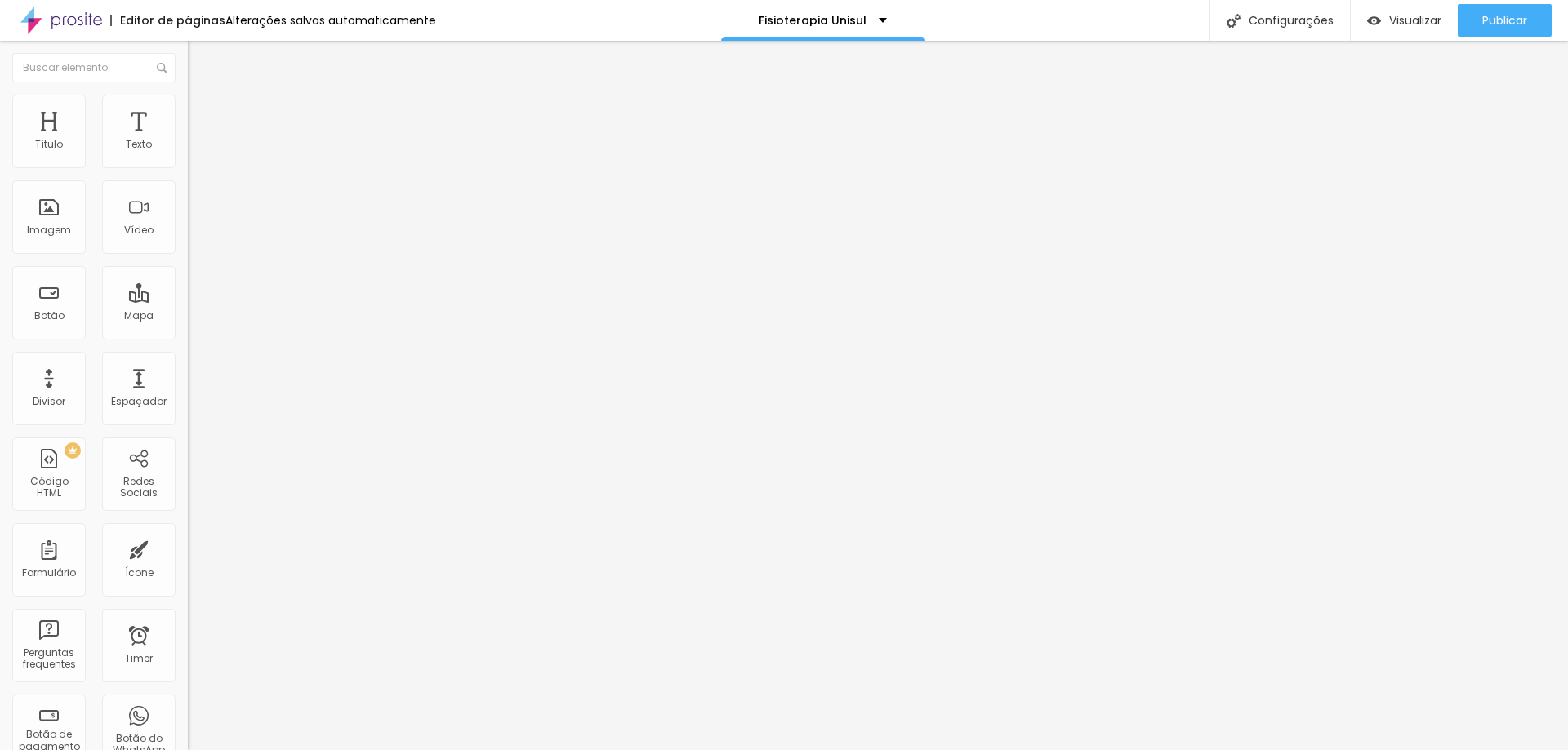
type input "40"
type input "35"
type input "30"
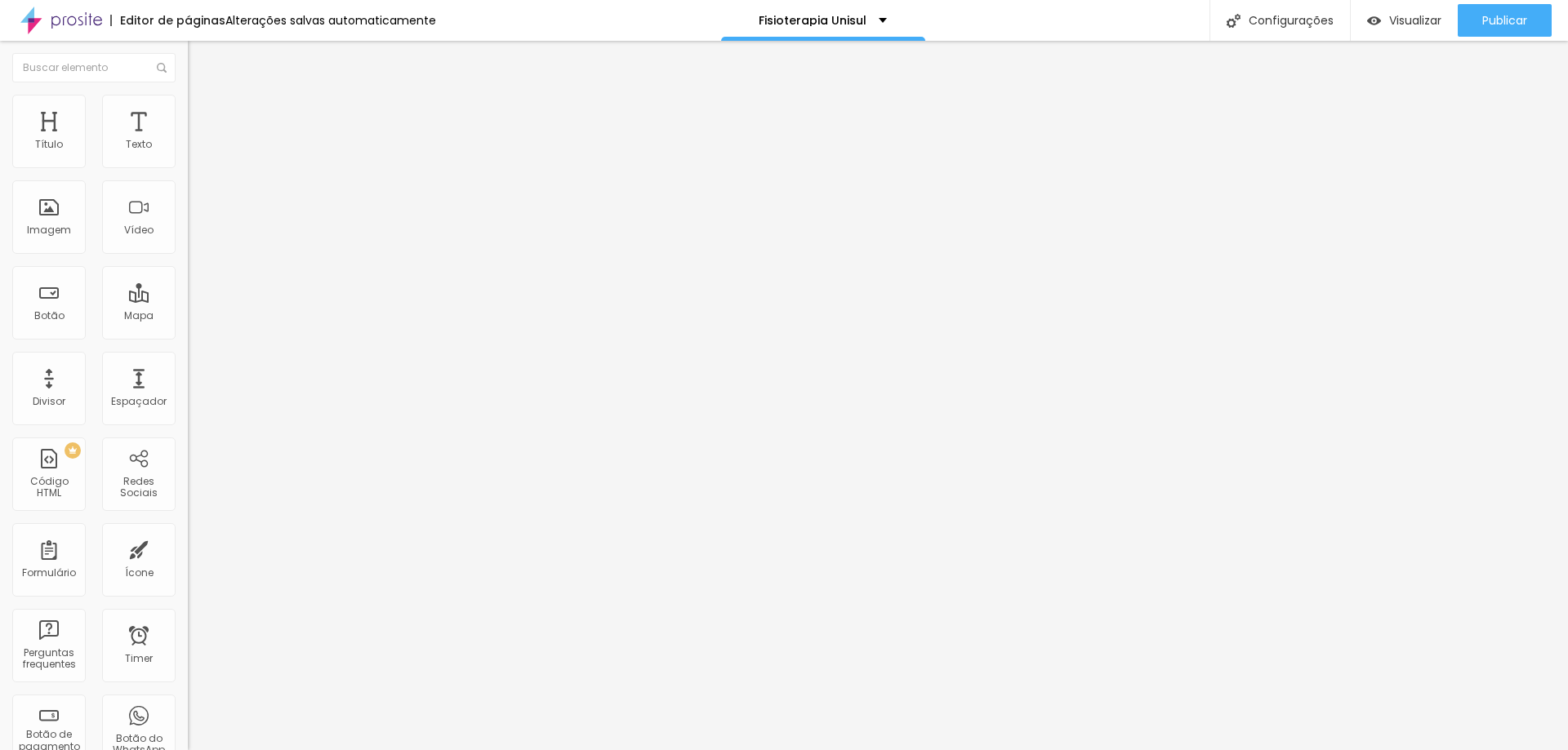
type input "30"
type input "35"
type input "40"
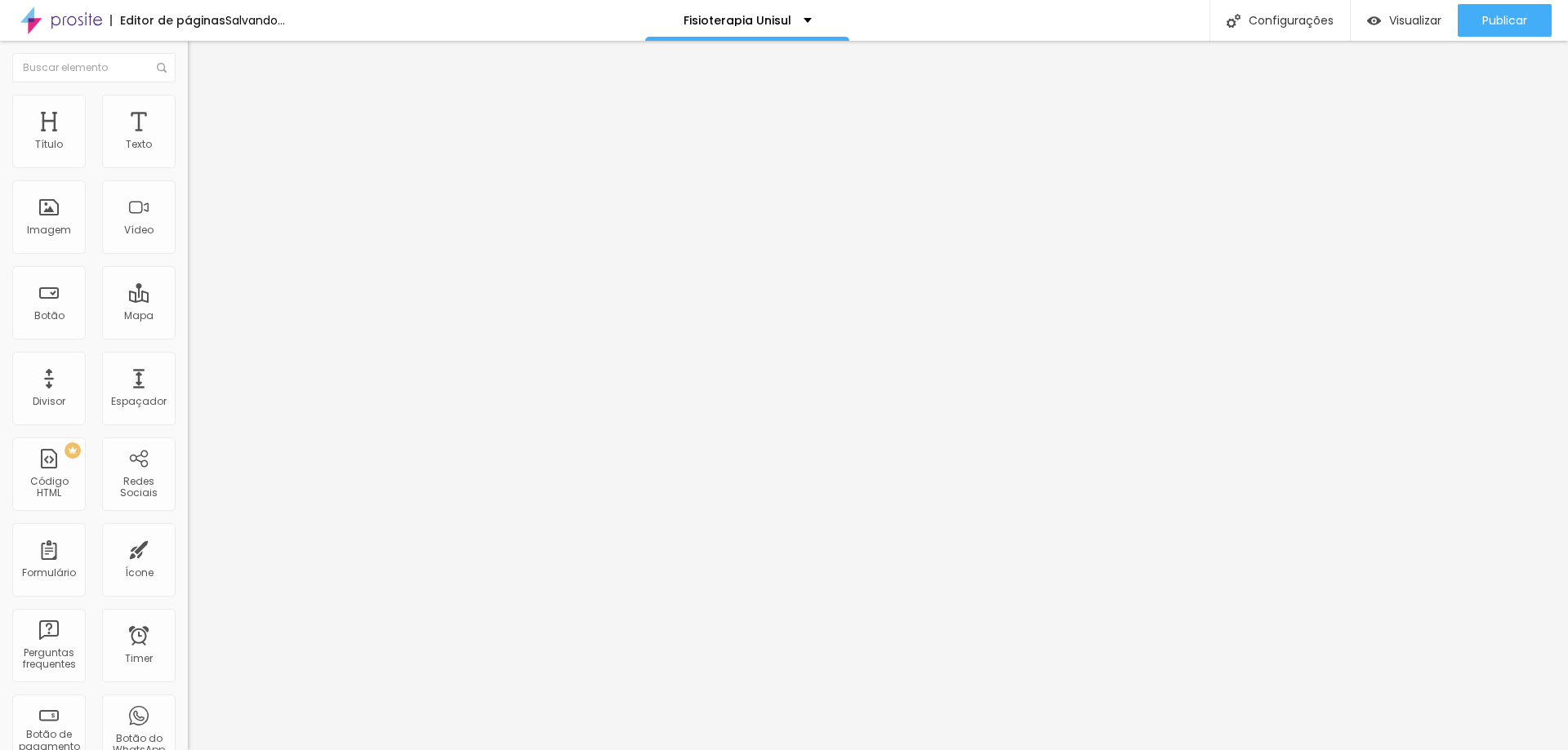
type input "45"
type input "55"
type input "65"
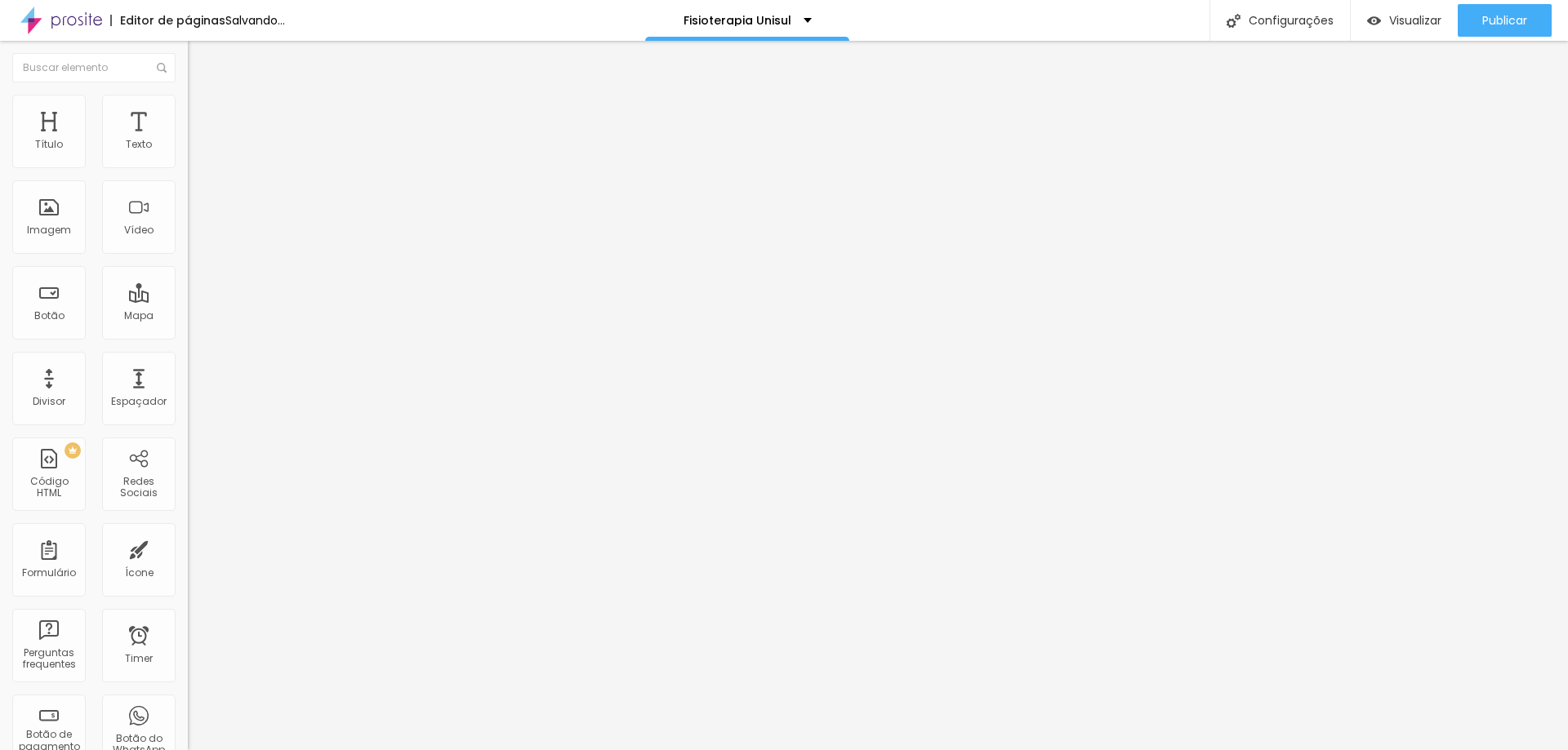
type input "65"
type input "80"
type input "85"
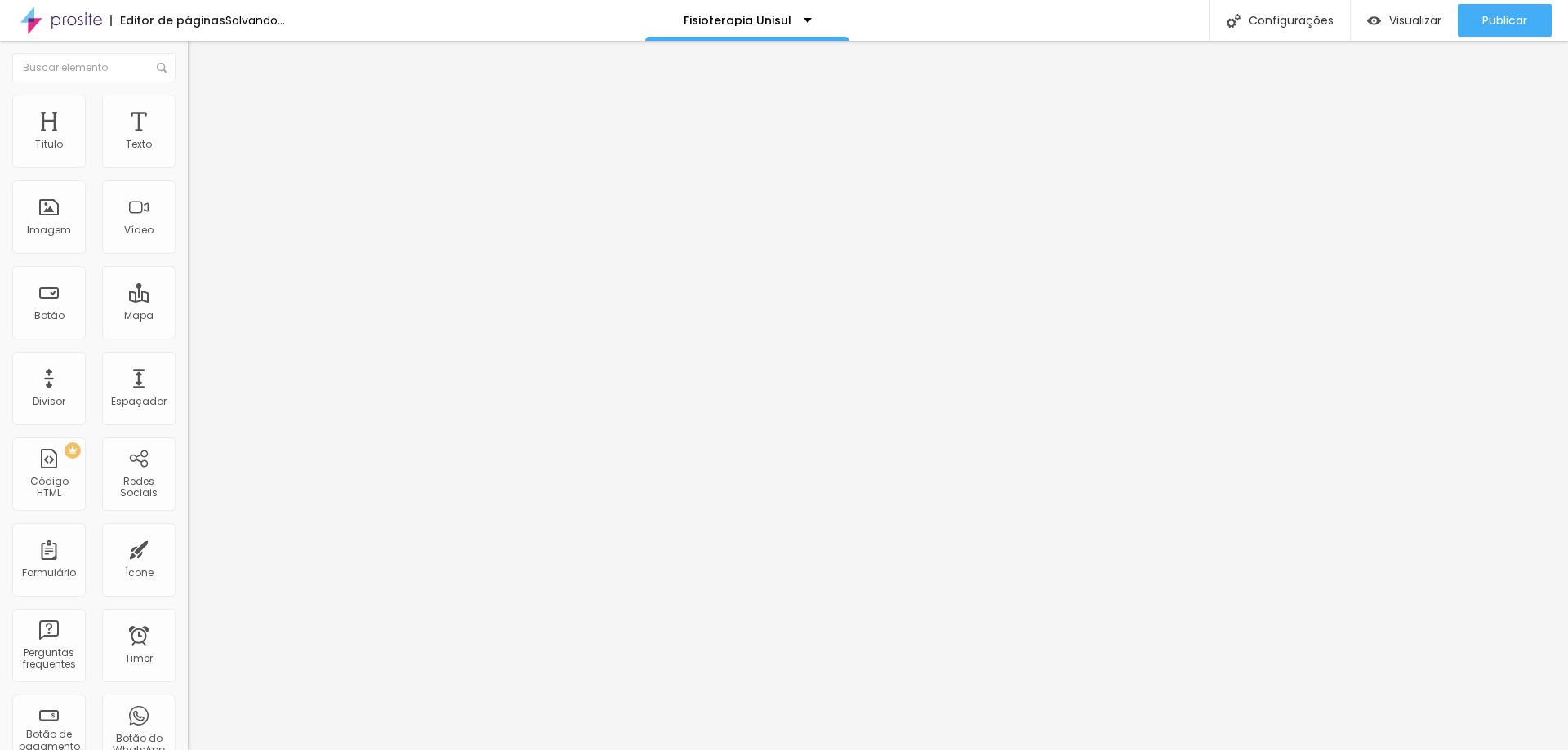
type input "90"
type input "95"
type input "100"
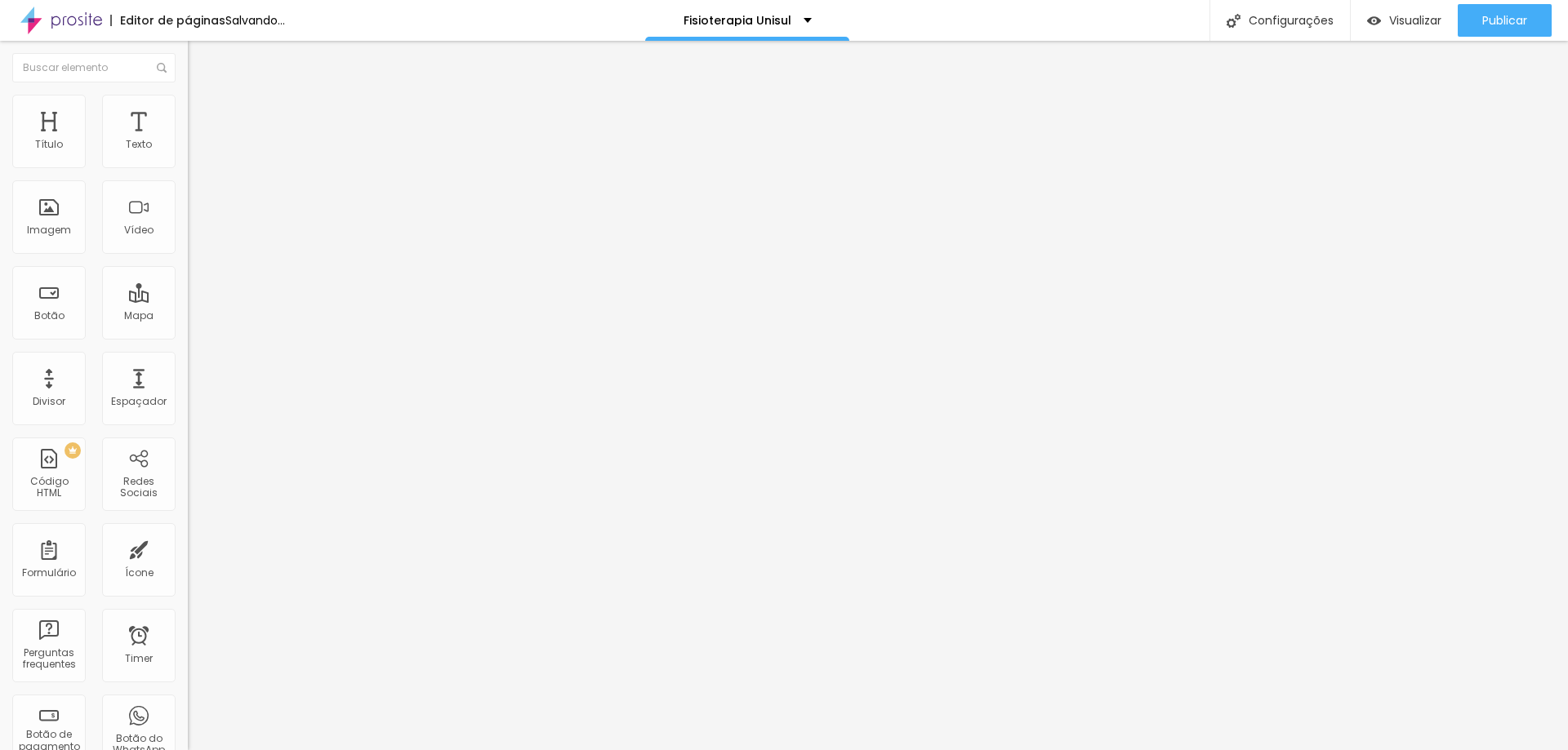
type input "100"
drag, startPoint x: 166, startPoint y: 176, endPoint x: 199, endPoint y: 179, distance: 33.1
click at [199, 167] on input "range" at bounding box center [240, 160] width 106 height 13
type input "238"
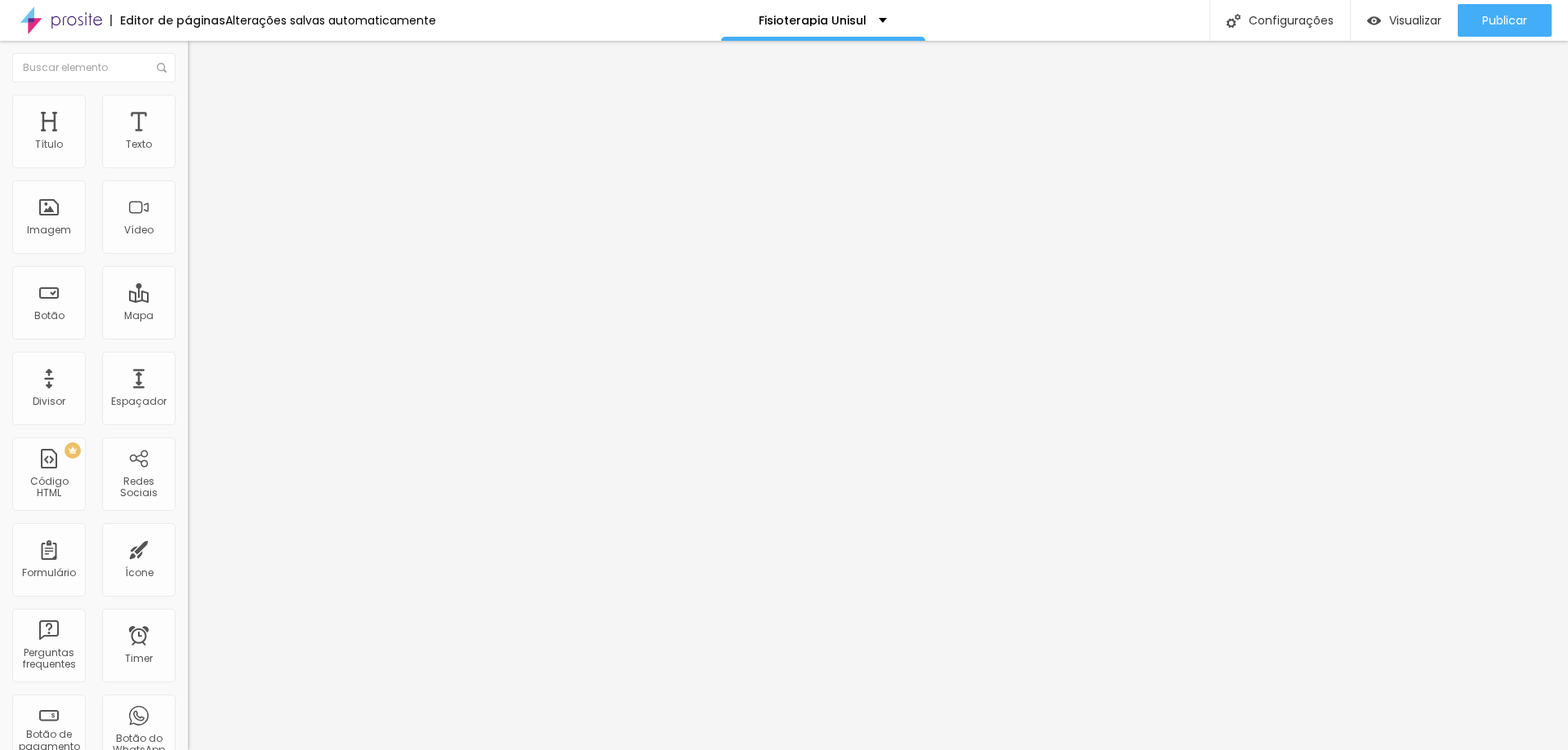
type input "234"
type input "227"
type input "223"
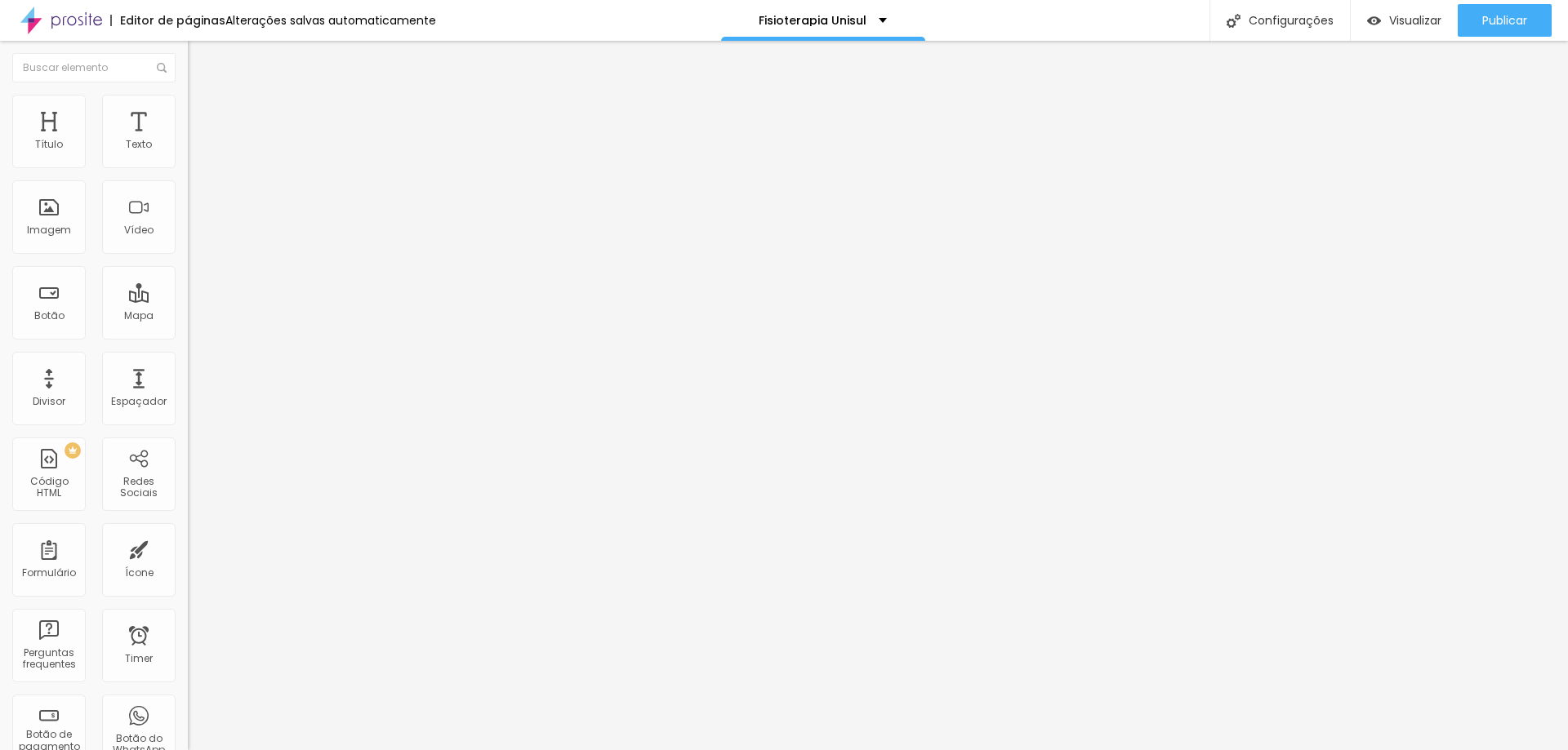
type input "223"
type input "227"
type input "215"
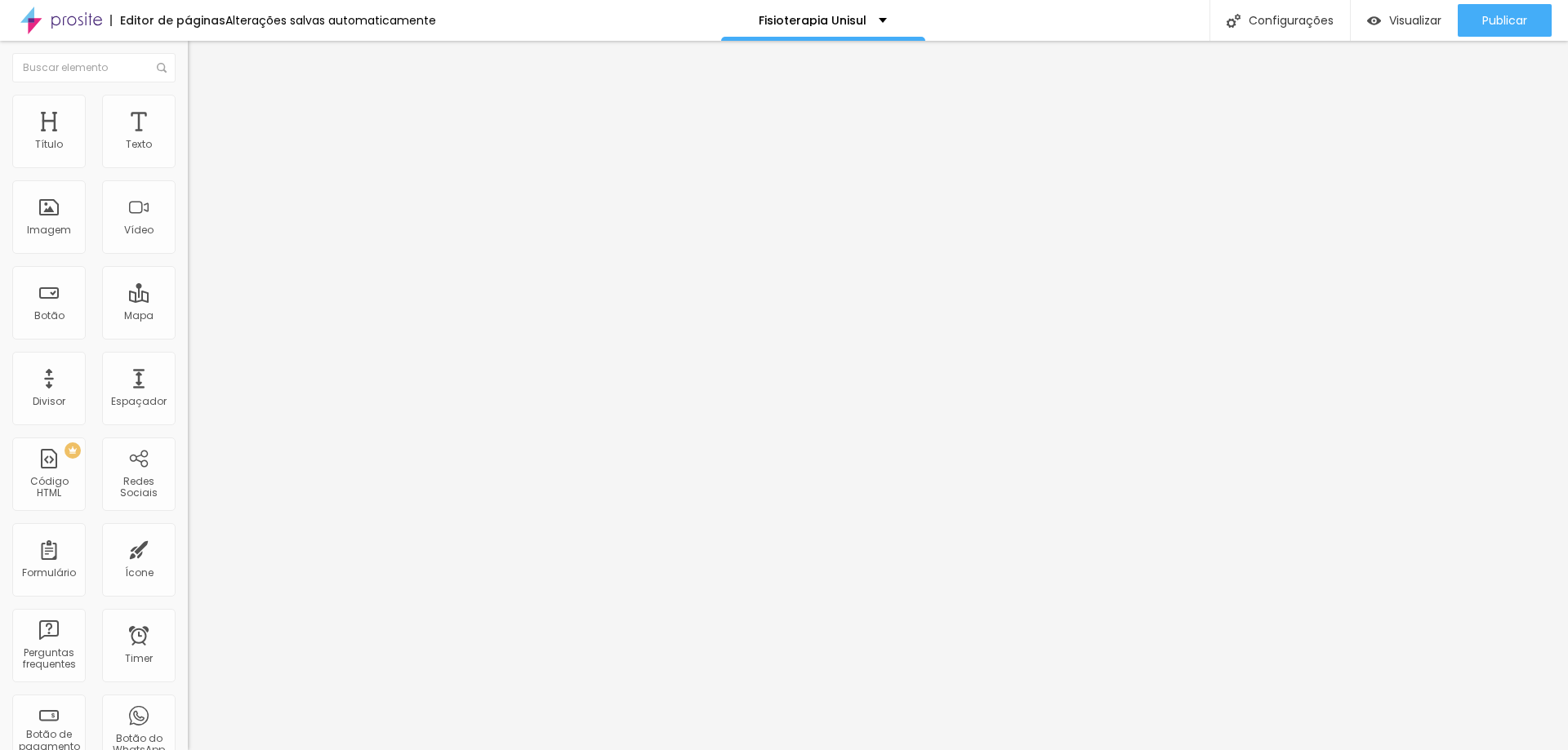
type input "212"
type input "208"
type input "204"
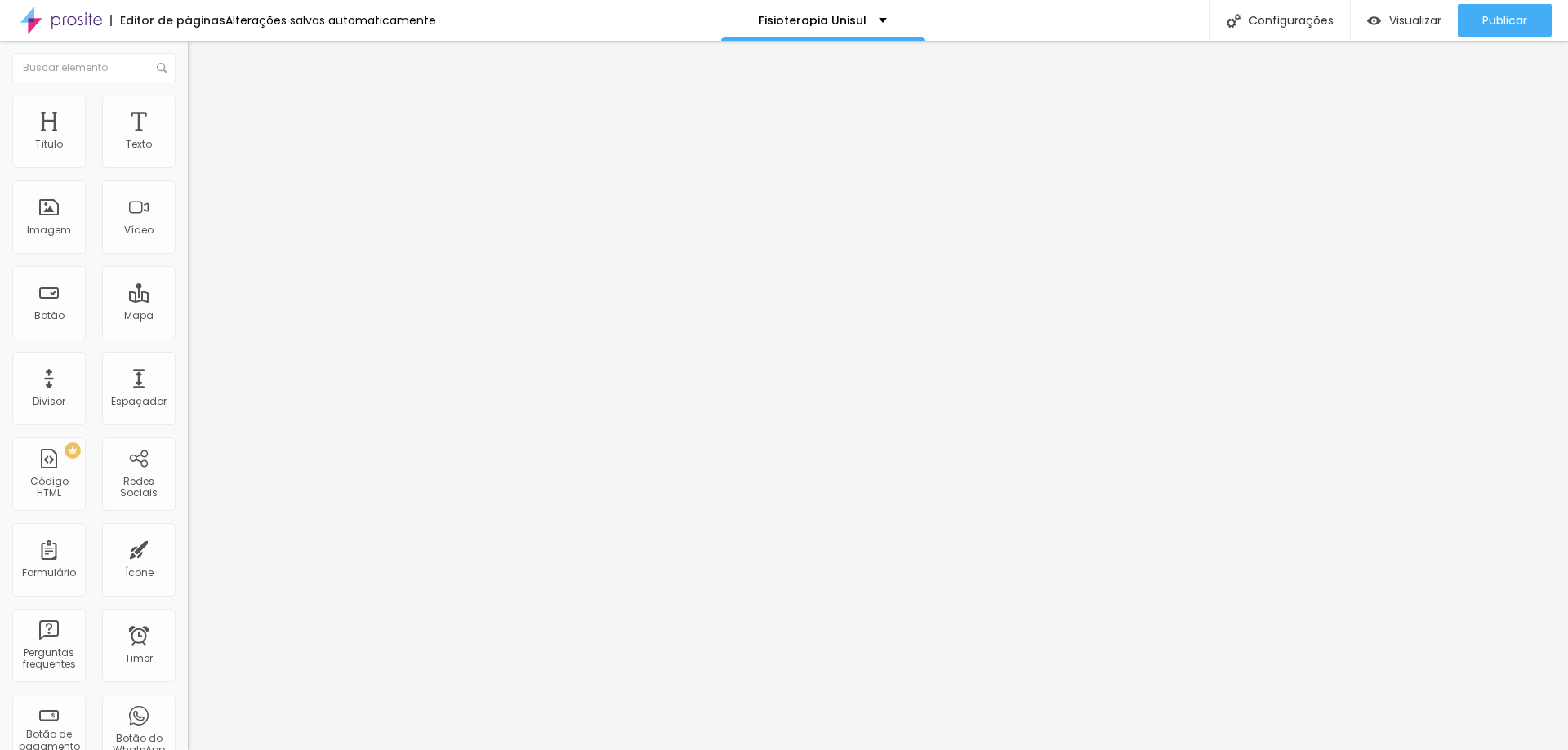
type input "204"
type input "208"
type input "212"
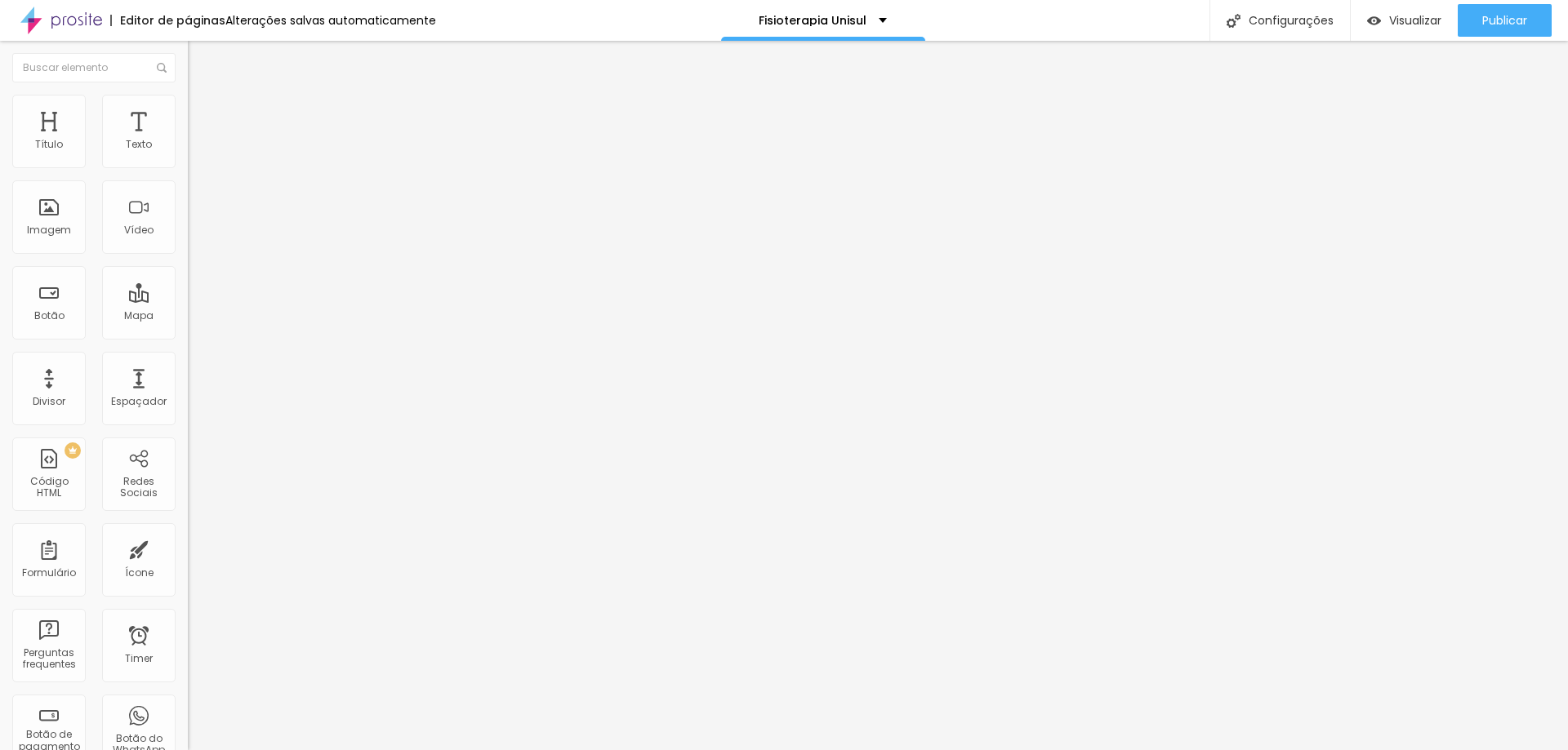
type input "215"
type input "219"
type input "223"
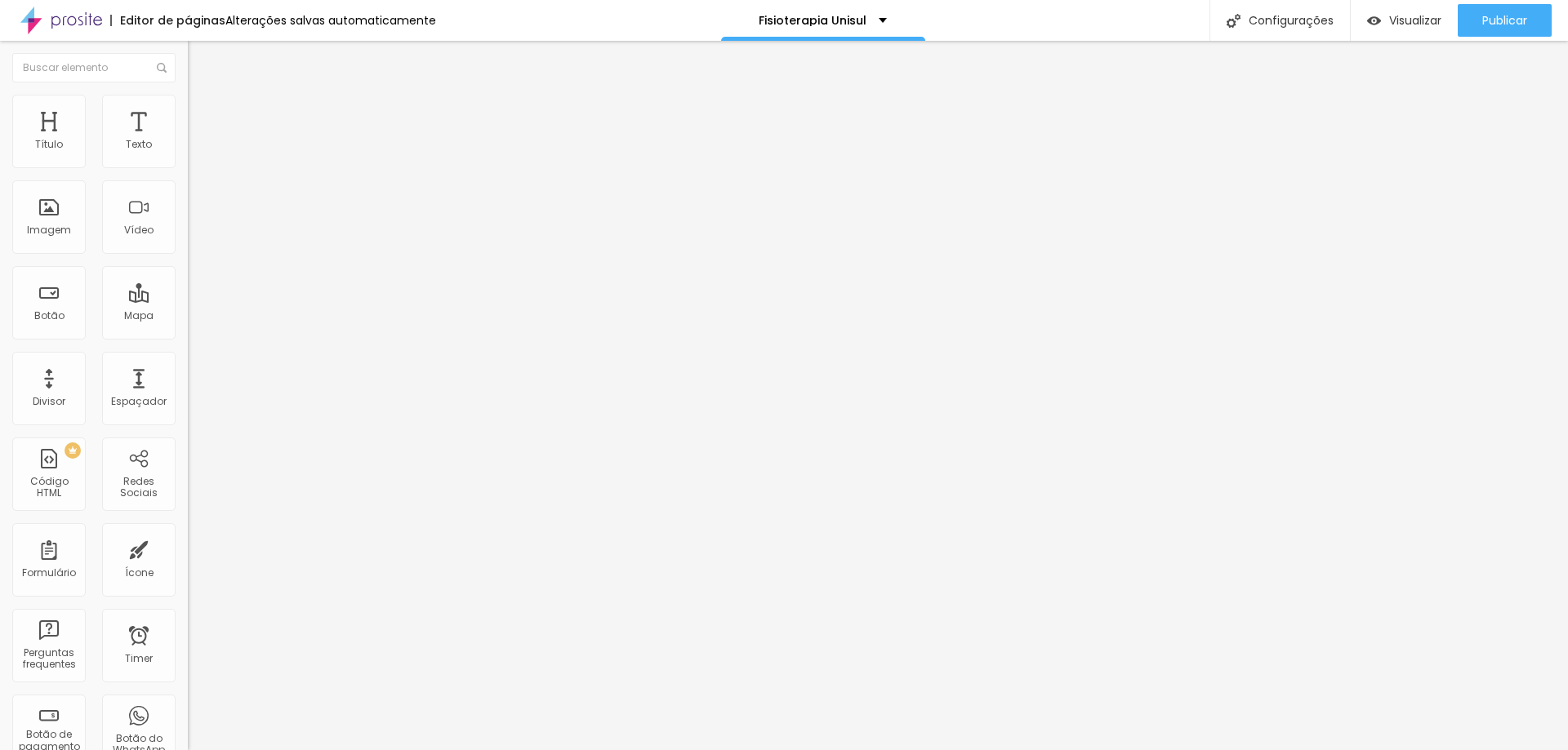
type input "223"
type input "234"
drag, startPoint x: 63, startPoint y: 218, endPoint x: 48, endPoint y: 214, distance: 15.5
type input "234"
click at [188, 209] on input "range" at bounding box center [240, 202] width 106 height 13
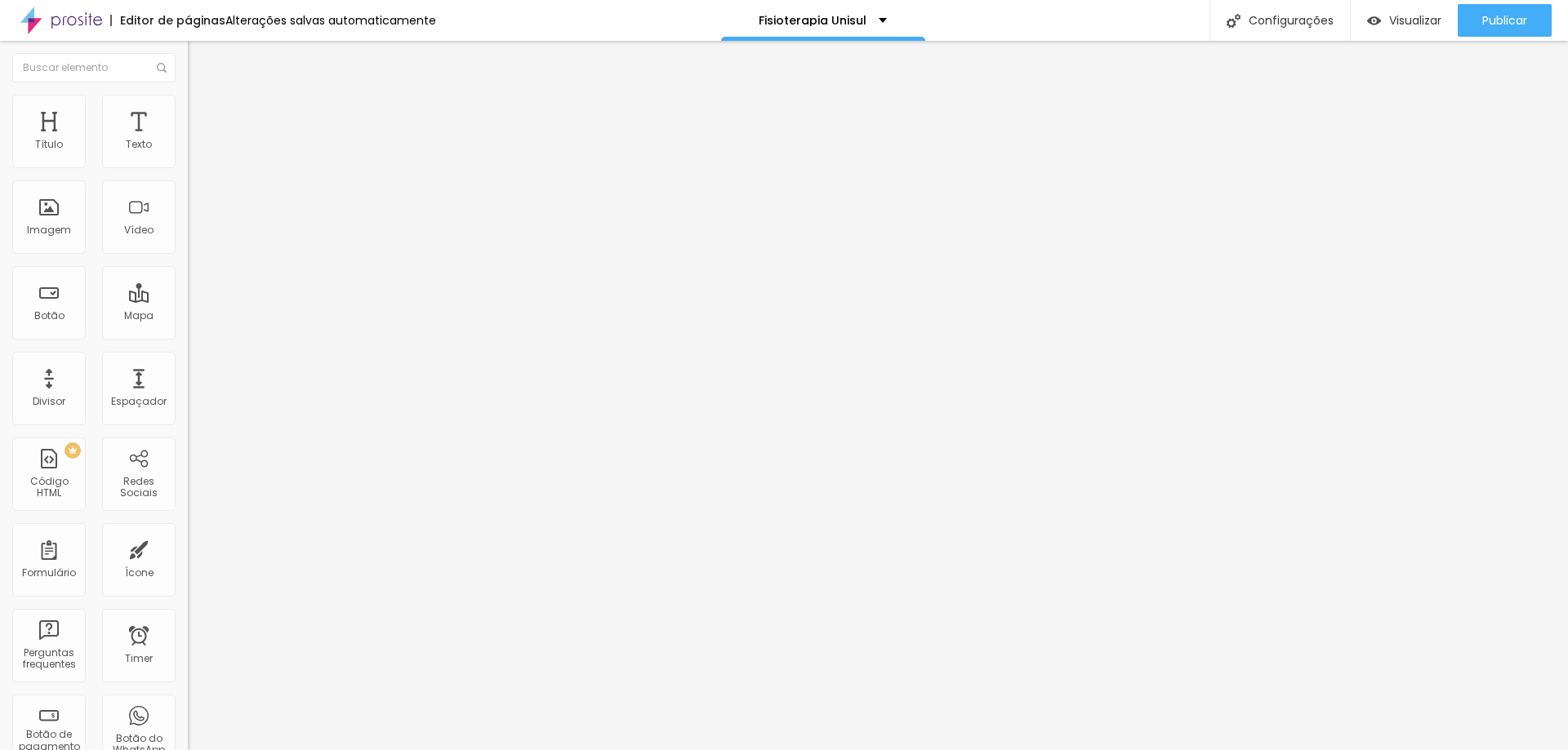
click at [188, 111] on li "Avançado" at bounding box center [281, 119] width 188 height 17
click at [769, 15] on span "Publicar" at bounding box center [1504, 20] width 45 height 13
click at [769, 24] on span "Publicar" at bounding box center [1504, 20] width 45 height 13
click at [769, 26] on span "Visualizar" at bounding box center [1400, 20] width 52 height 13
